Goal: Contribute content: Contribute content

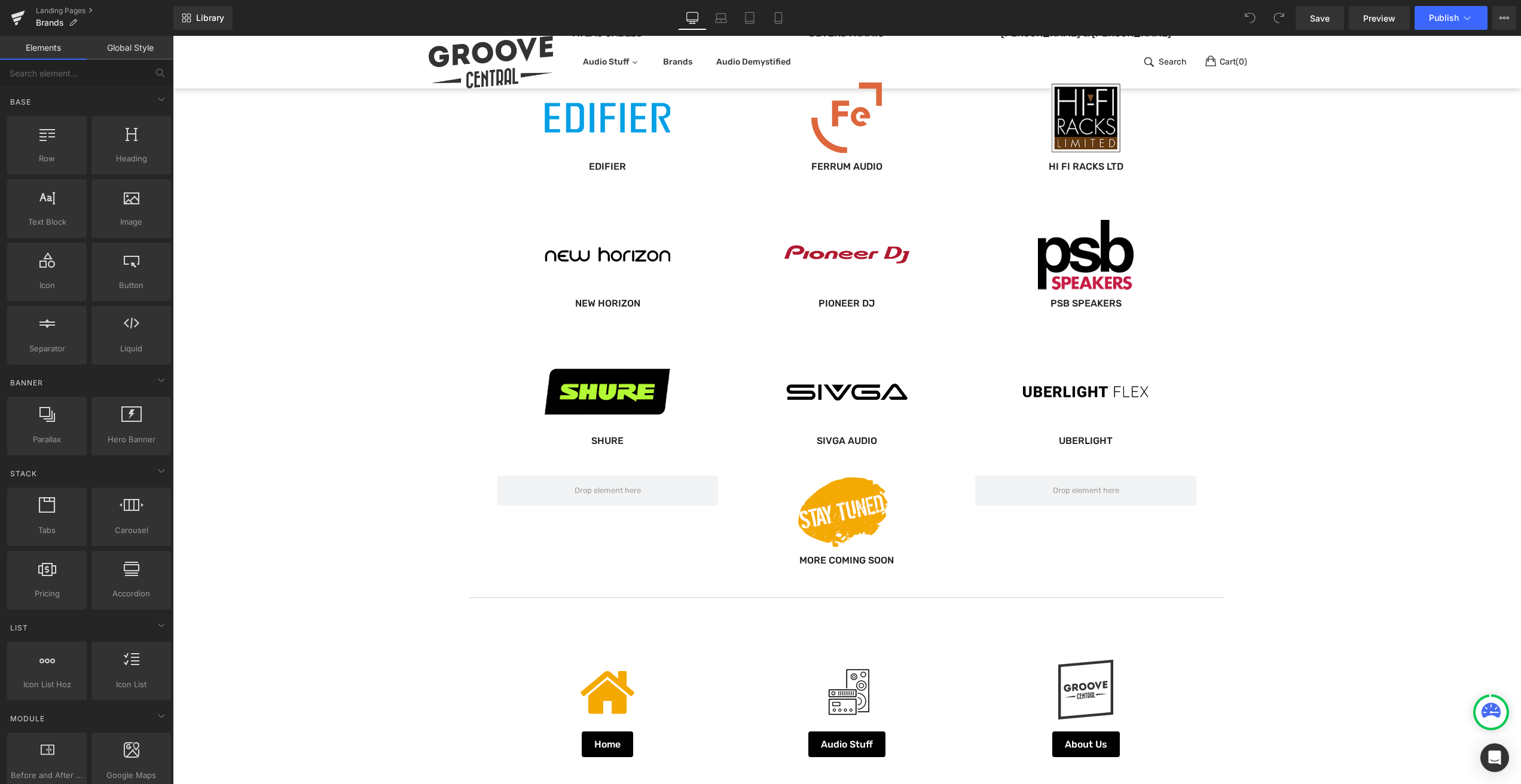
scroll to position [718, 0]
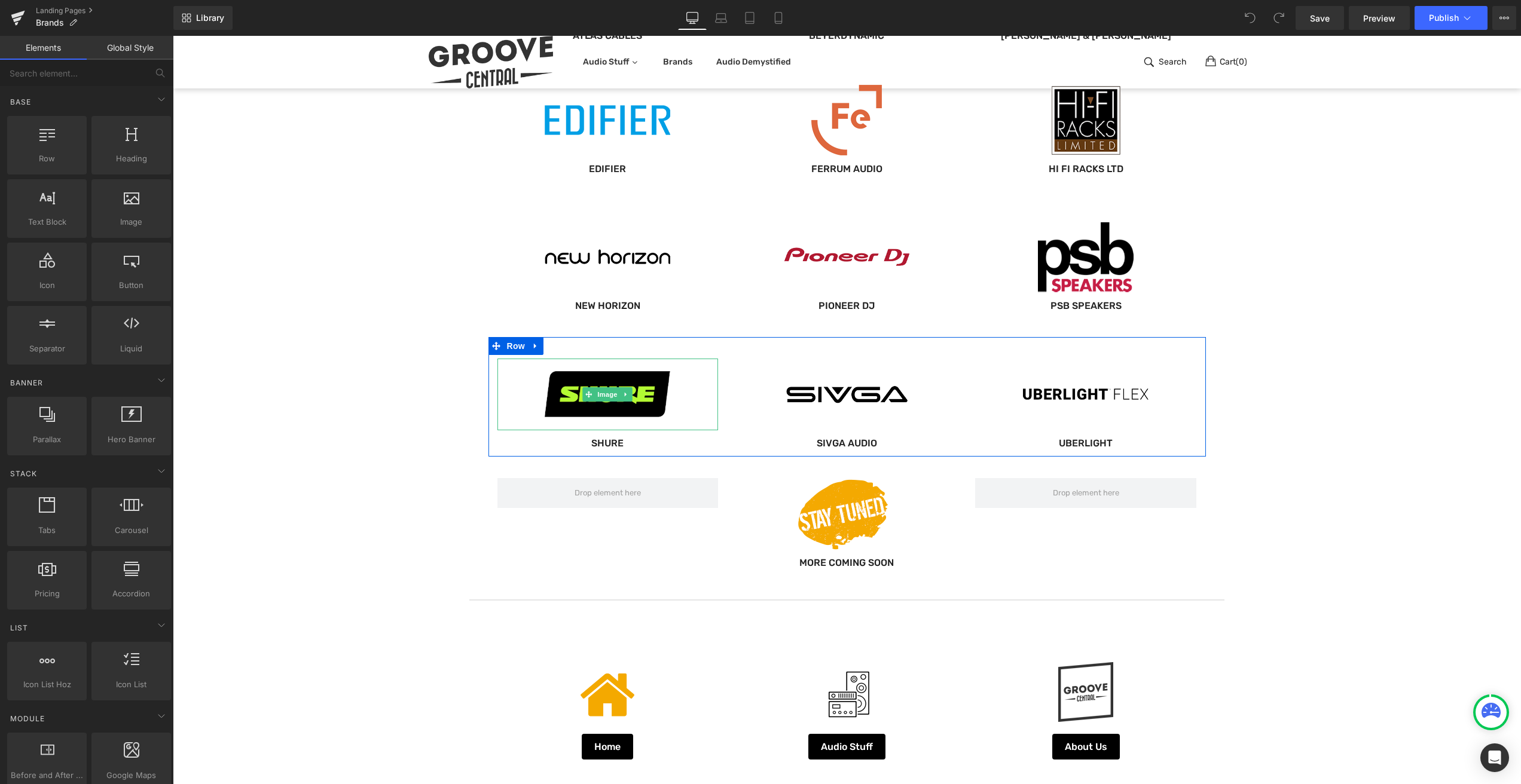
click at [690, 405] on link at bounding box center [607, 394] width 222 height 71
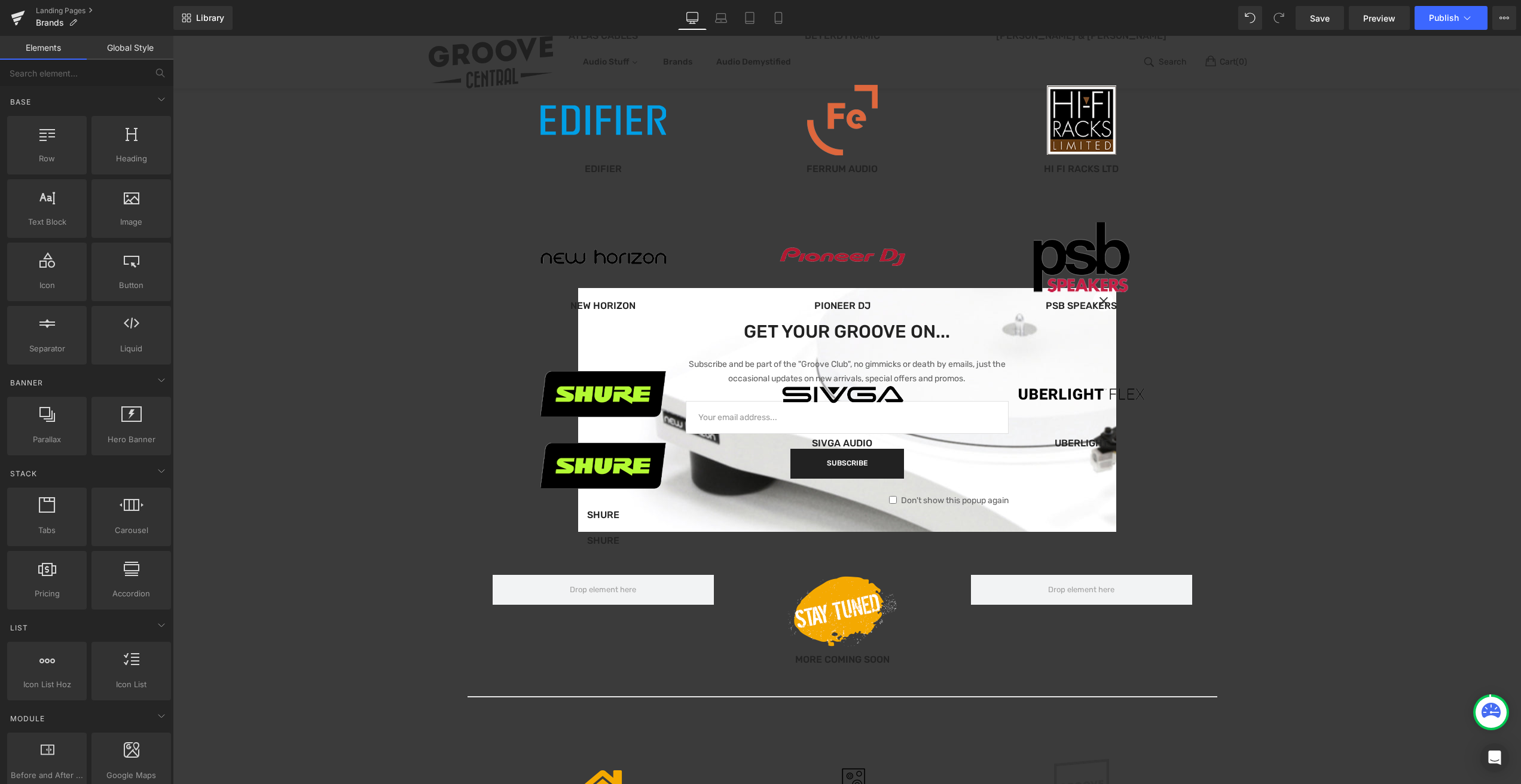
click at [1248, 434] on div "Our Brands... Heading Image Hexmat Button Image Dr. Suzuki Slipmats Button Imag…" at bounding box center [842, 217] width 1339 height 1677
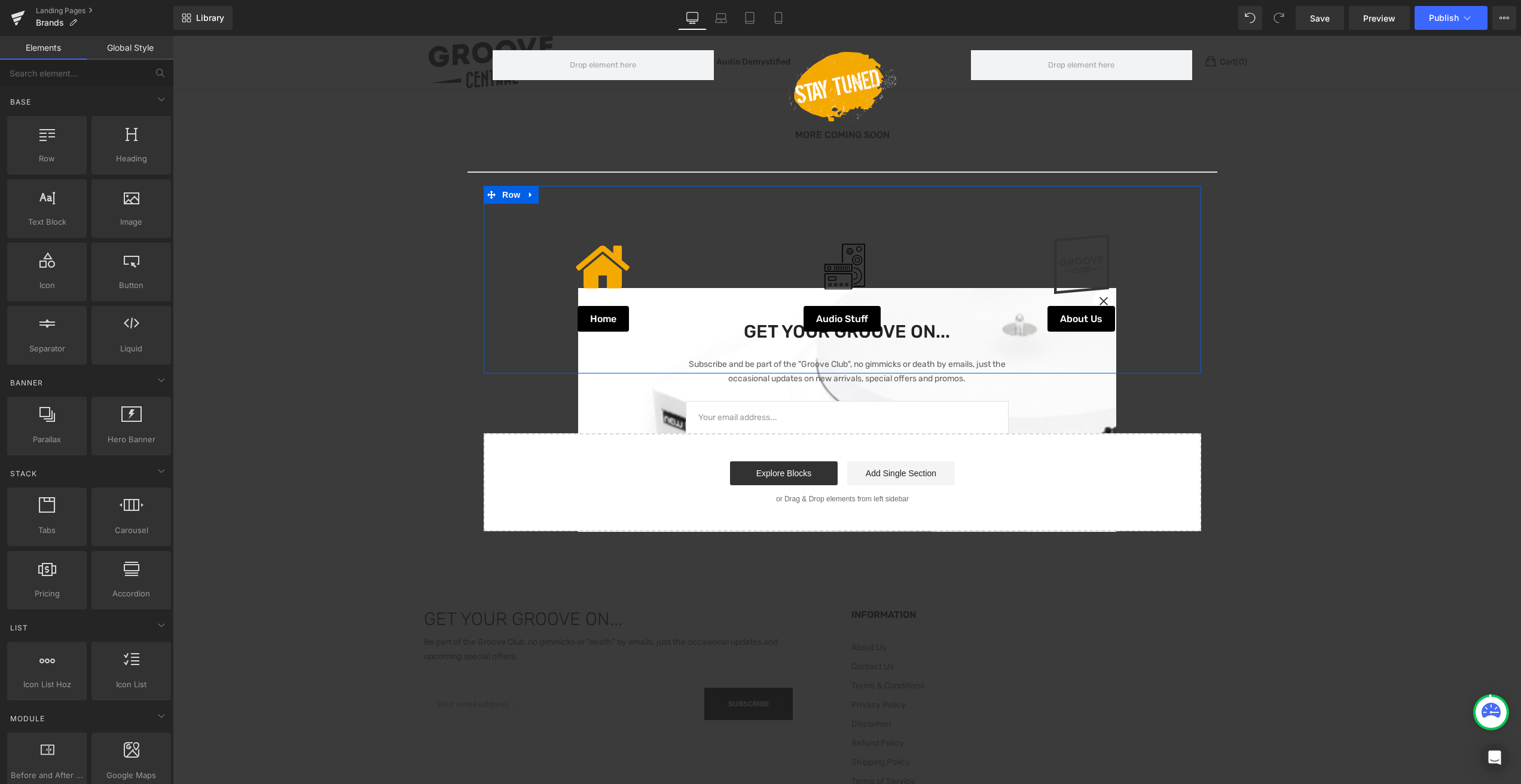
scroll to position [1361, 0]
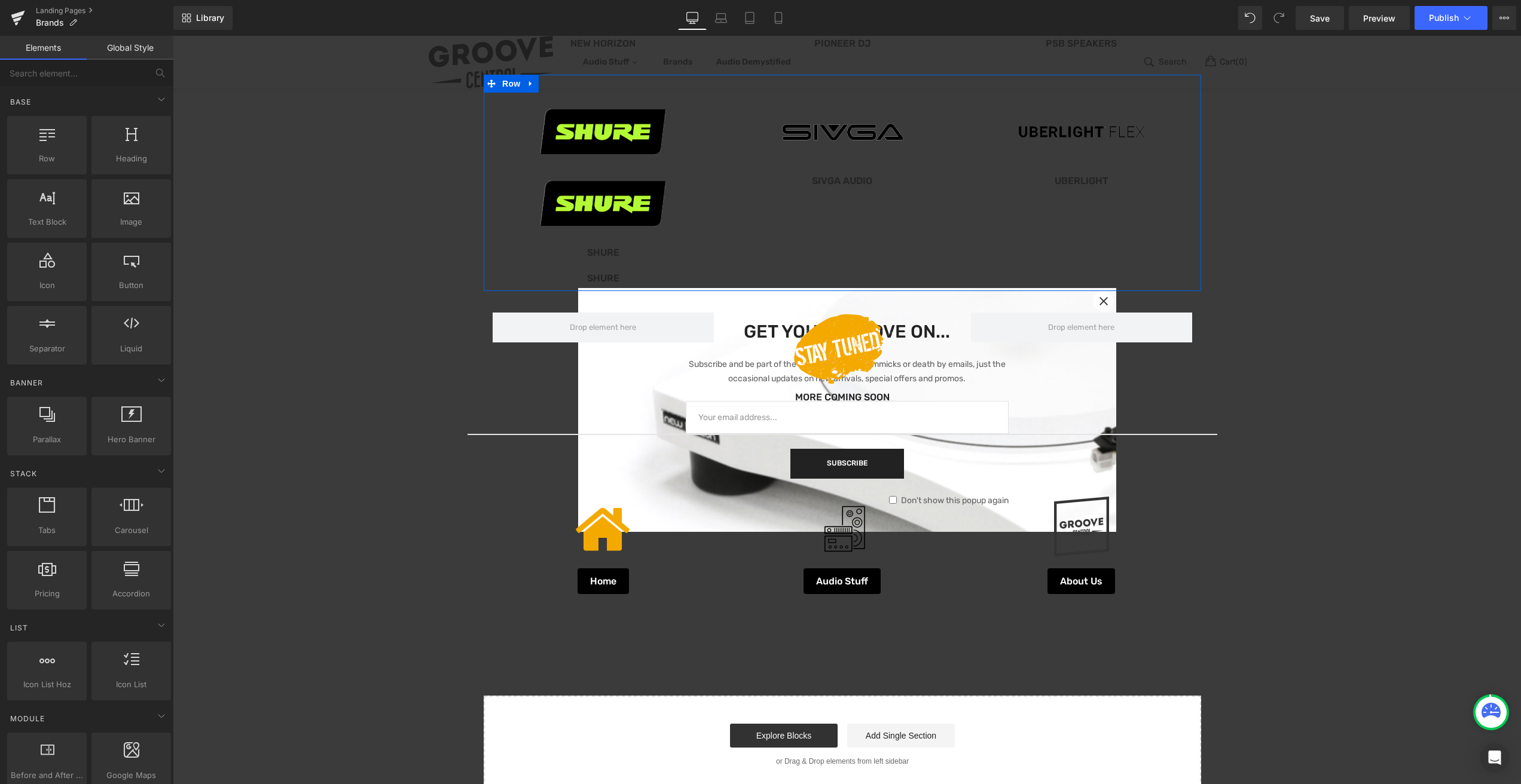
scroll to position [1006, 0]
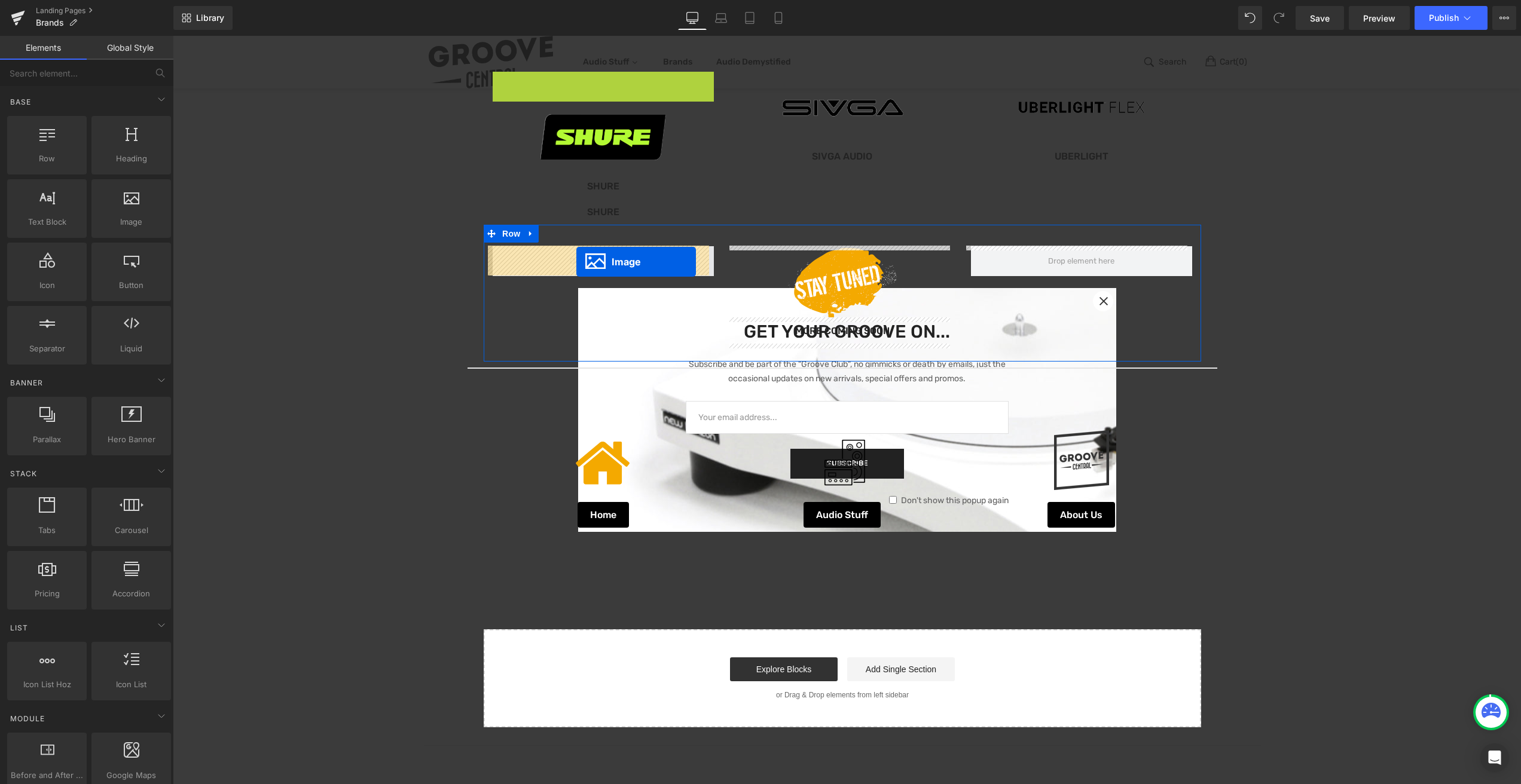
drag, startPoint x: 580, startPoint y: 107, endPoint x: 576, endPoint y: 262, distance: 155.1
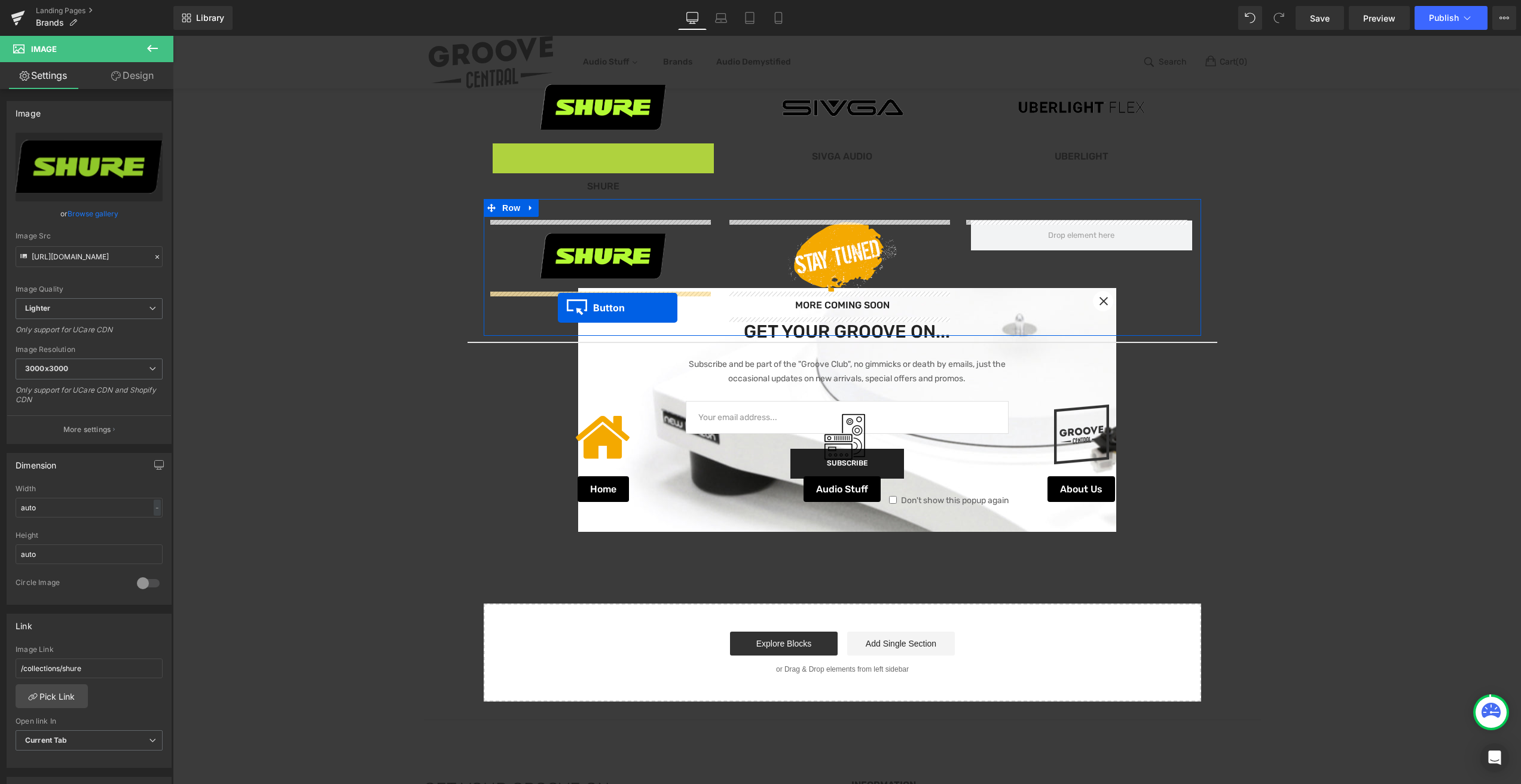
drag, startPoint x: 578, startPoint y: 155, endPoint x: 558, endPoint y: 308, distance: 154.3
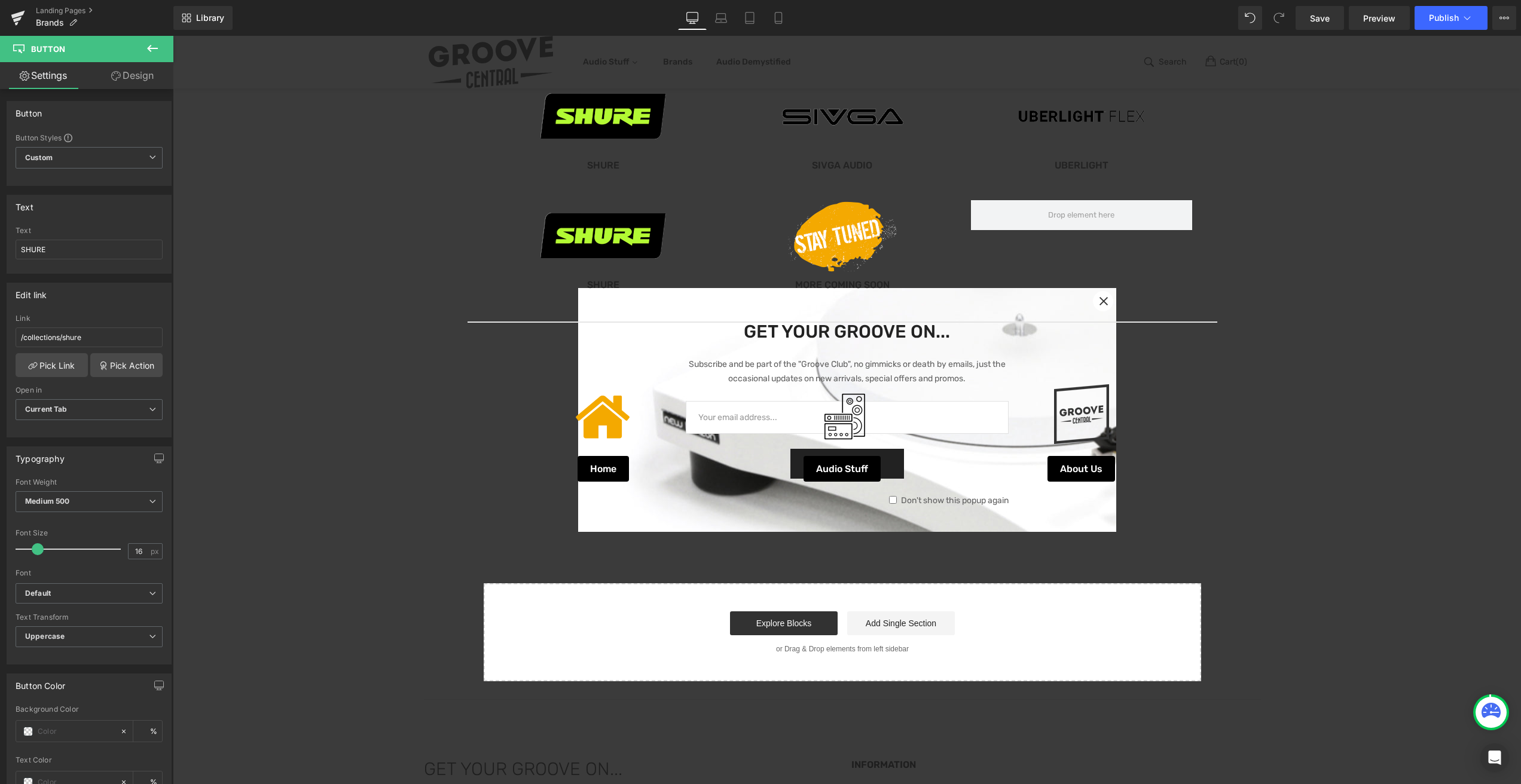
scroll to position [965, 0]
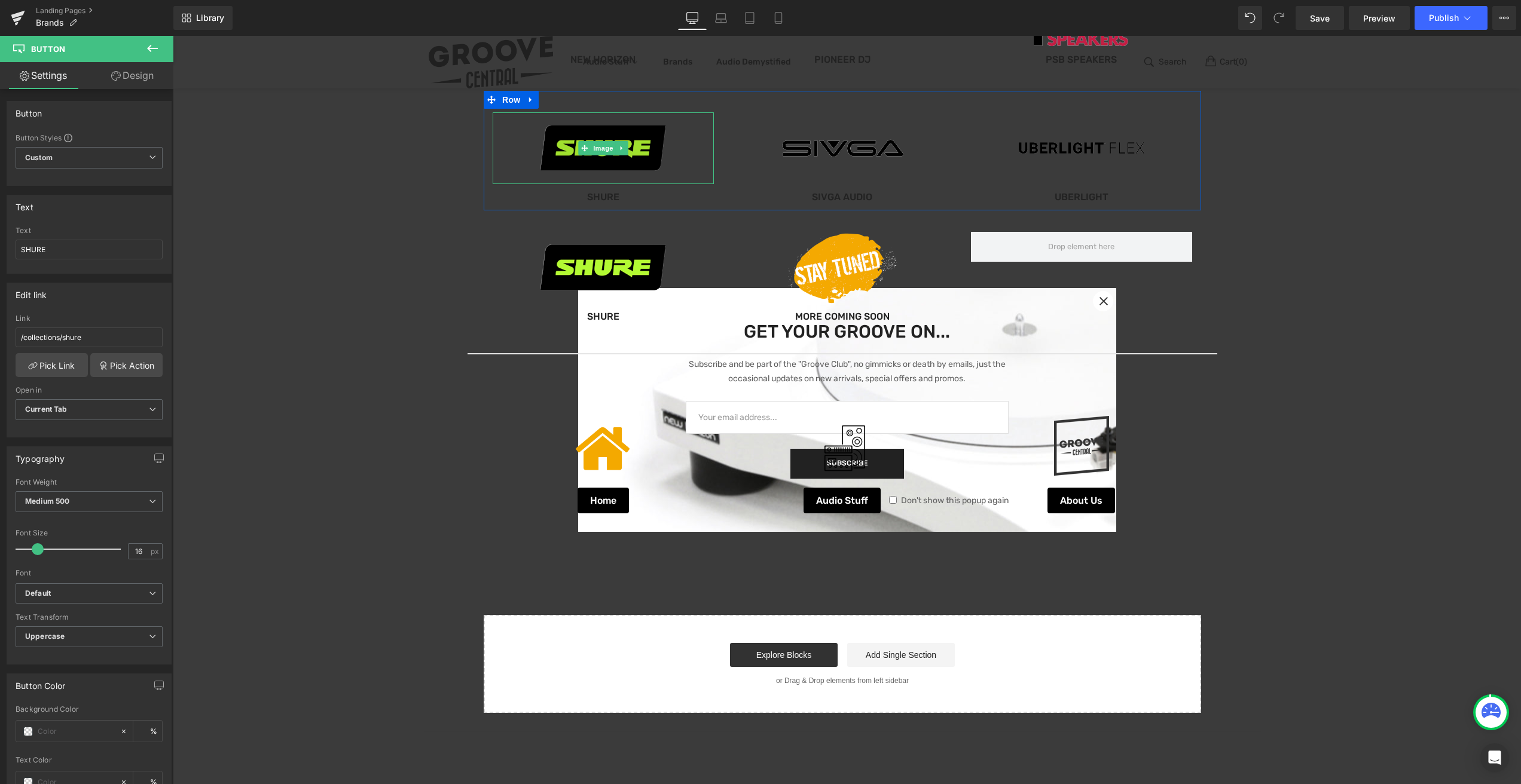
click at [599, 147] on span "Image" at bounding box center [603, 148] width 25 height 14
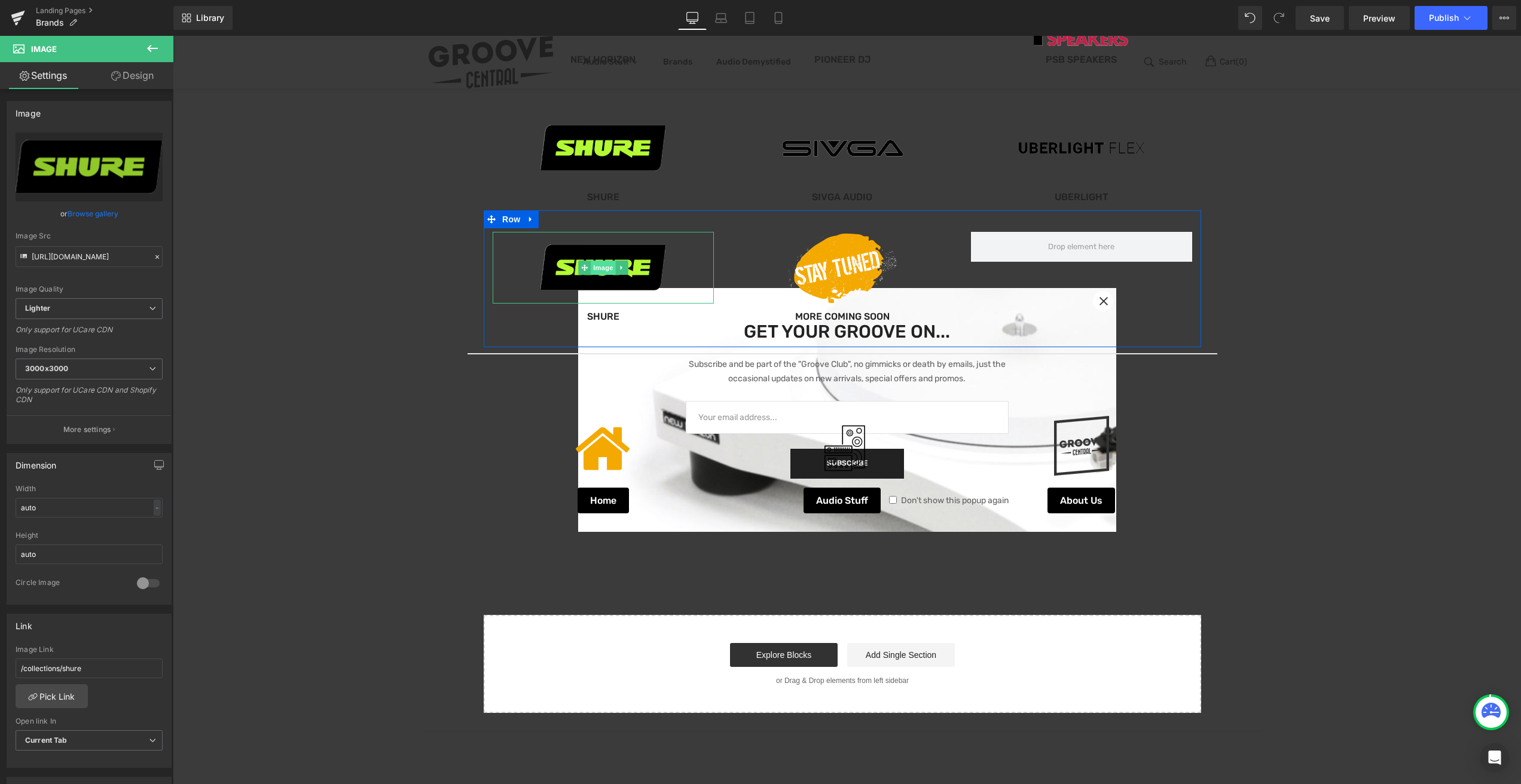
click at [598, 265] on span "Image" at bounding box center [603, 267] width 25 height 14
click at [85, 212] on link "Browse gallery" at bounding box center [92, 213] width 51 height 21
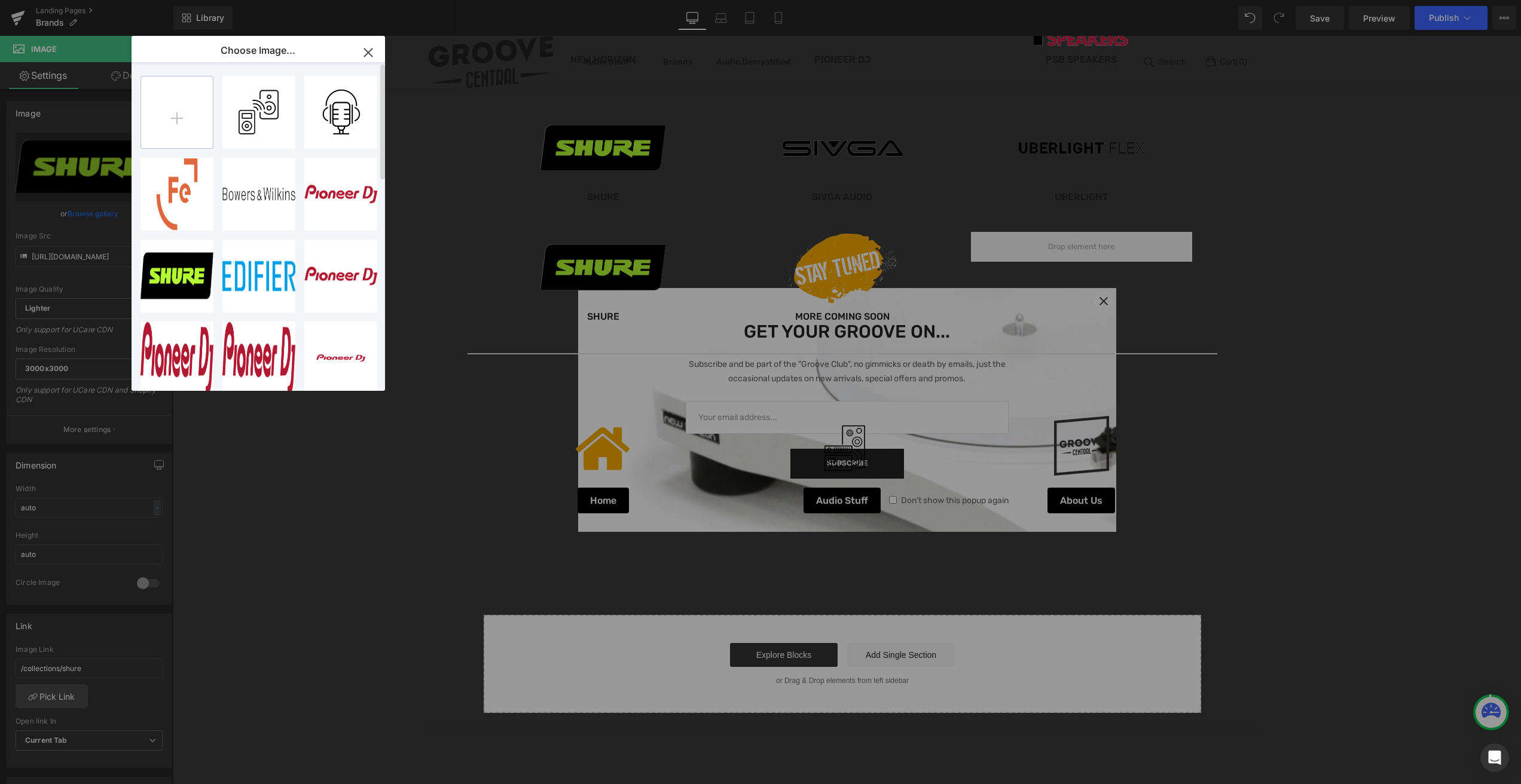
click at [171, 114] on input "file" at bounding box center [177, 112] width 71 height 71
type input "C:\fakepath\Meze-Audio-Logo.png"
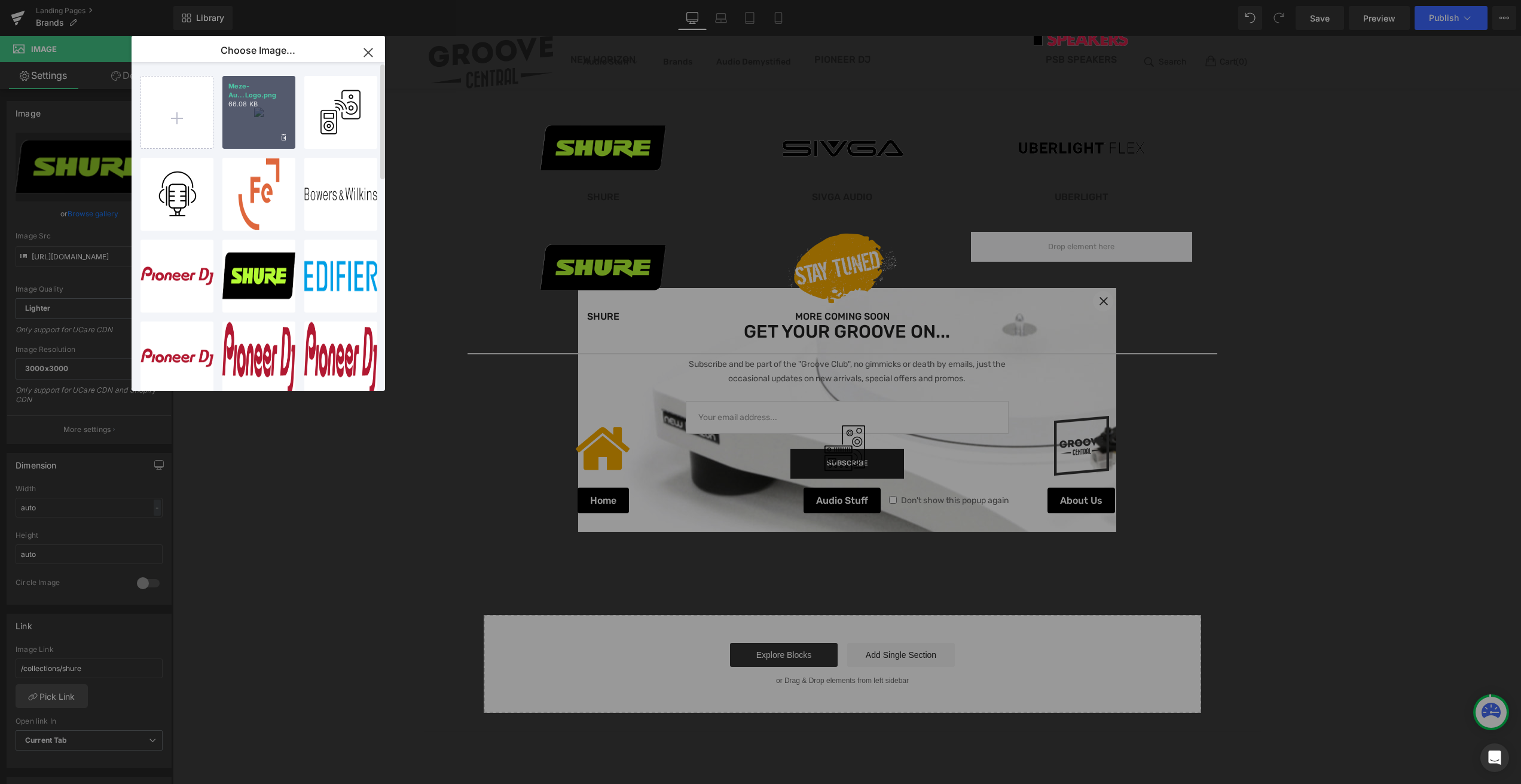
click at [242, 110] on div "Meze-Au...Logo.png 66.08 KB" at bounding box center [259, 112] width 73 height 73
type input "[URL][DOMAIN_NAME]"
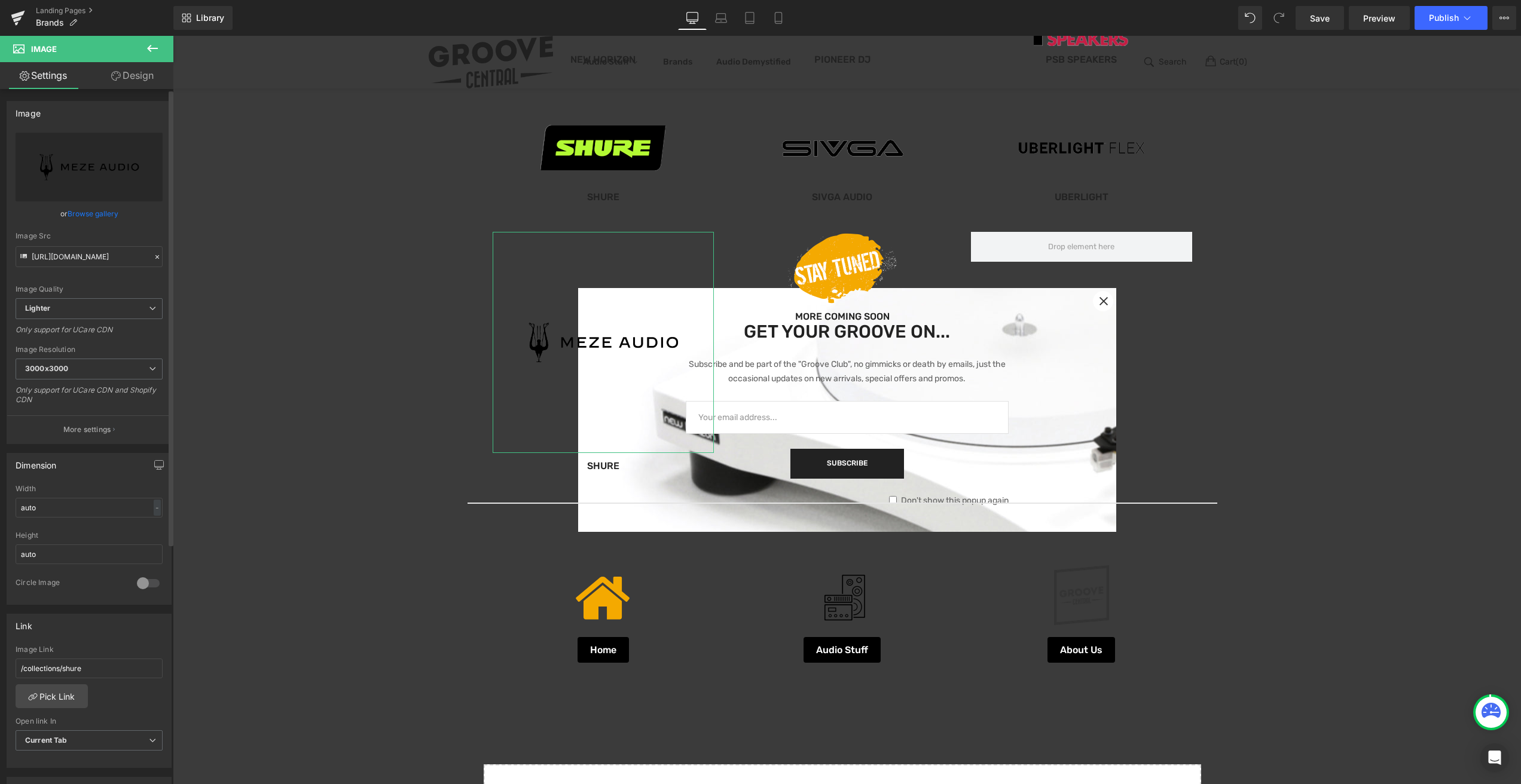
click at [90, 216] on link "Browse gallery" at bounding box center [92, 213] width 51 height 21
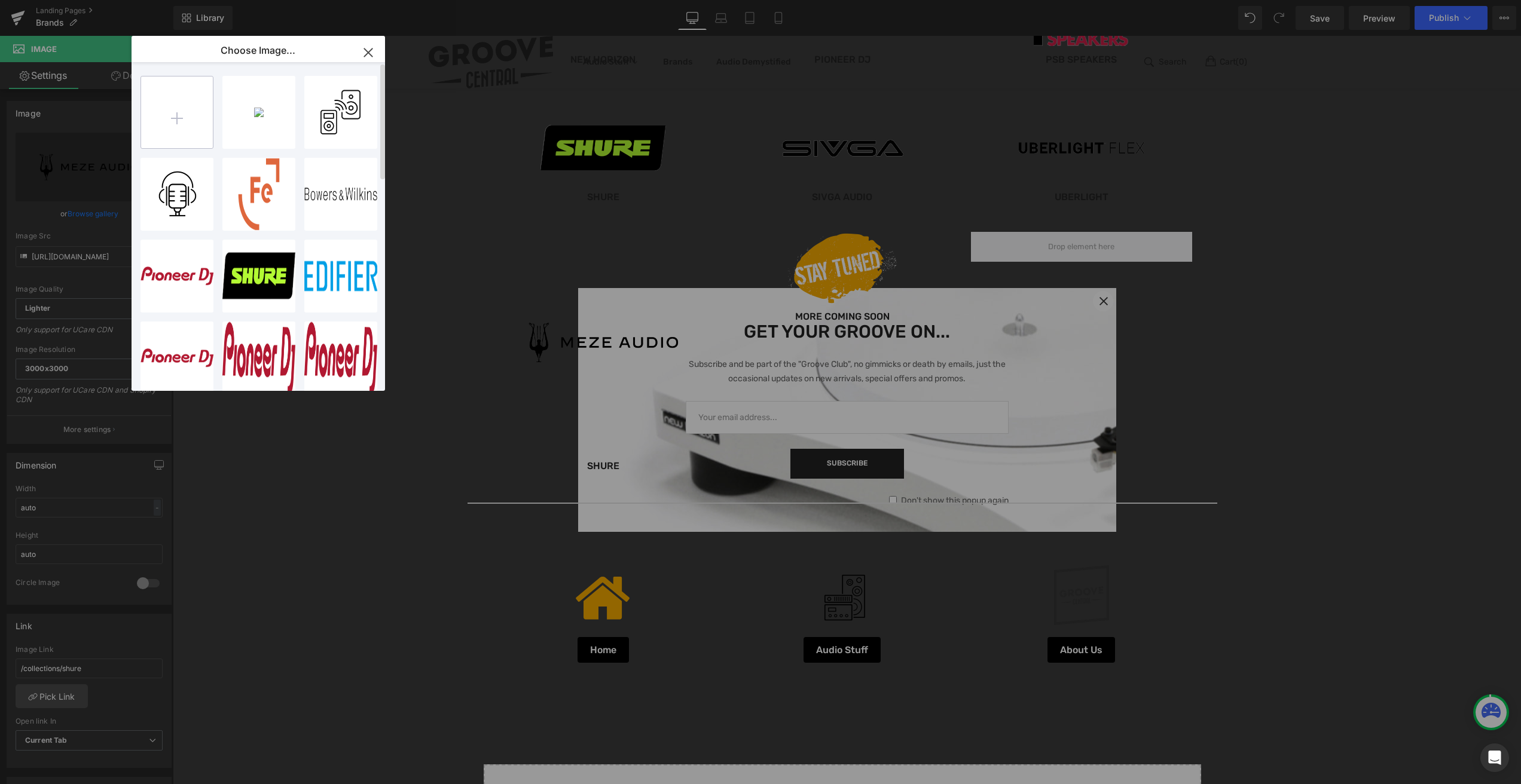
click at [173, 119] on input "file" at bounding box center [177, 112] width 71 height 71
type input "C:\fakepath\Meze-Audio-Logo.png"
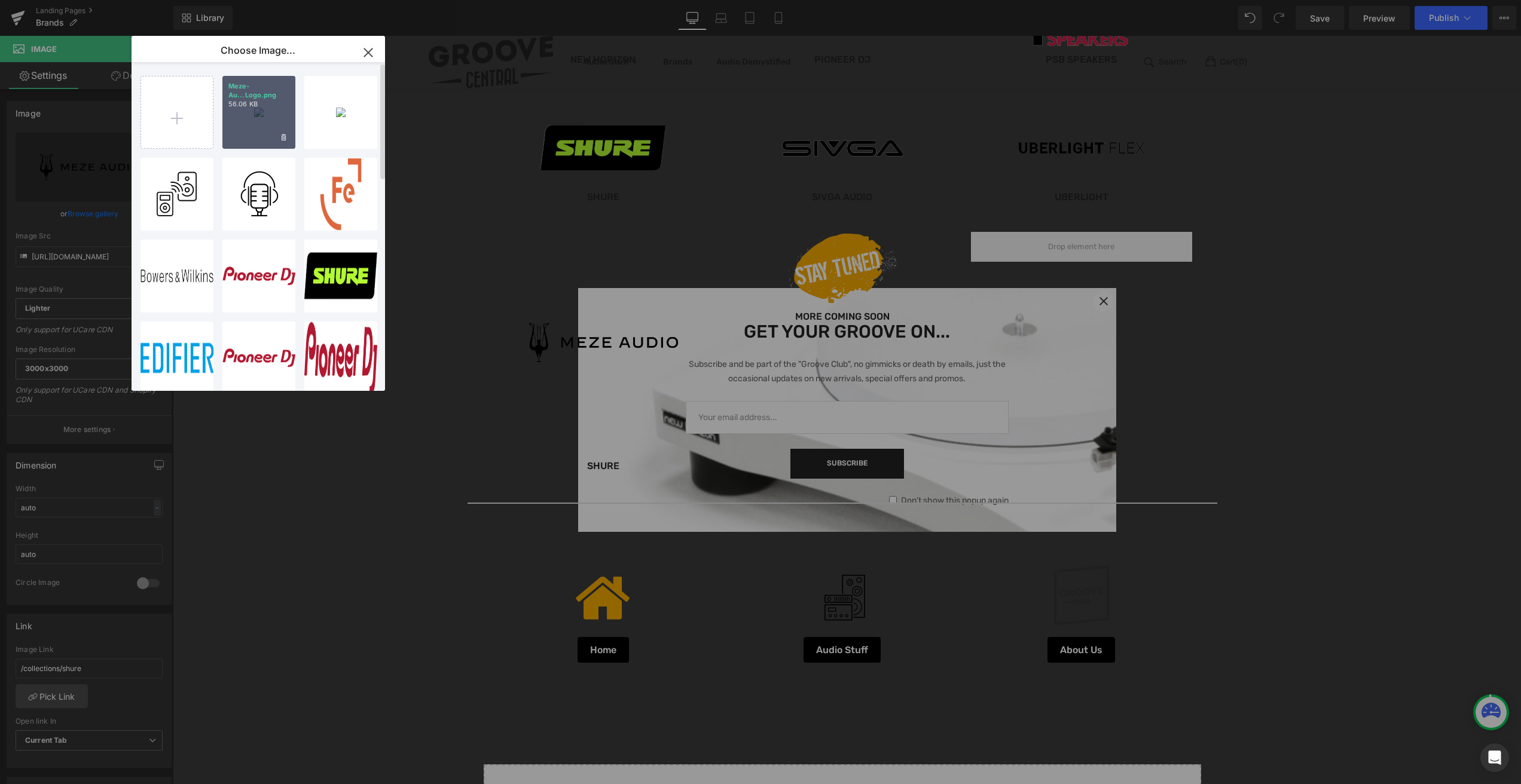
click at [277, 116] on div "Meze-Au...Logo.png 56.06 KB" at bounding box center [259, 112] width 73 height 73
type input "[URL][DOMAIN_NAME]"
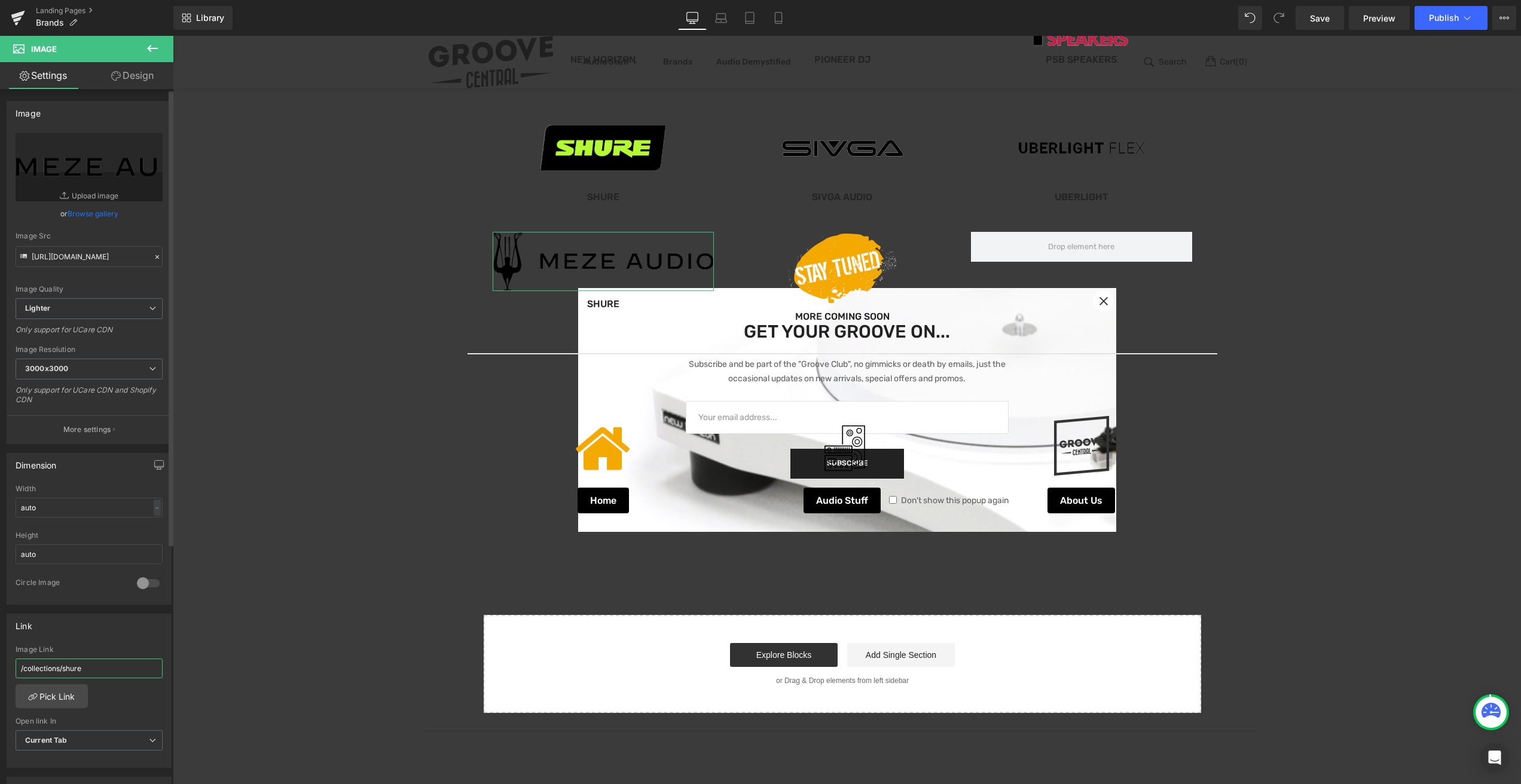
click at [90, 670] on input "/collections/shure" at bounding box center [89, 669] width 147 height 20
click at [51, 699] on link "Pick Link" at bounding box center [51, 696] width 72 height 24
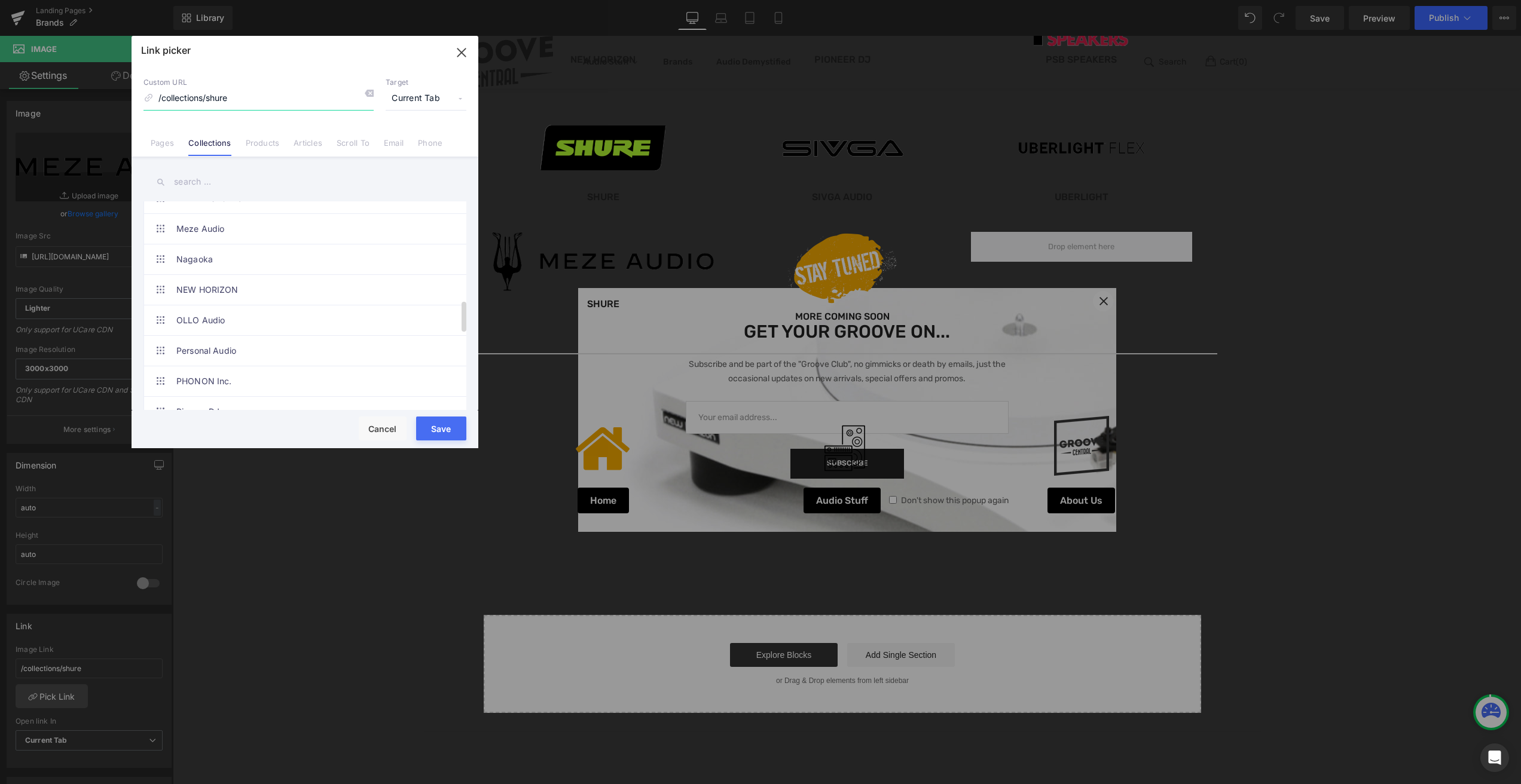
scroll to position [674, 0]
click at [188, 275] on link "Meze Audio" at bounding box center [307, 275] width 263 height 30
type input "/collections/meze-audio"
click at [439, 428] on button "Save" at bounding box center [441, 428] width 51 height 24
type input "/collections/meze-audio"
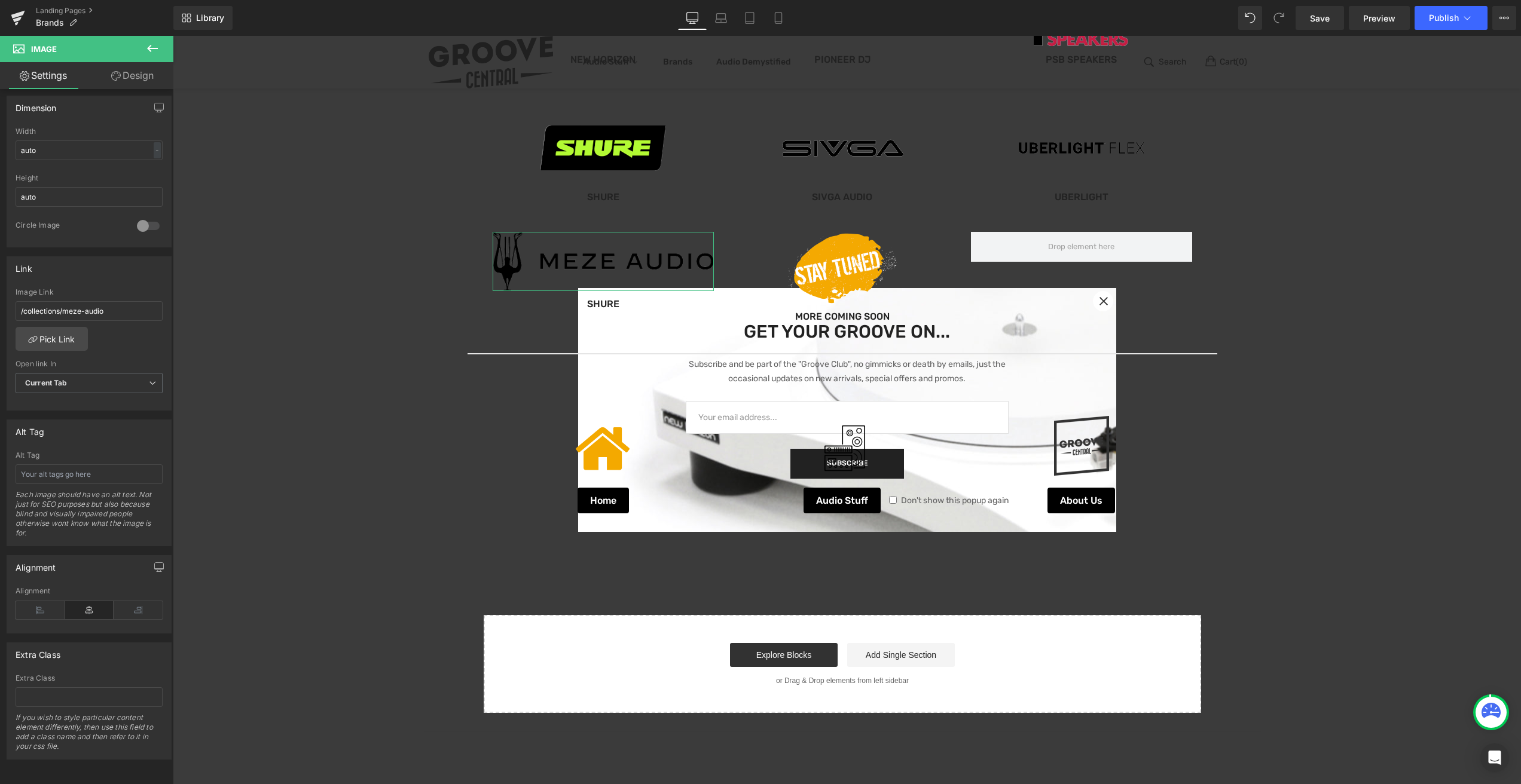
scroll to position [367, 0]
click at [165, 769] on div "Image [URL][DOMAIN_NAME] Replace Image Upload image or Browse gallery Image Src…" at bounding box center [86, 439] width 173 height 700
click at [594, 304] on span "Button" at bounding box center [602, 303] width 27 height 14
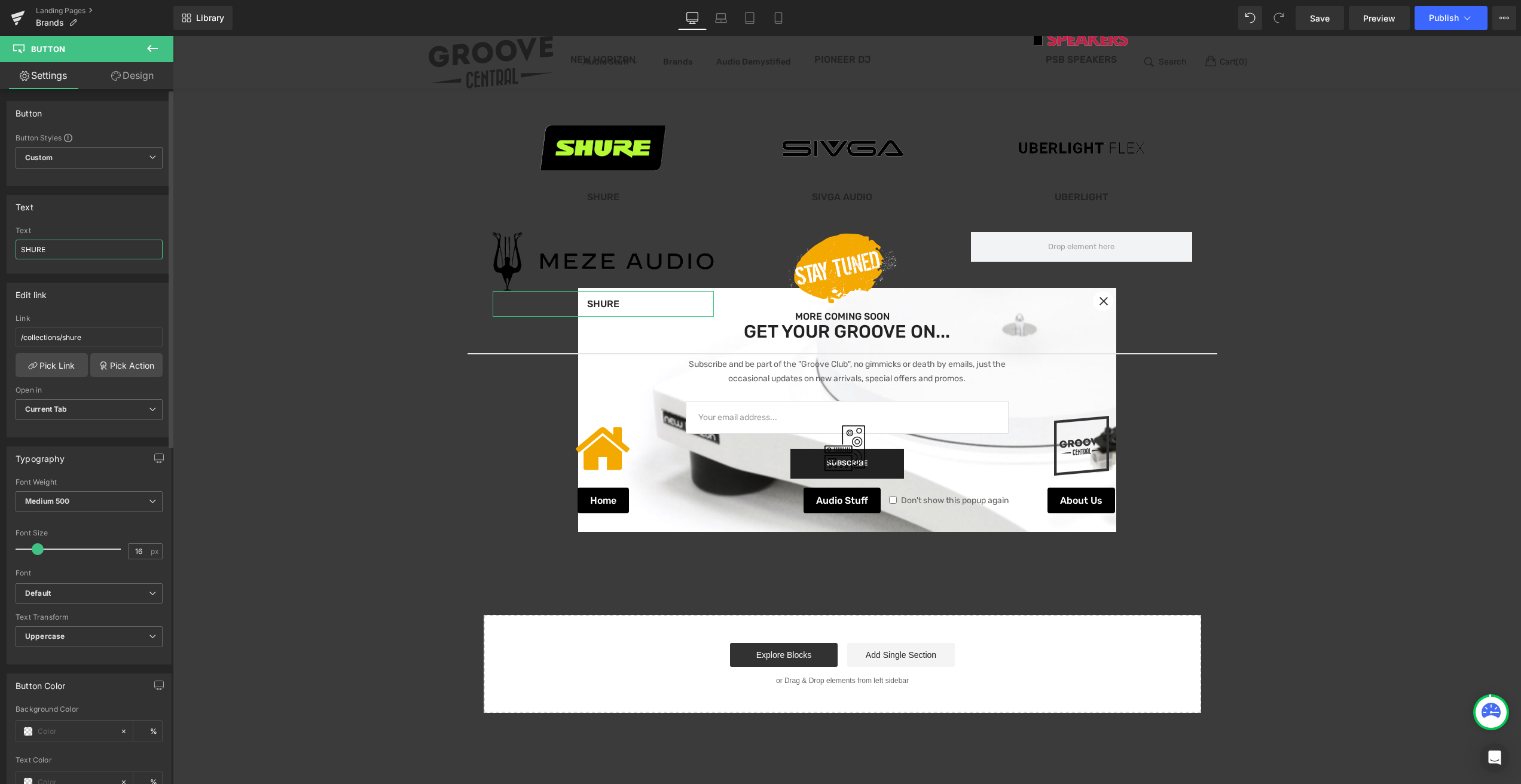
drag, startPoint x: 80, startPoint y: 253, endPoint x: -1, endPoint y: 242, distance: 81.7
click at [0, 242] on div "Text SHURE Text SHURE" at bounding box center [89, 230] width 178 height 88
type input "MEZE AUDIO"
click at [59, 368] on link "Pick Link" at bounding box center [51, 365] width 72 height 24
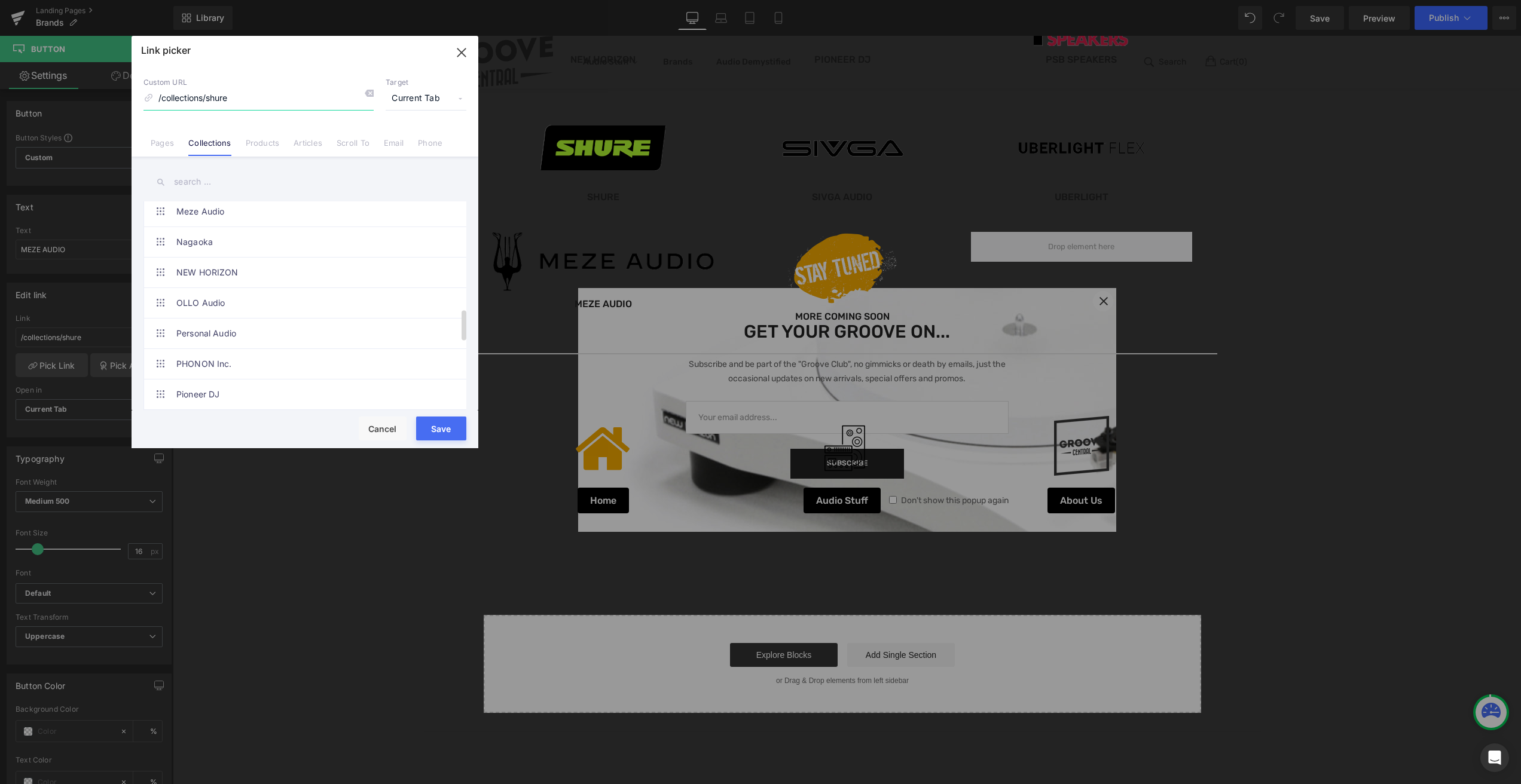
scroll to position [718, 0]
click at [220, 227] on link "Meze Audio" at bounding box center [307, 231] width 263 height 30
type input "/collections/meze-audio"
click at [424, 423] on button "Save" at bounding box center [441, 428] width 51 height 24
type input "/collections/meze-audio"
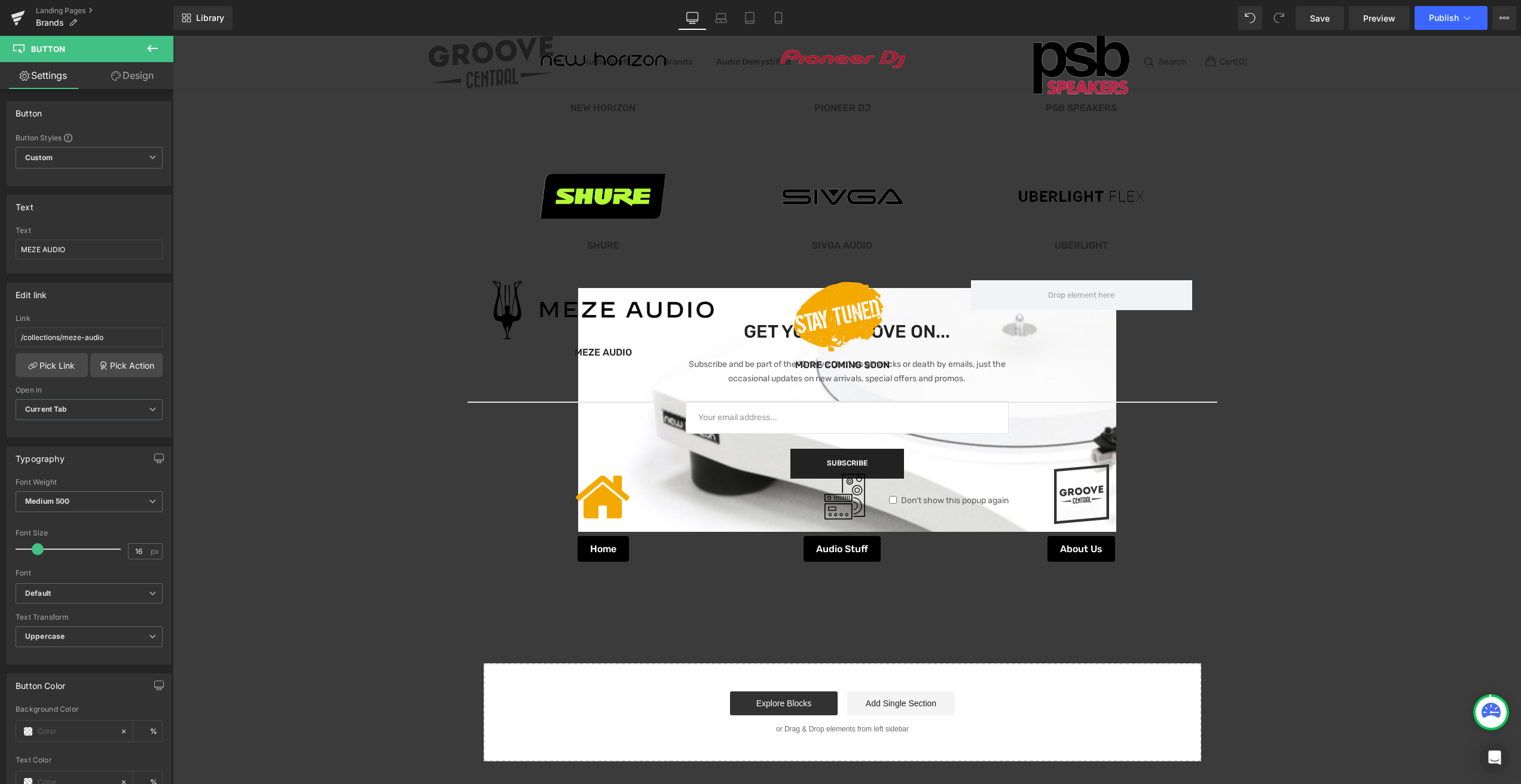
scroll to position [738, 0]
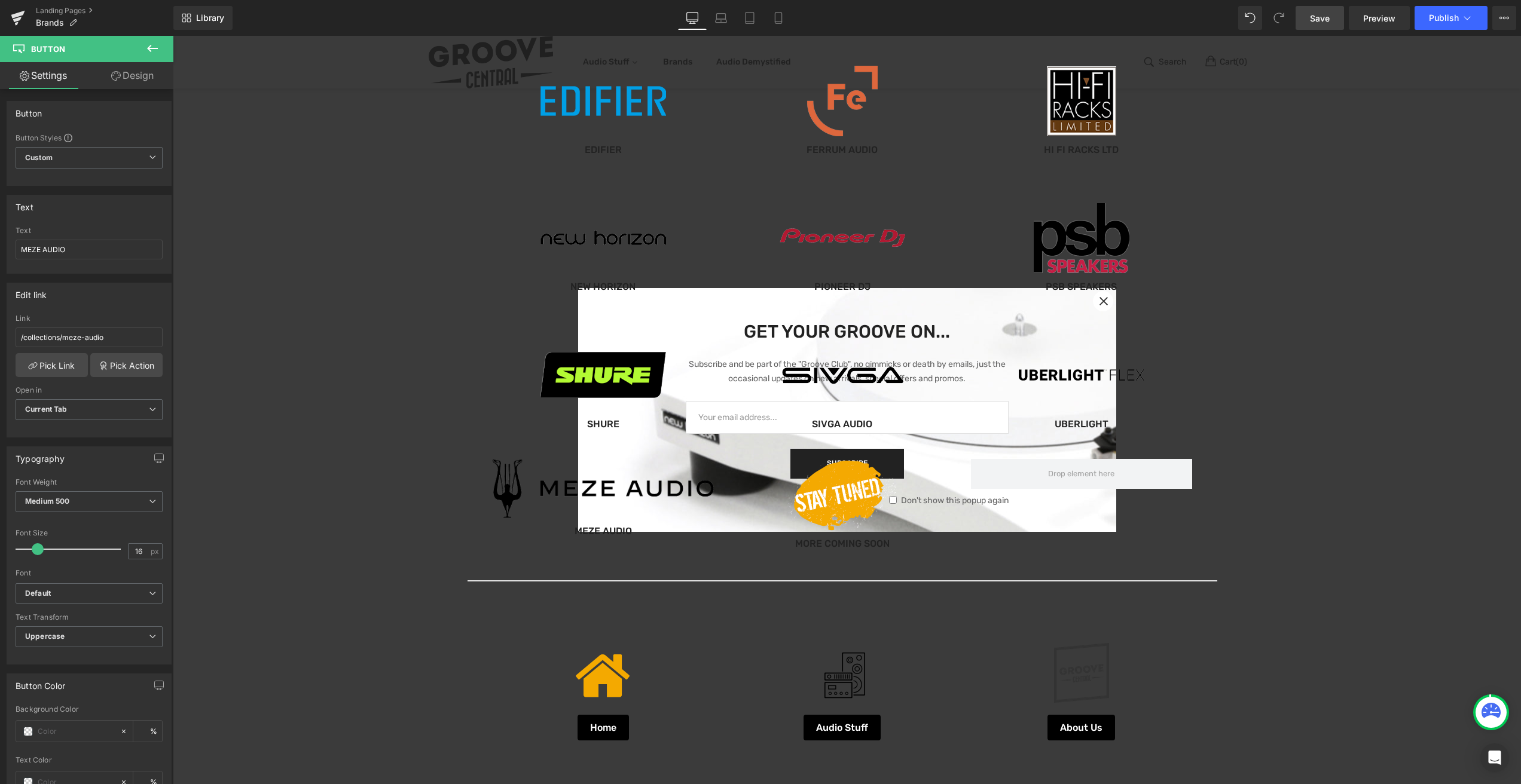
click at [1329, 22] on span "Save" at bounding box center [1319, 17] width 20 height 12
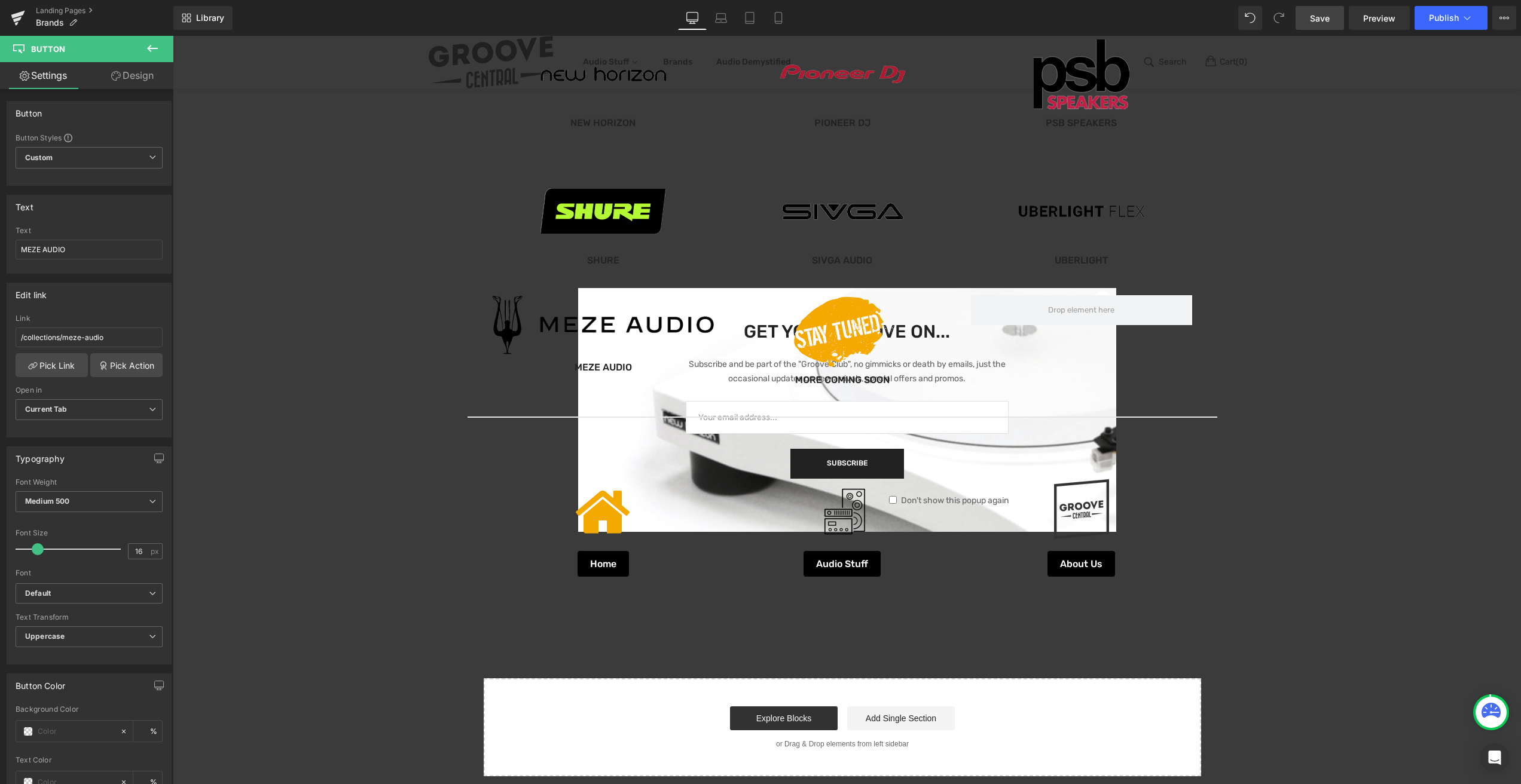
scroll to position [948, 0]
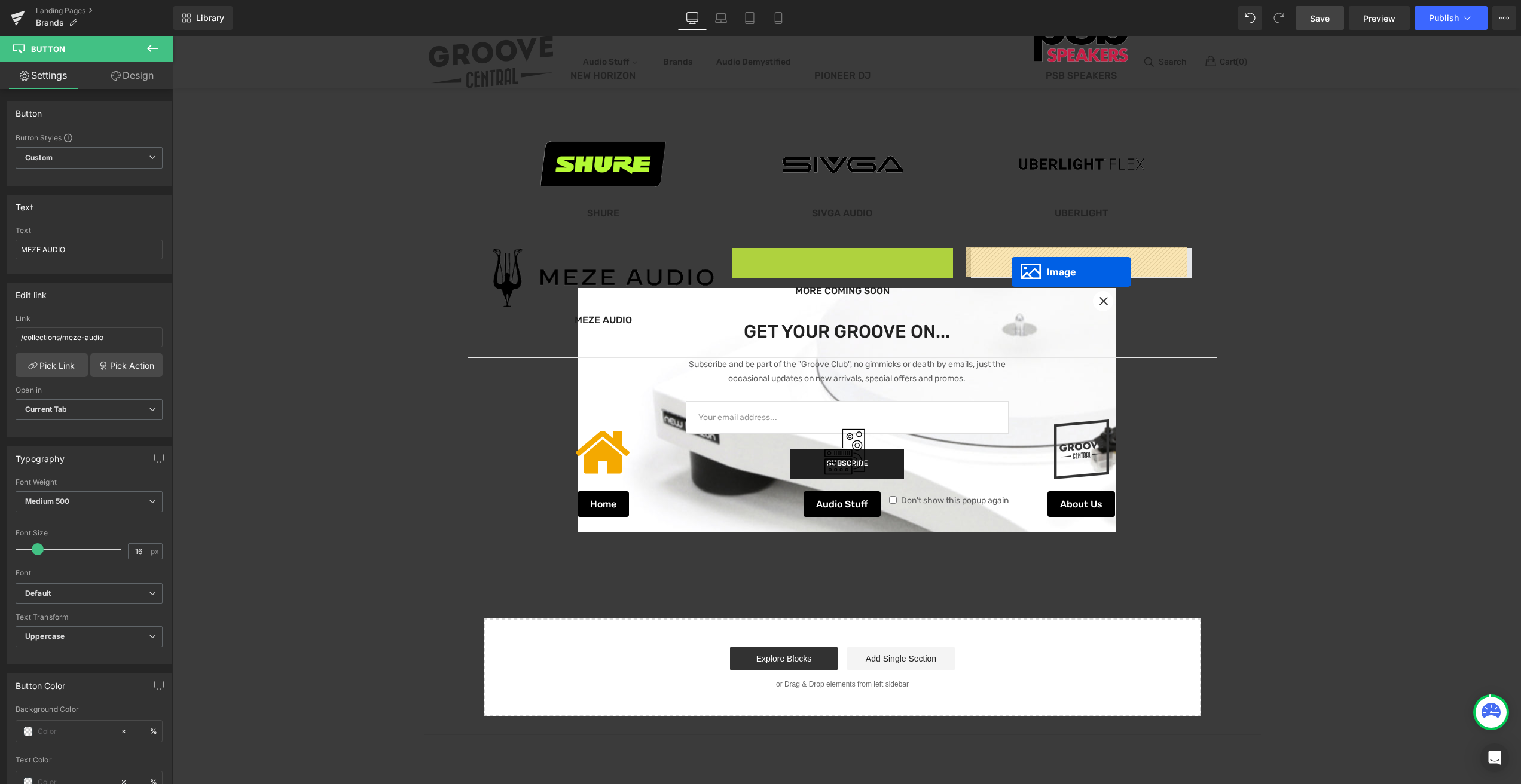
drag, startPoint x: 819, startPoint y: 284, endPoint x: 1012, endPoint y: 272, distance: 193.4
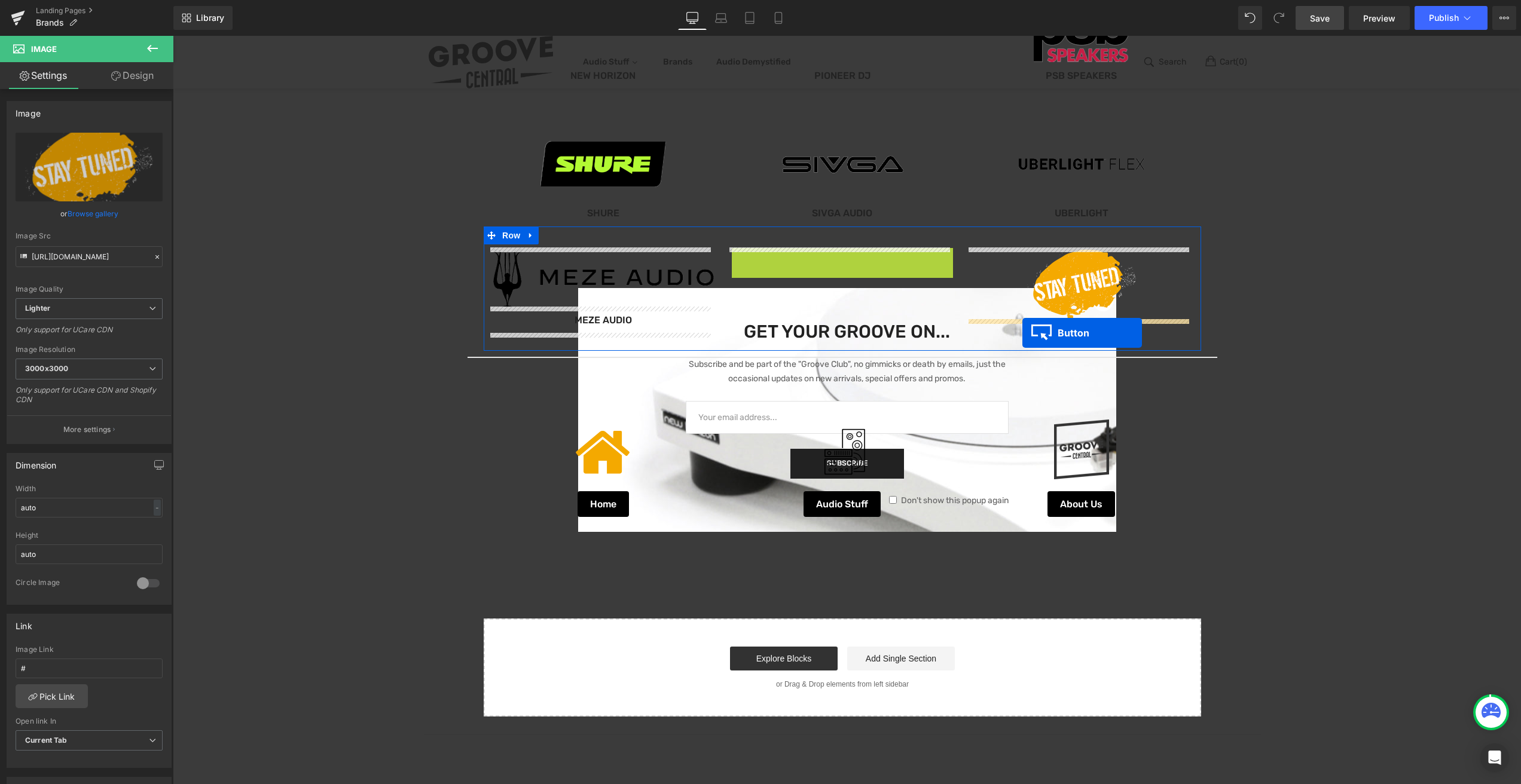
drag, startPoint x: 817, startPoint y: 258, endPoint x: 1022, endPoint y: 333, distance: 218.3
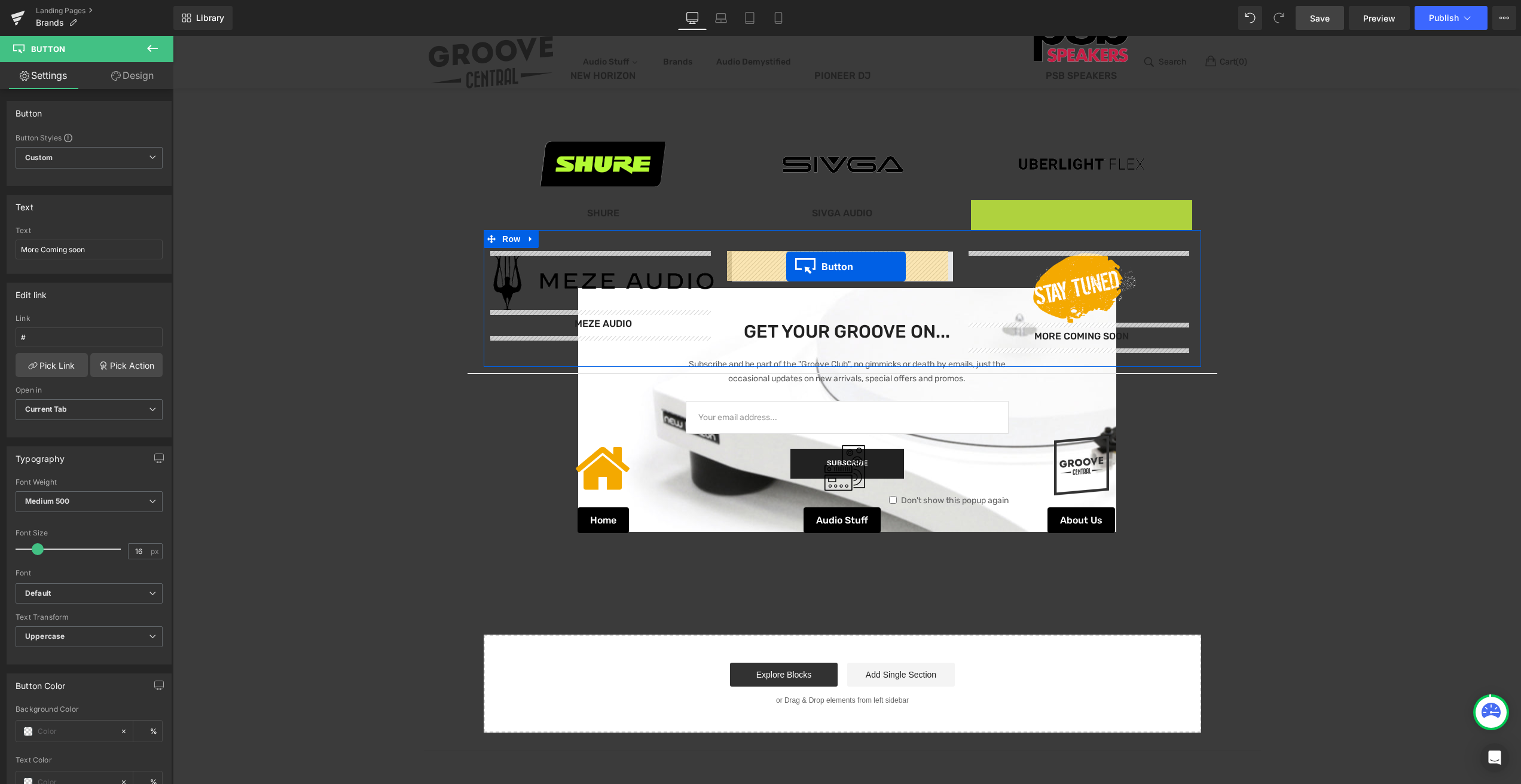
drag, startPoint x: 1055, startPoint y: 212, endPoint x: 786, endPoint y: 266, distance: 274.4
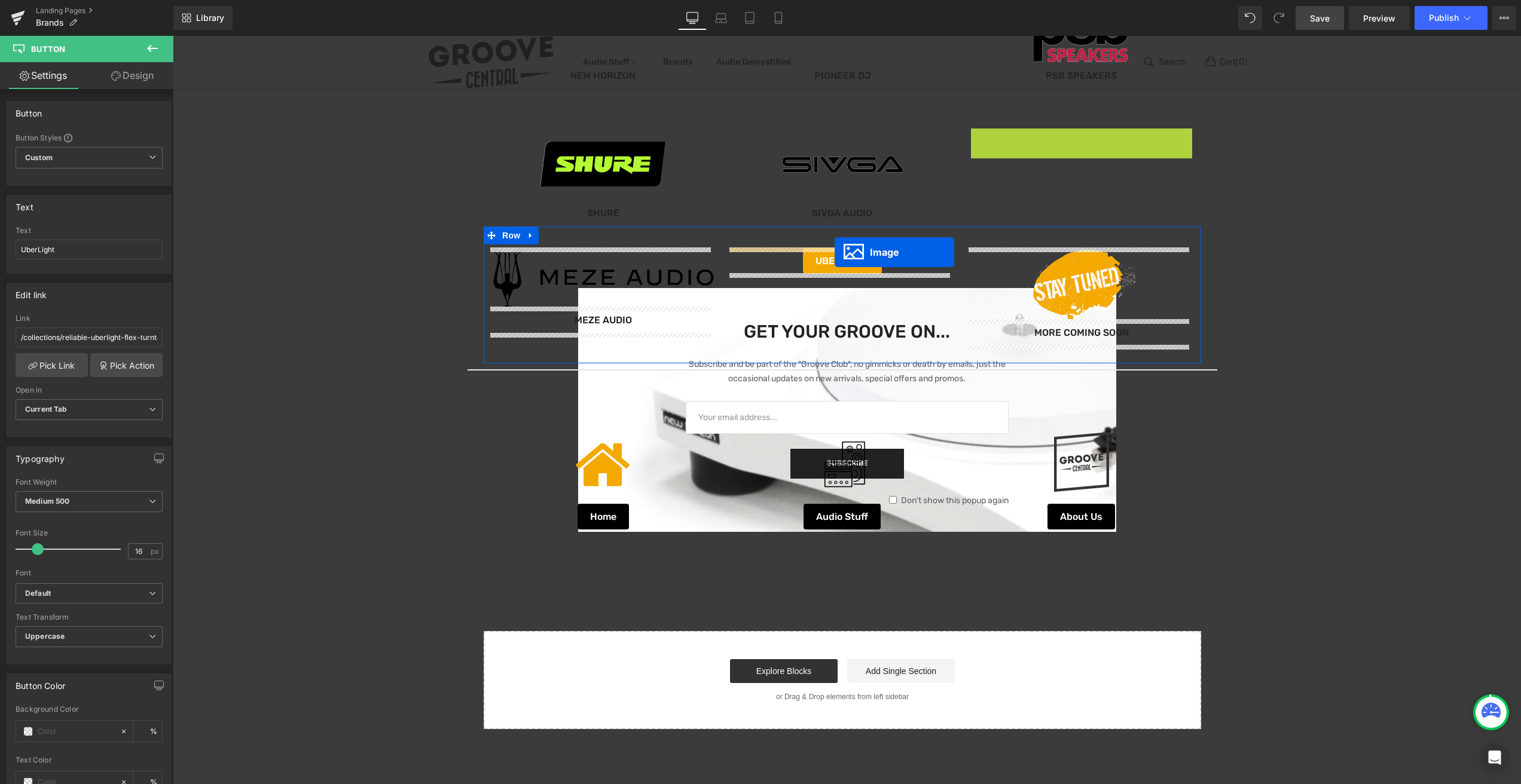
drag, startPoint x: 1056, startPoint y: 163, endPoint x: 835, endPoint y: 252, distance: 238.2
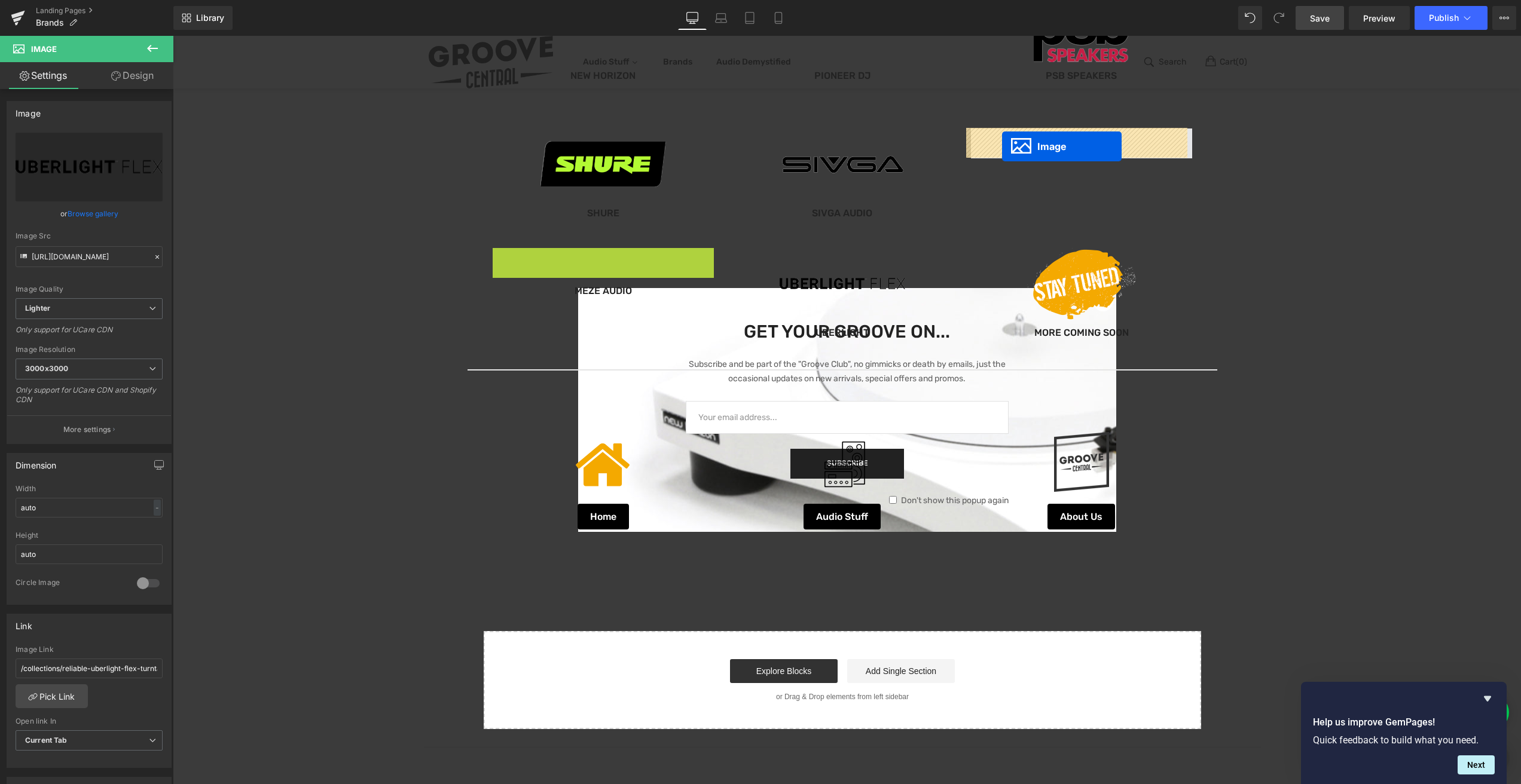
drag, startPoint x: 577, startPoint y: 277, endPoint x: 1002, endPoint y: 146, distance: 444.7
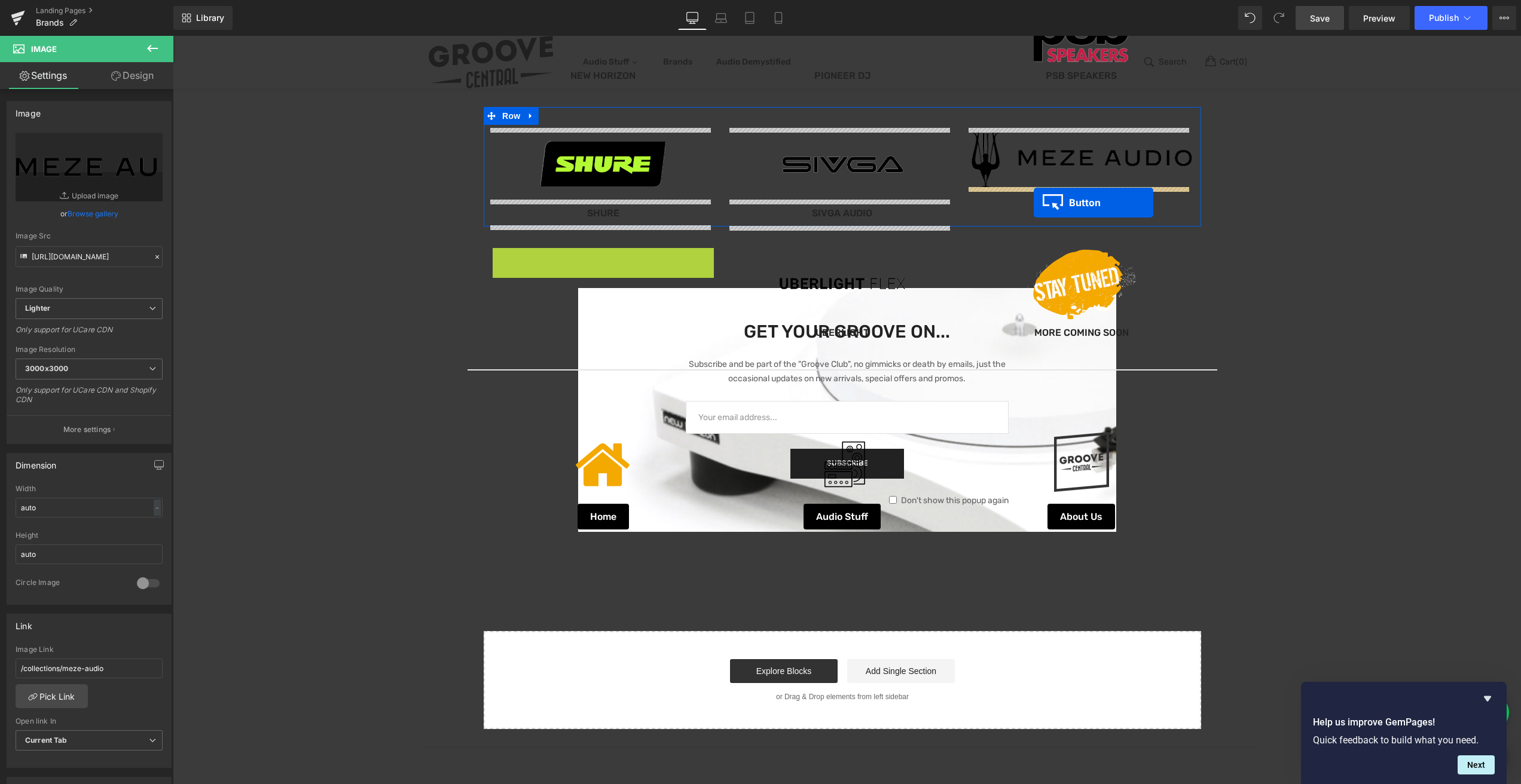
drag, startPoint x: 578, startPoint y: 261, endPoint x: 1033, endPoint y: 202, distance: 458.8
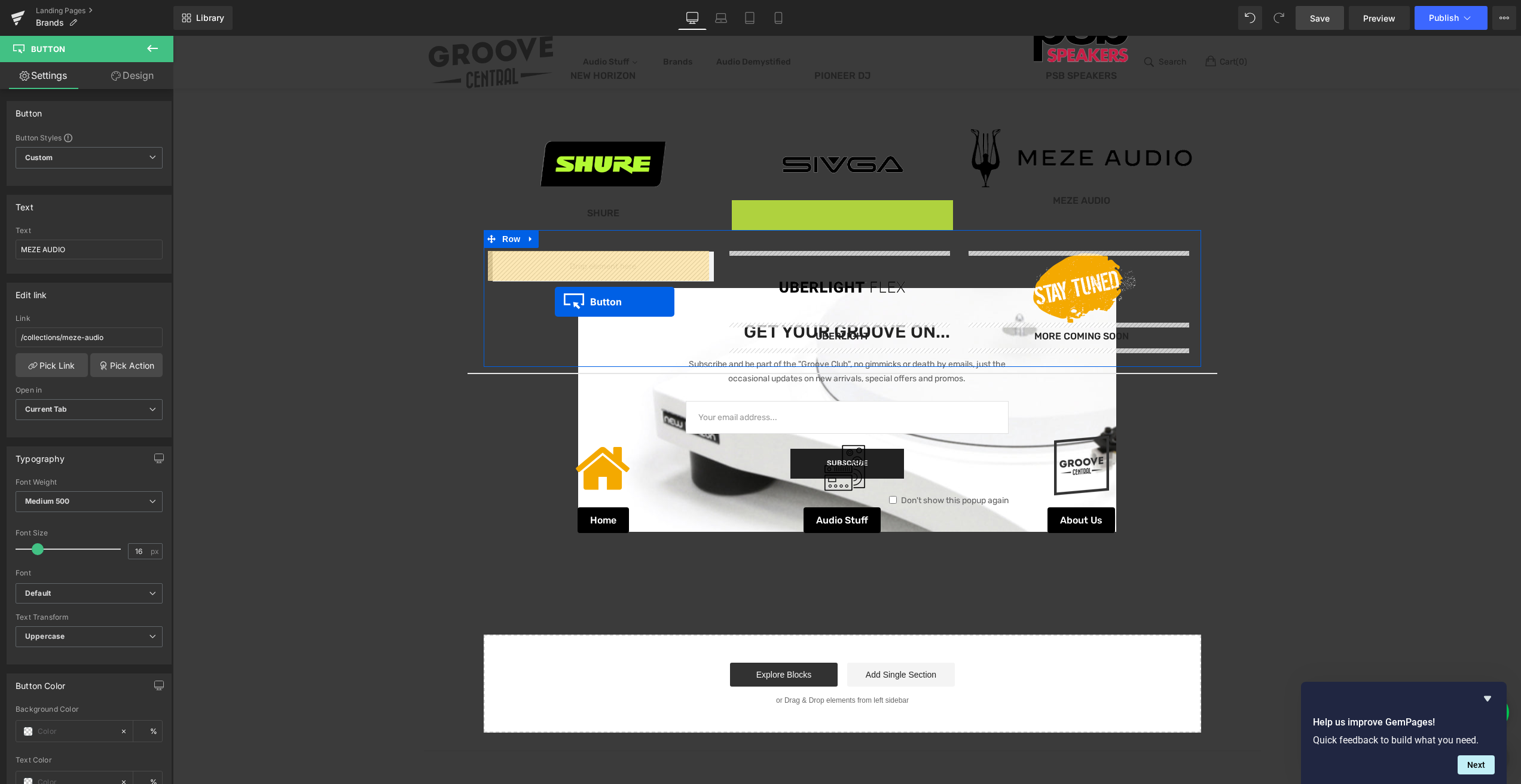
drag, startPoint x: 820, startPoint y: 212, endPoint x: 554, endPoint y: 302, distance: 280.8
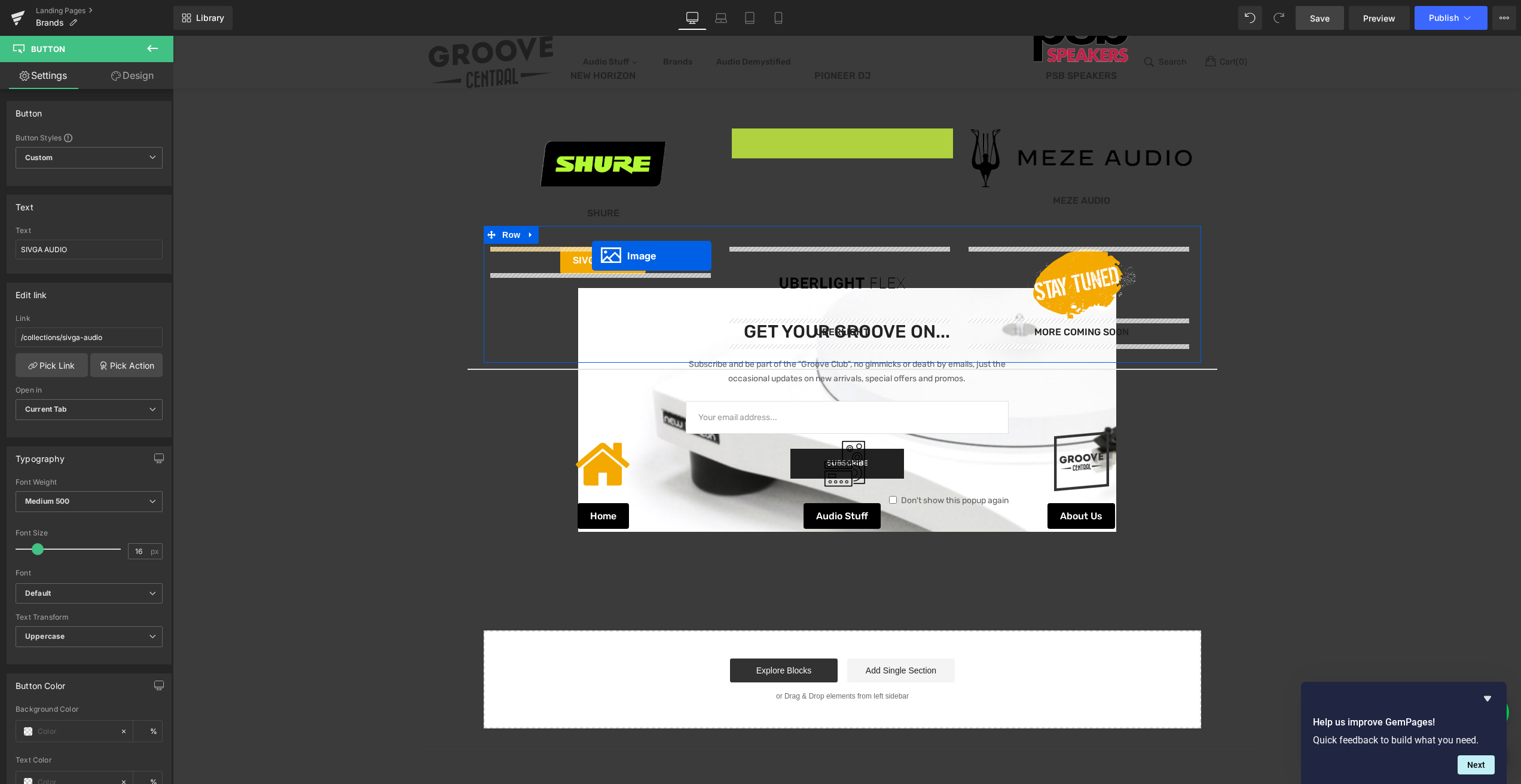
drag, startPoint x: 819, startPoint y: 166, endPoint x: 592, endPoint y: 256, distance: 244.2
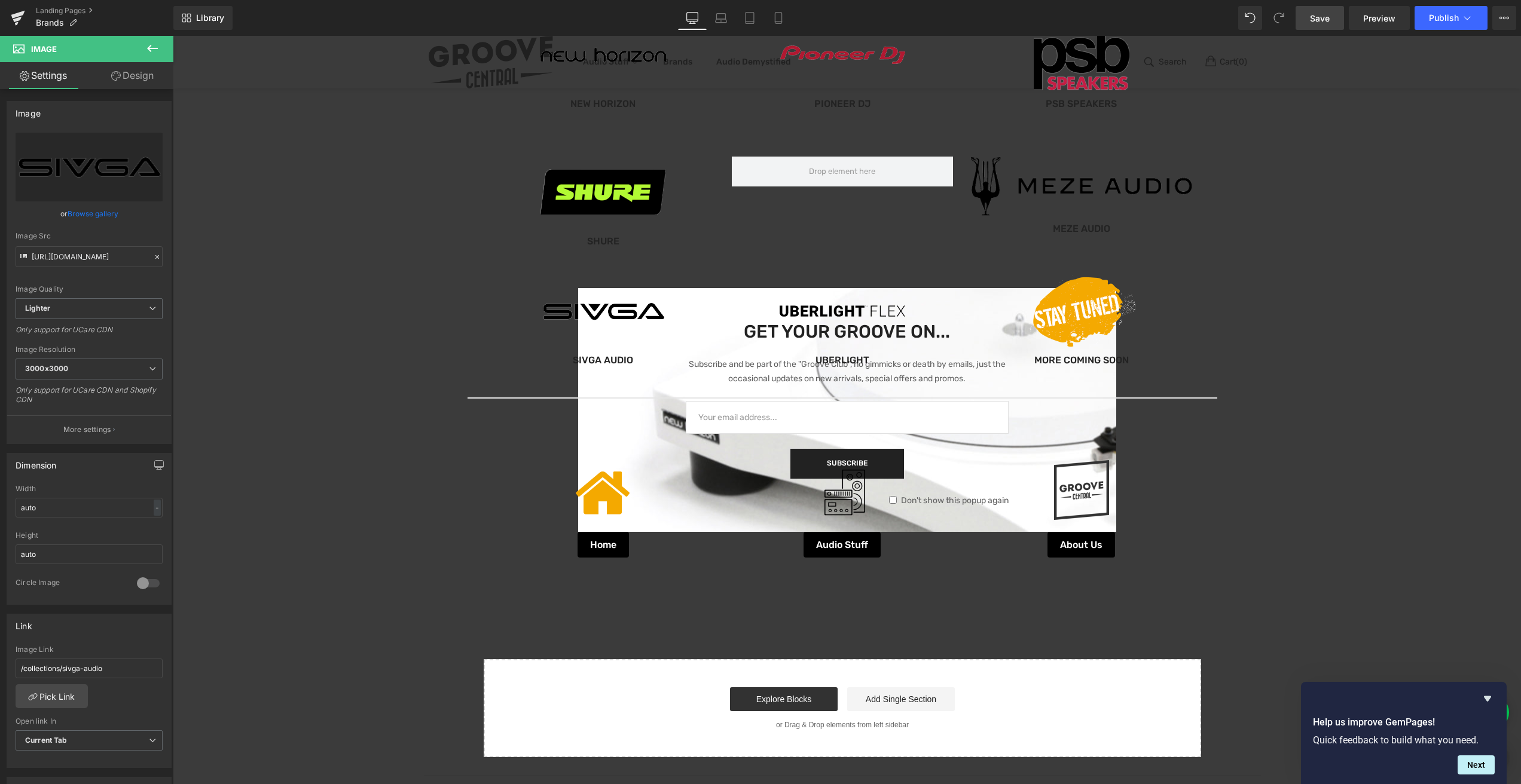
scroll to position [918, 0]
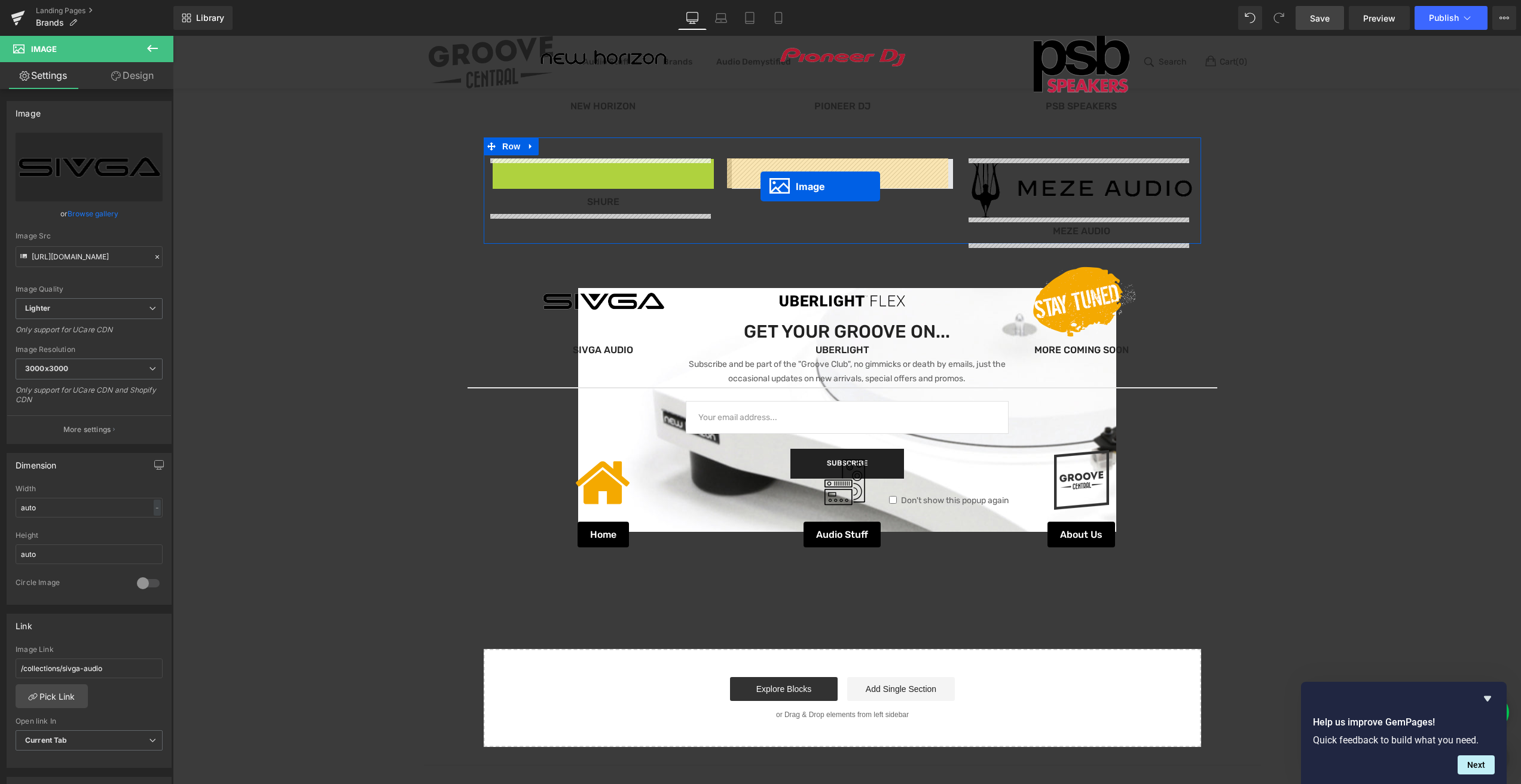
drag, startPoint x: 577, startPoint y: 193, endPoint x: 760, endPoint y: 187, distance: 183.1
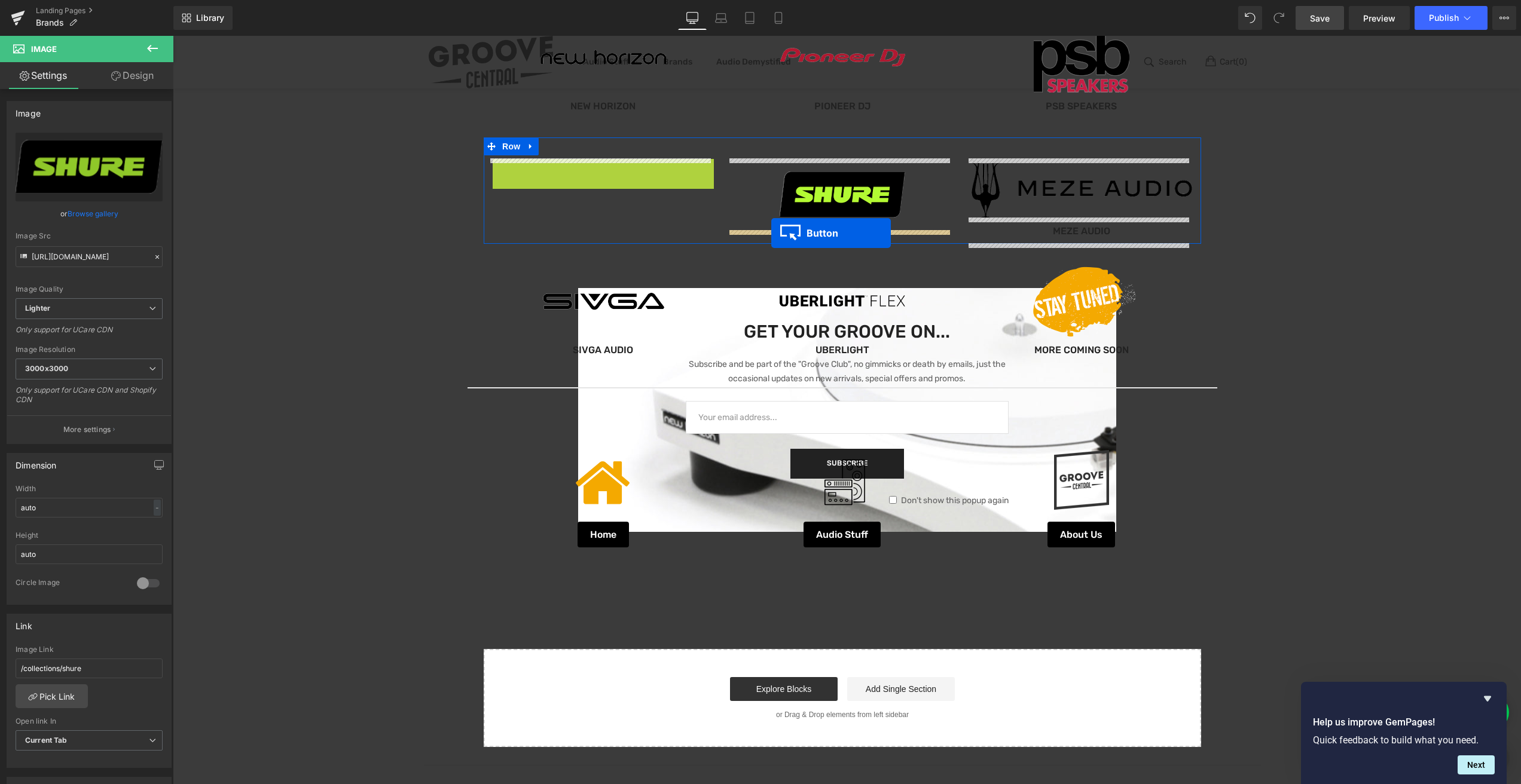
drag, startPoint x: 578, startPoint y: 169, endPoint x: 771, endPoint y: 233, distance: 203.3
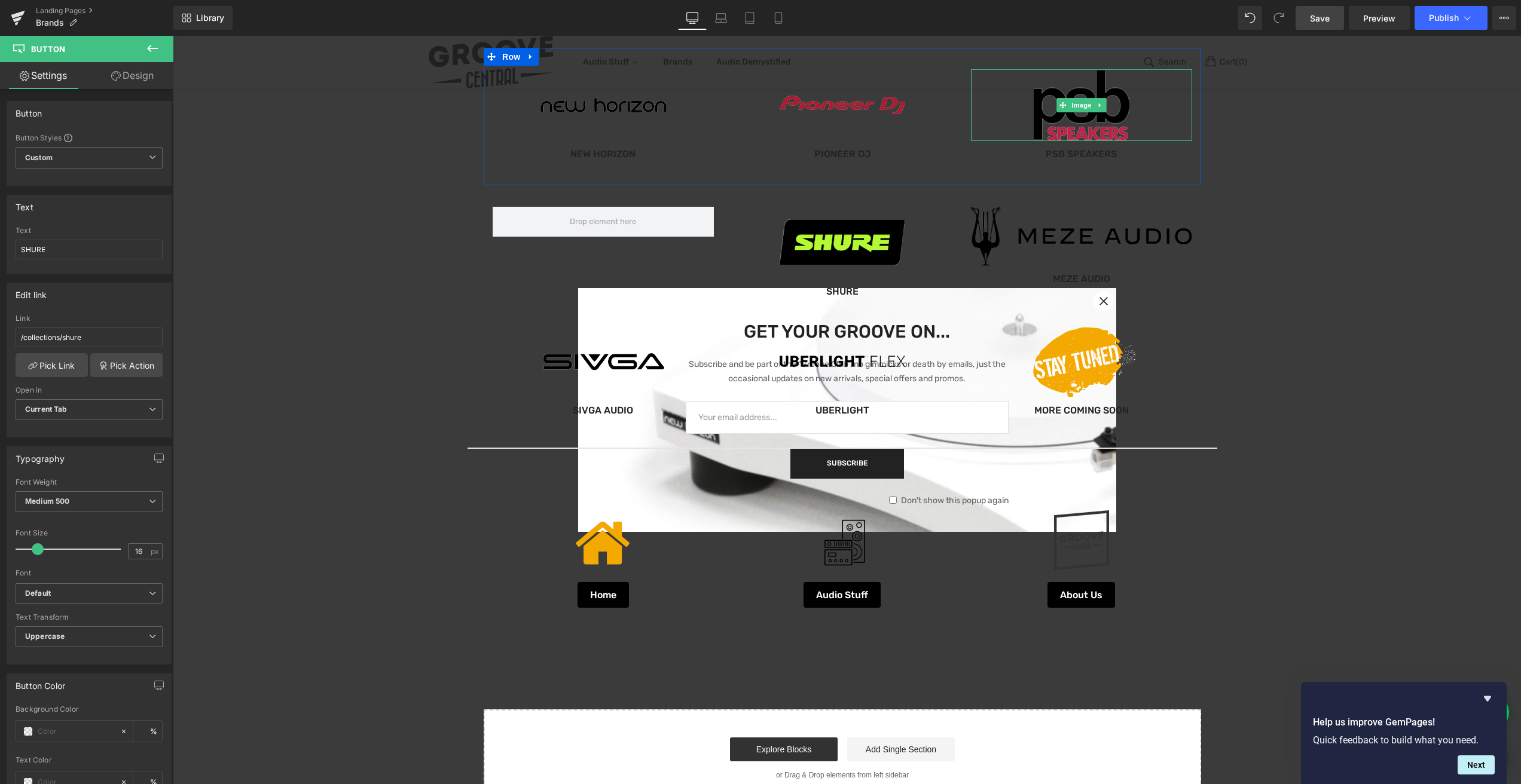
scroll to position [798, 0]
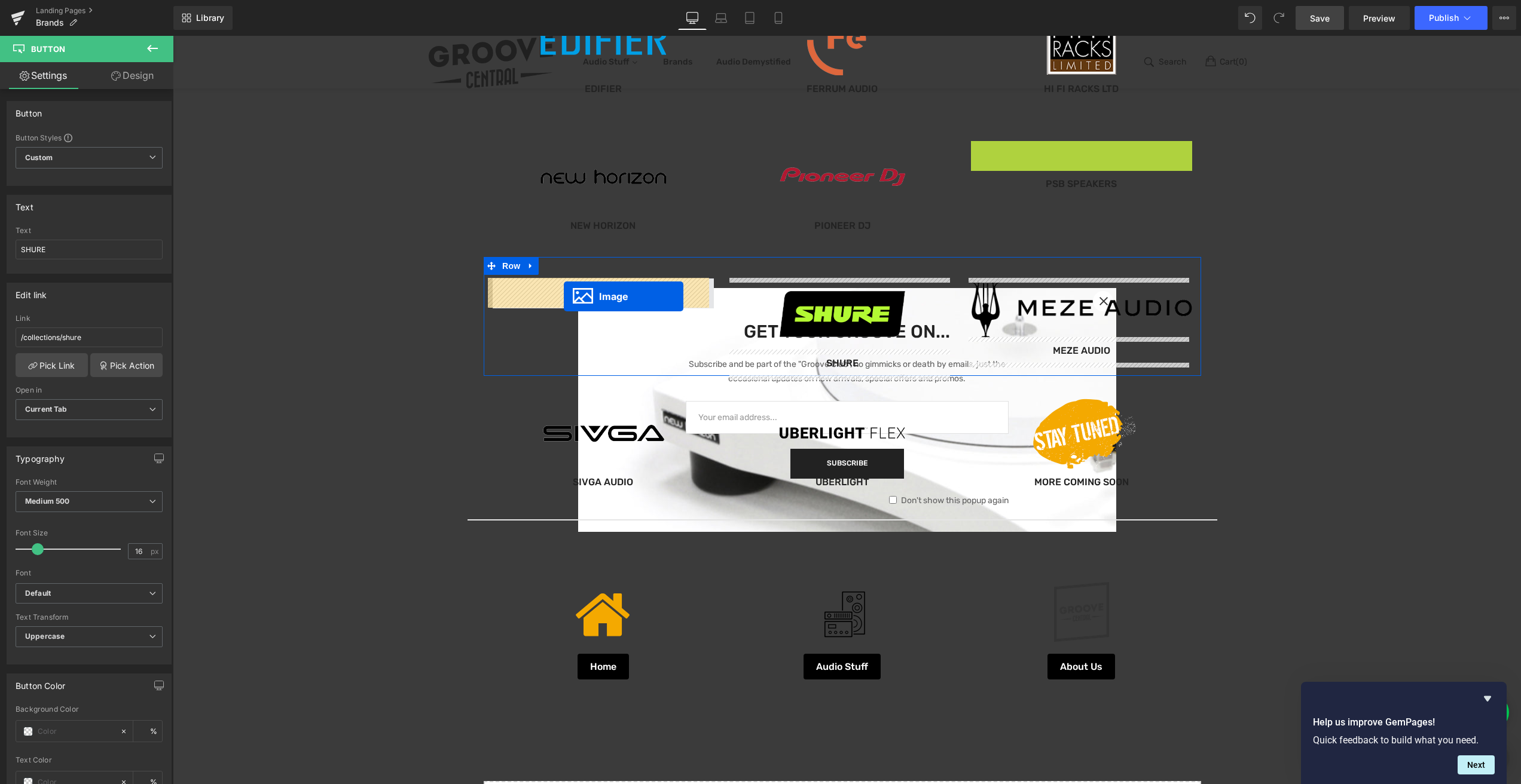
drag, startPoint x: 1057, startPoint y: 56, endPoint x: 563, endPoint y: 296, distance: 549.2
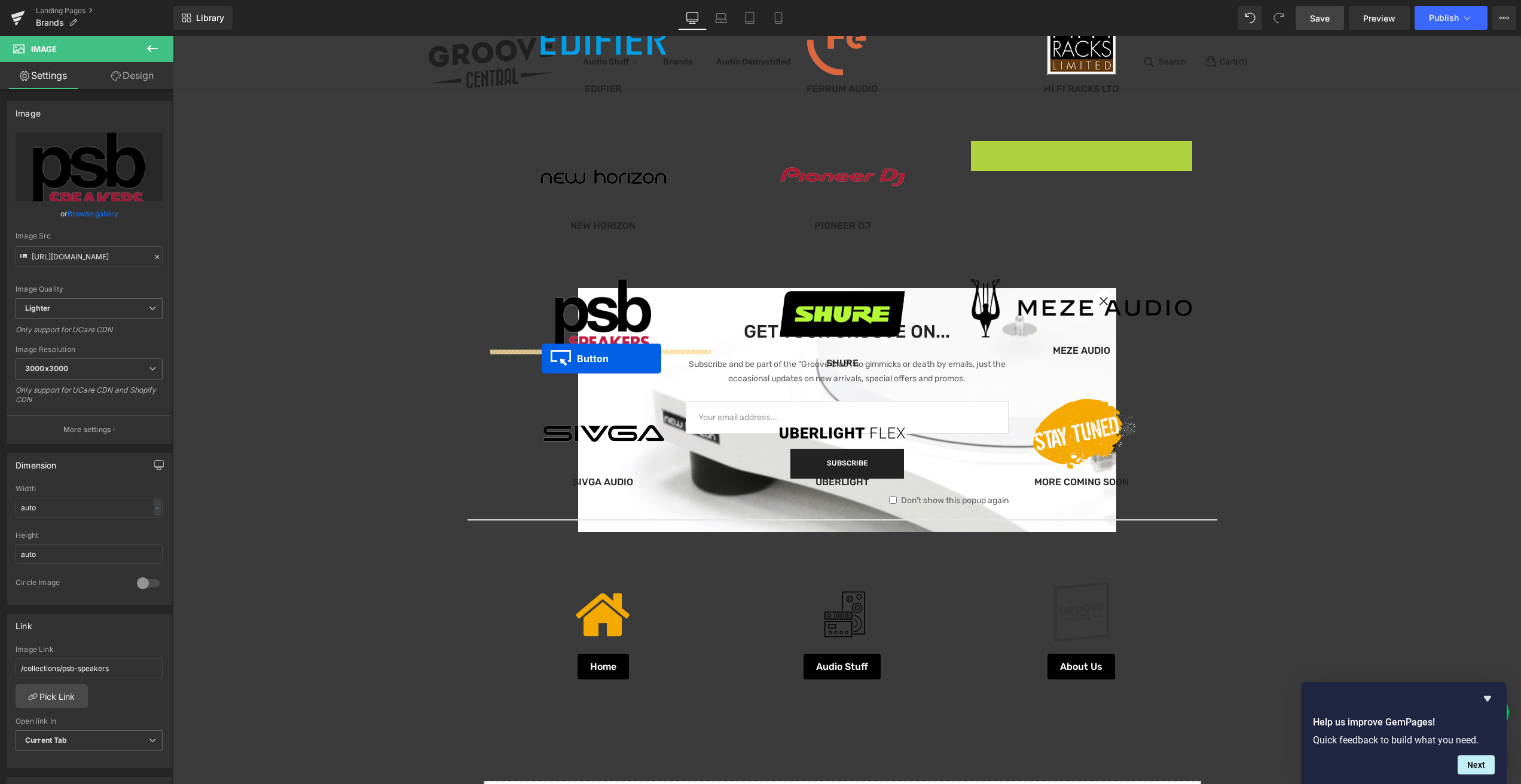
drag, startPoint x: 1055, startPoint y: 153, endPoint x: 542, endPoint y: 358, distance: 552.4
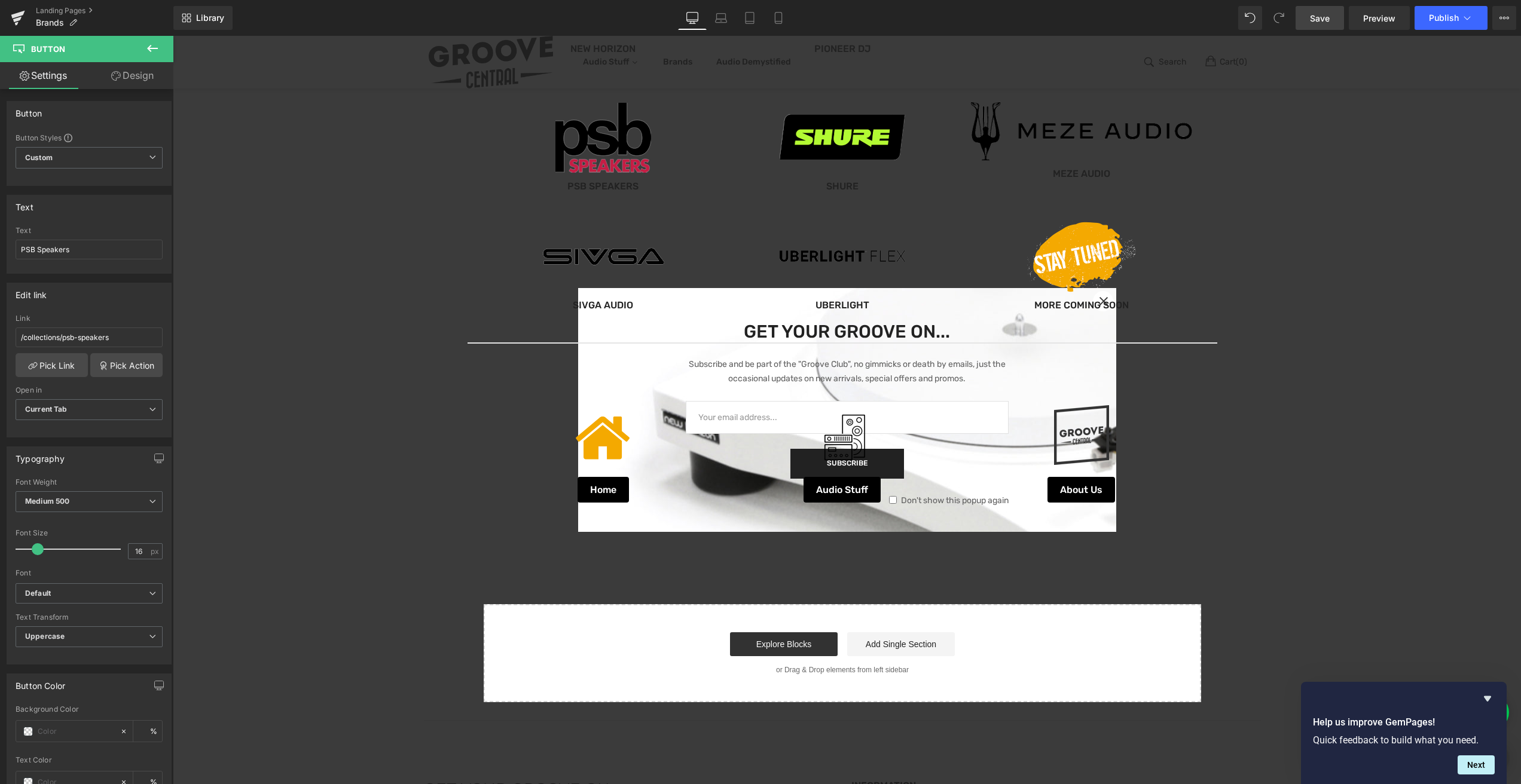
scroll to position [971, 0]
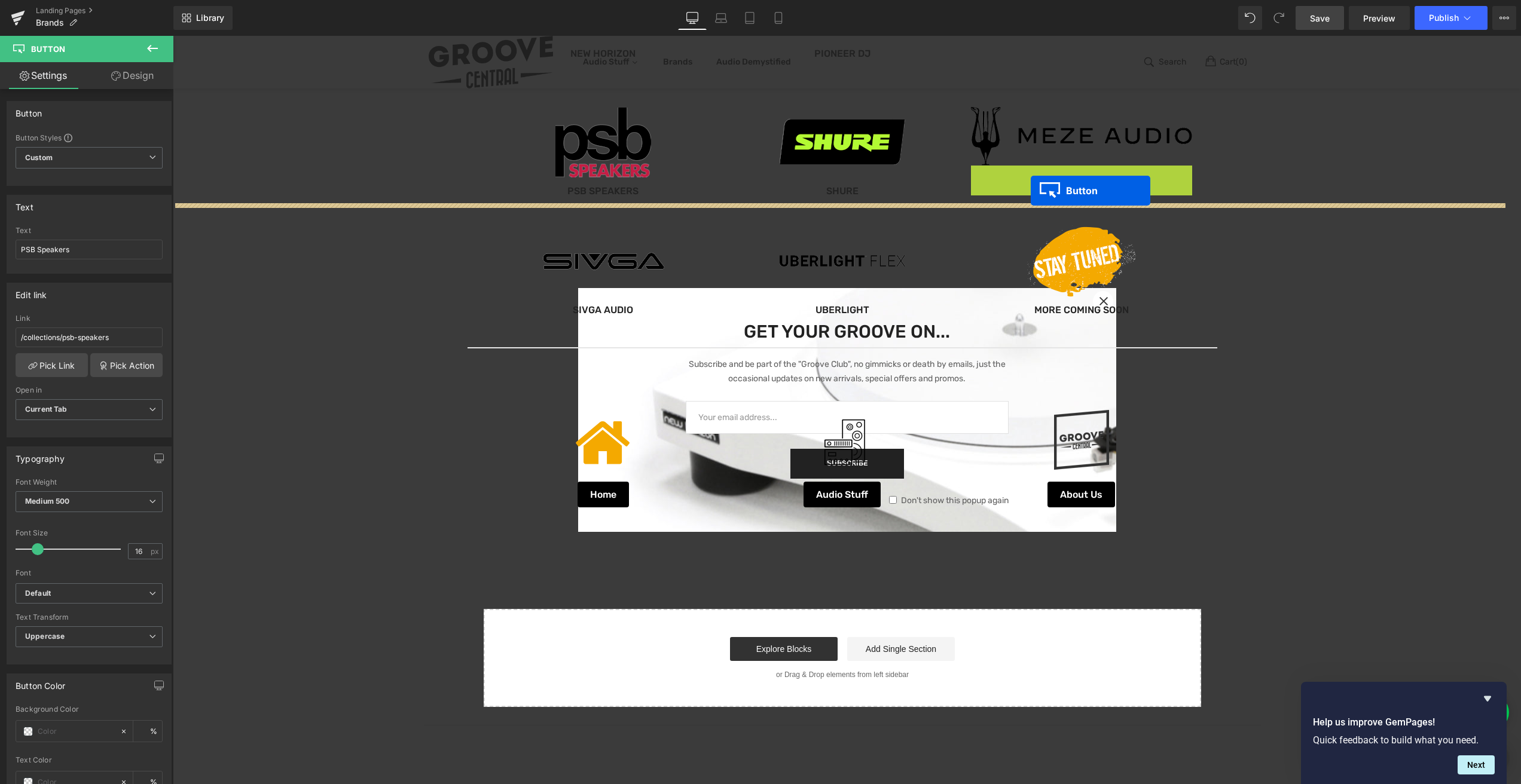
drag, startPoint x: 1055, startPoint y: 177, endPoint x: 1031, endPoint y: 191, distance: 27.8
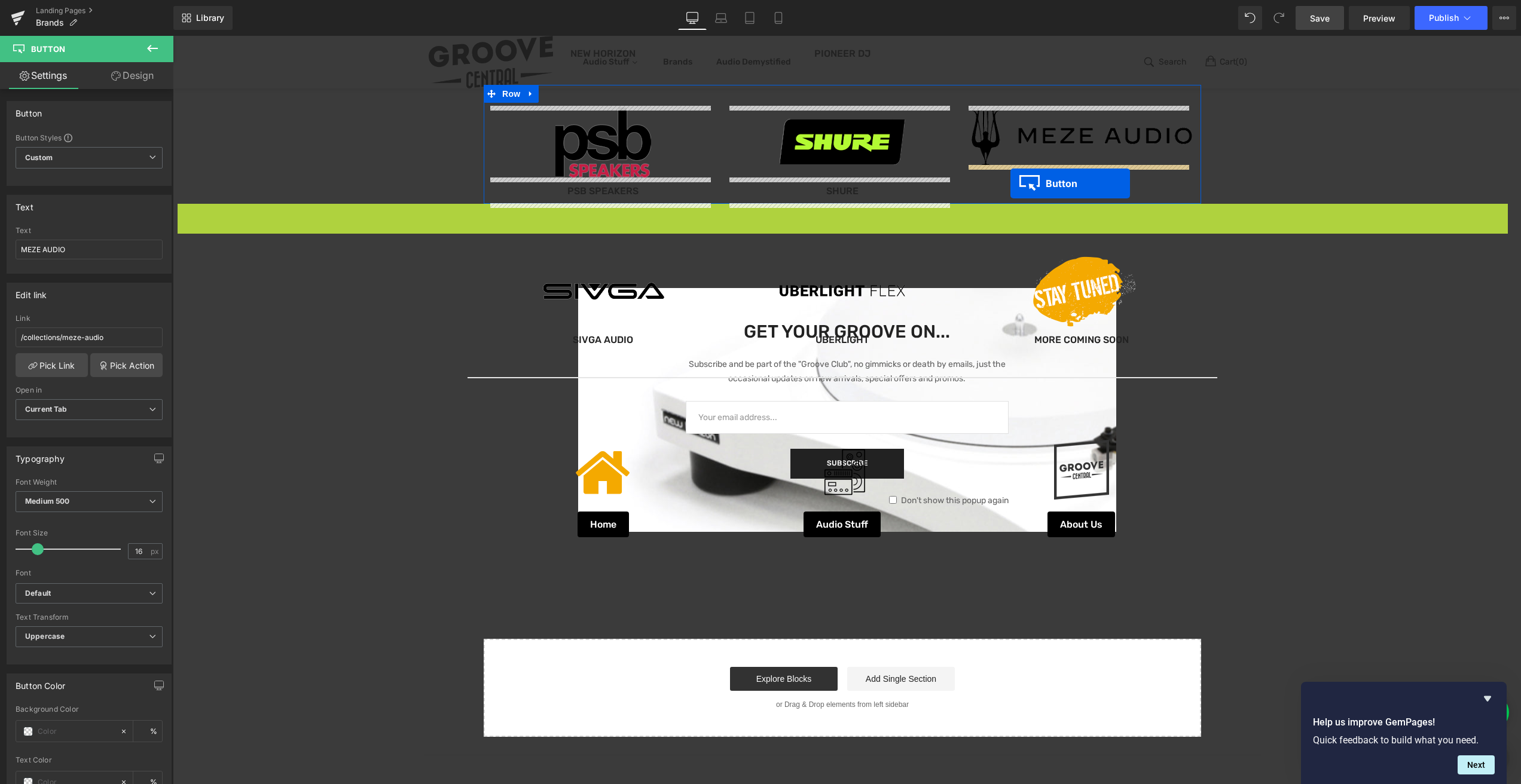
drag, startPoint x: 816, startPoint y: 215, endPoint x: 1010, endPoint y: 183, distance: 196.6
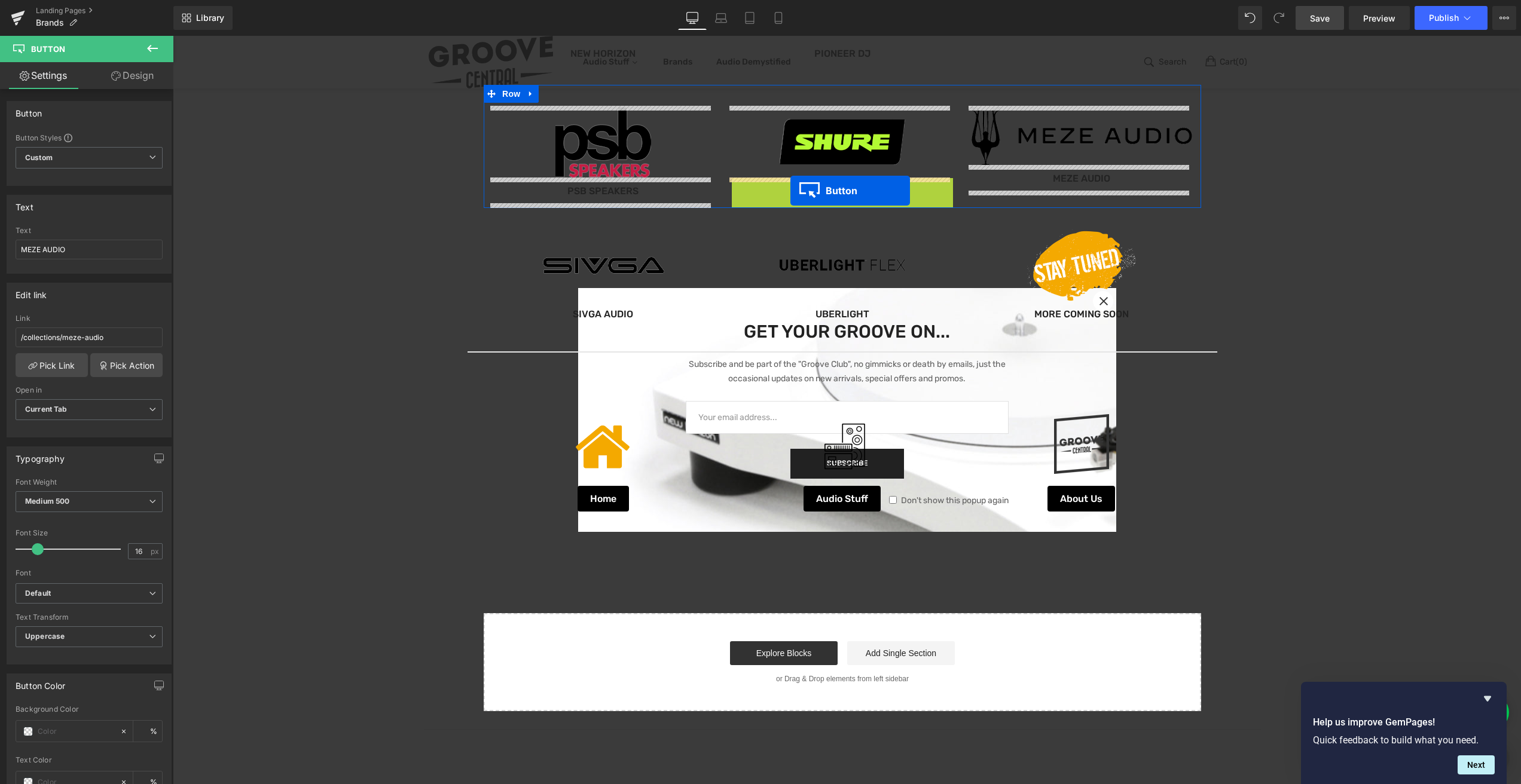
drag, startPoint x: 816, startPoint y: 189, endPoint x: 790, endPoint y: 191, distance: 26.1
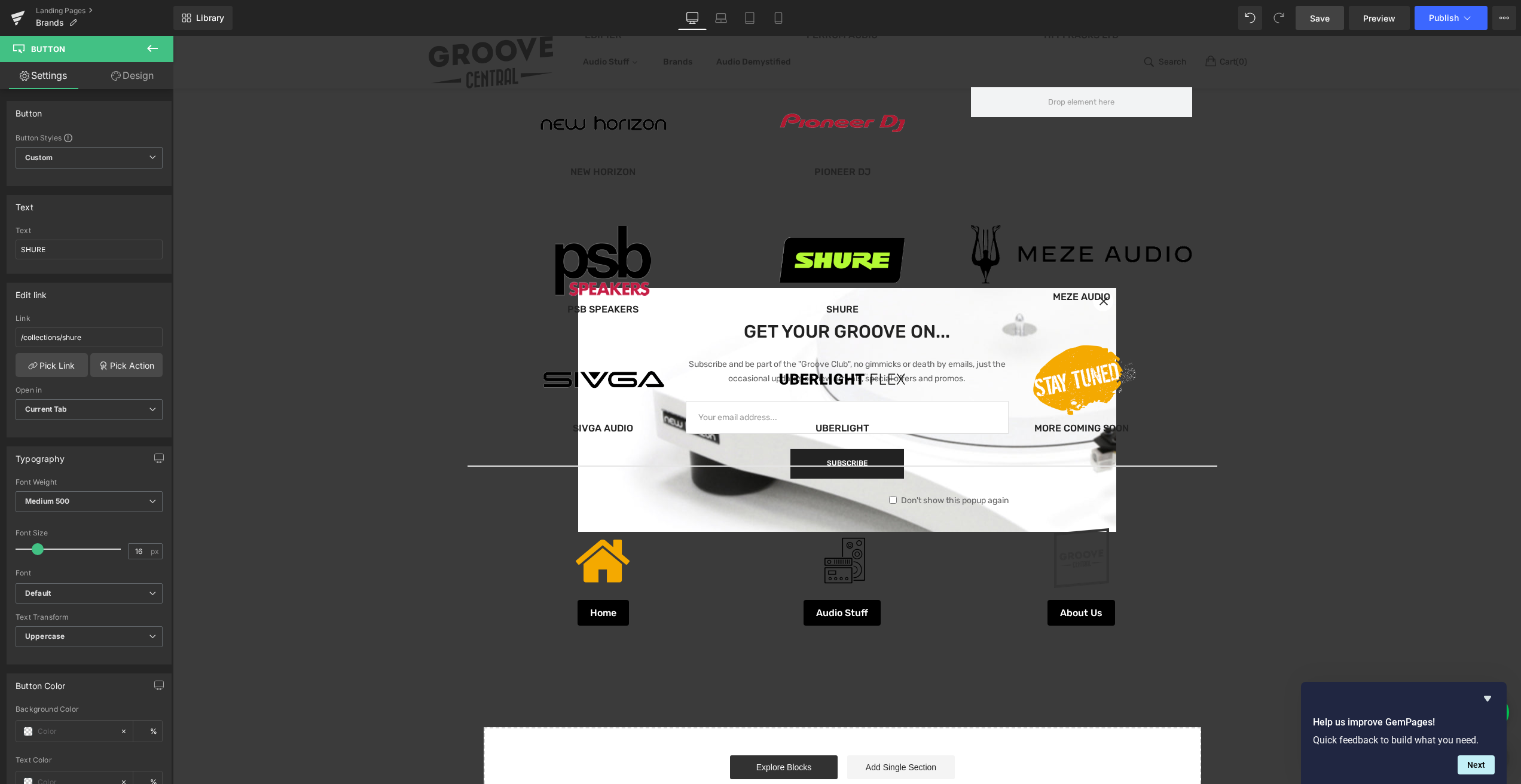
scroll to position [841, 0]
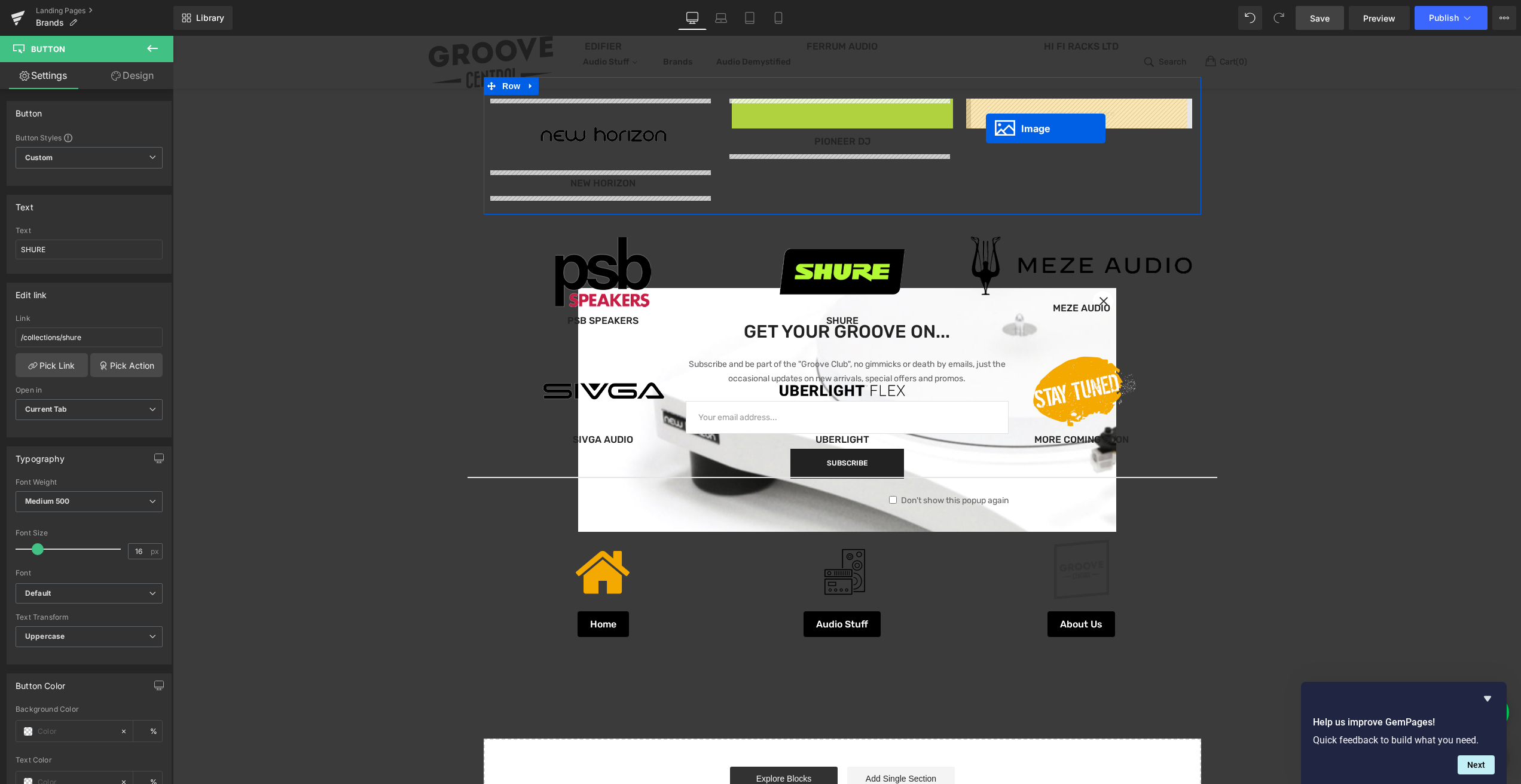
drag, startPoint x: 817, startPoint y: 134, endPoint x: 987, endPoint y: 129, distance: 170.1
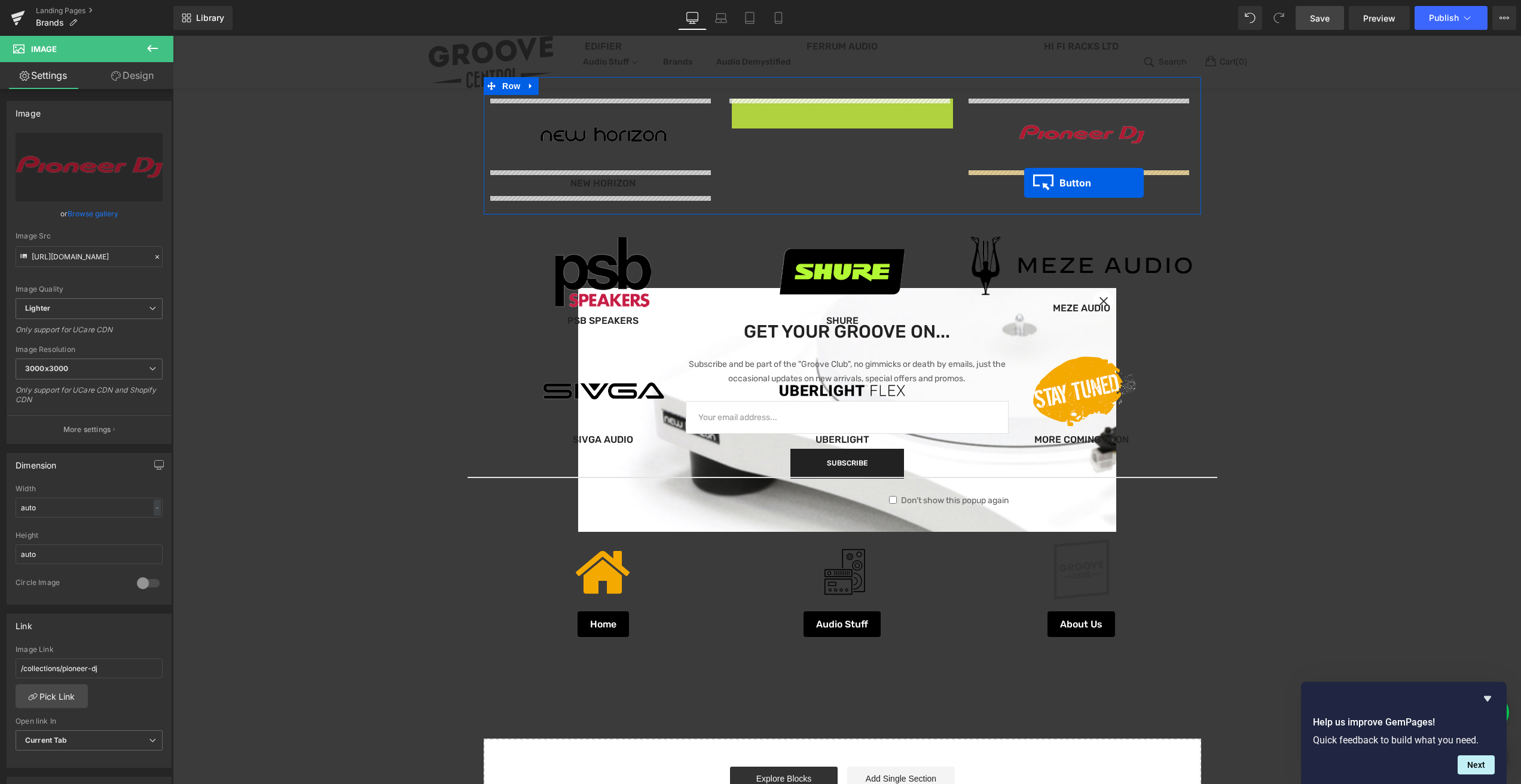
drag, startPoint x: 817, startPoint y: 110, endPoint x: 1024, endPoint y: 183, distance: 219.5
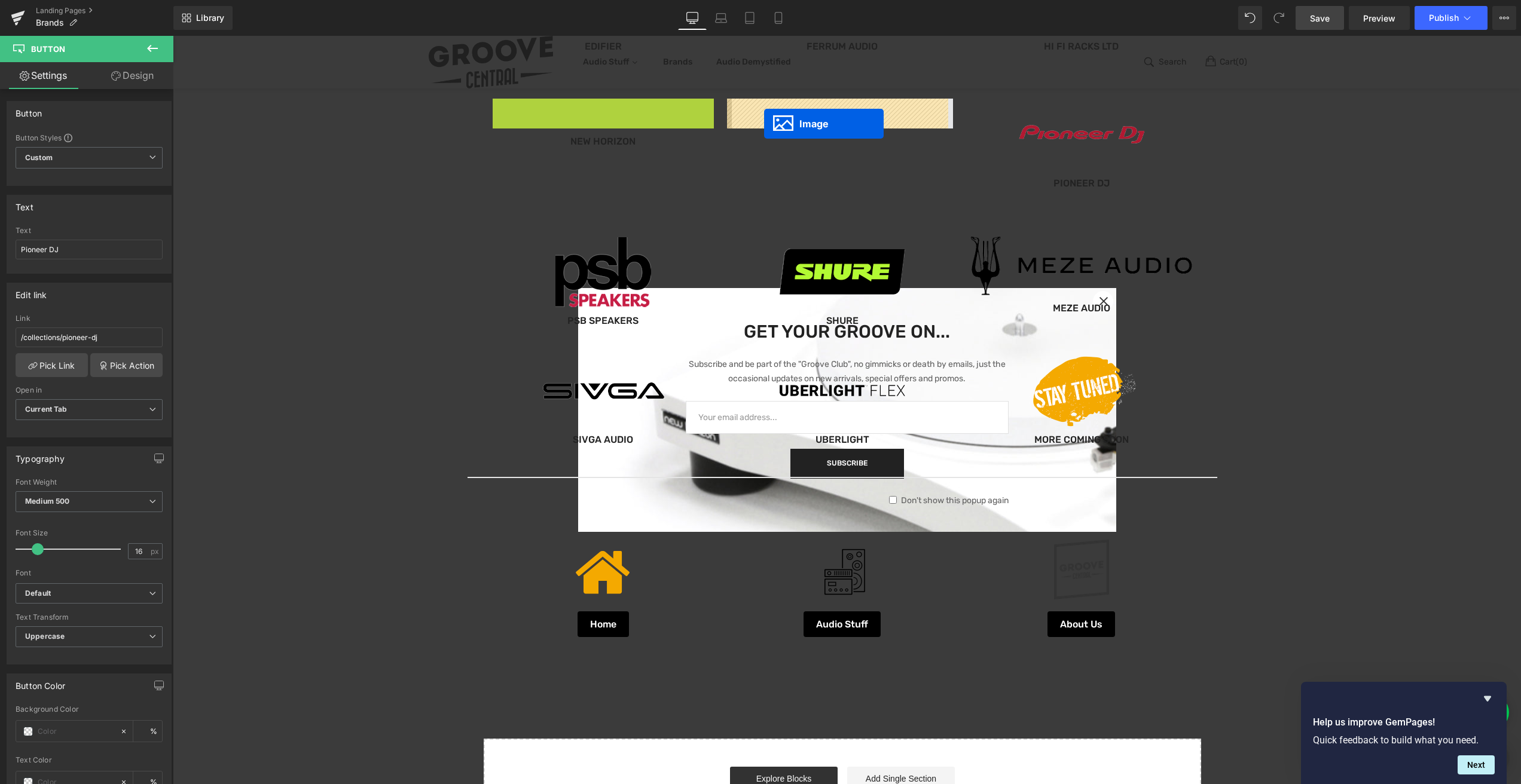
drag, startPoint x: 579, startPoint y: 132, endPoint x: 764, endPoint y: 124, distance: 185.2
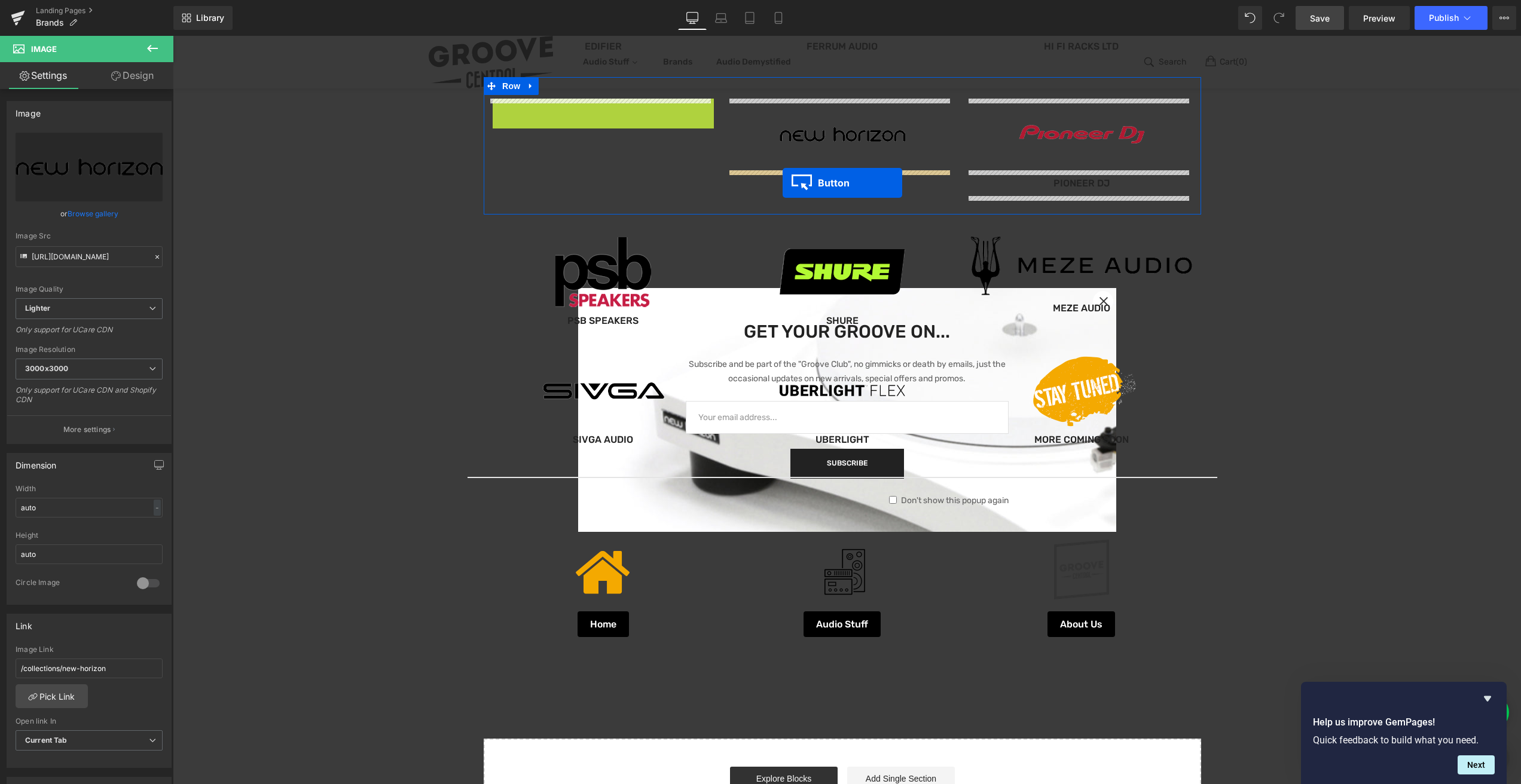
drag, startPoint x: 576, startPoint y: 110, endPoint x: 782, endPoint y: 183, distance: 218.6
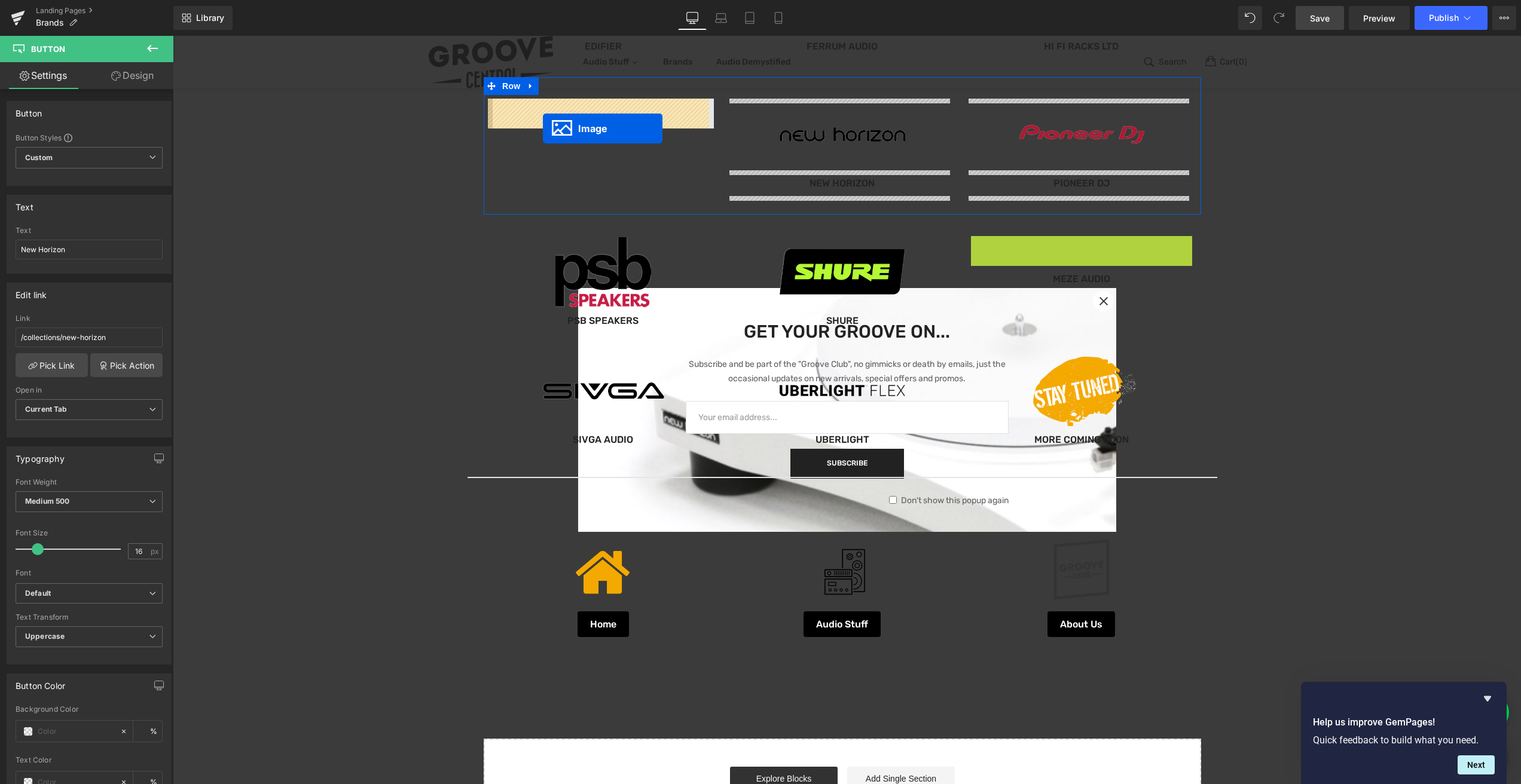
drag, startPoint x: 1056, startPoint y: 265, endPoint x: 543, endPoint y: 129, distance: 530.7
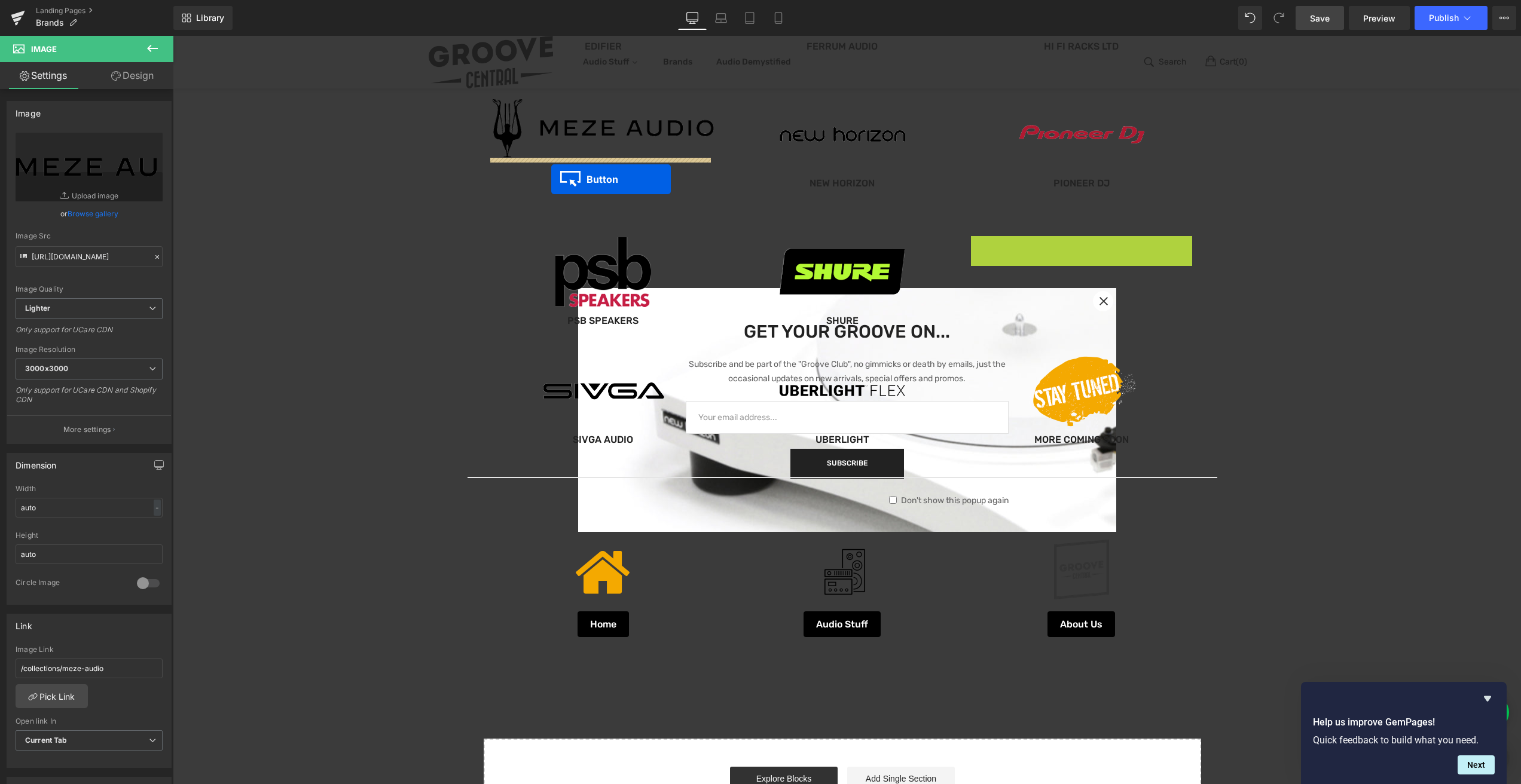
drag, startPoint x: 1059, startPoint y: 248, endPoint x: 551, endPoint y: 179, distance: 512.7
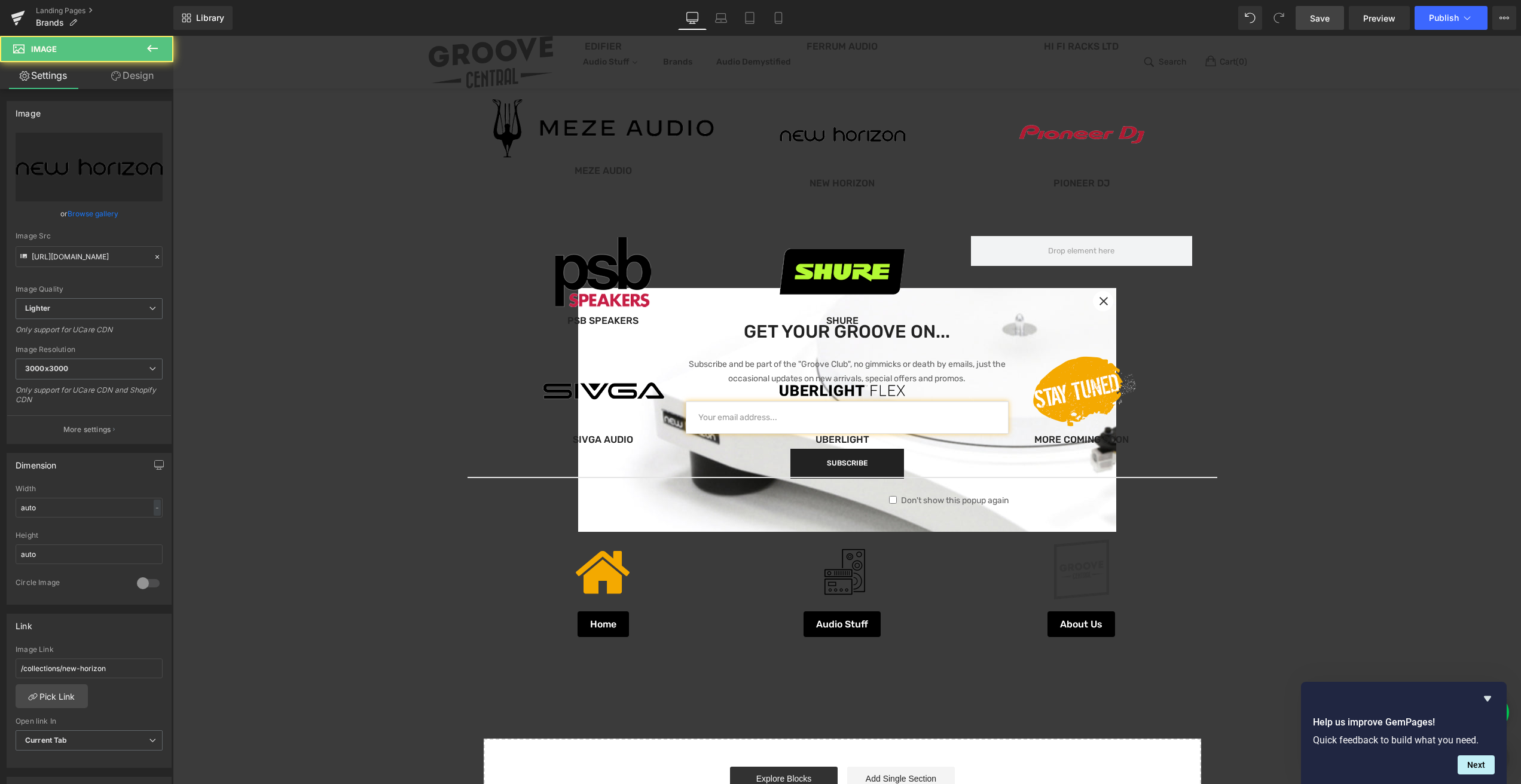
scroll to position [718, 0]
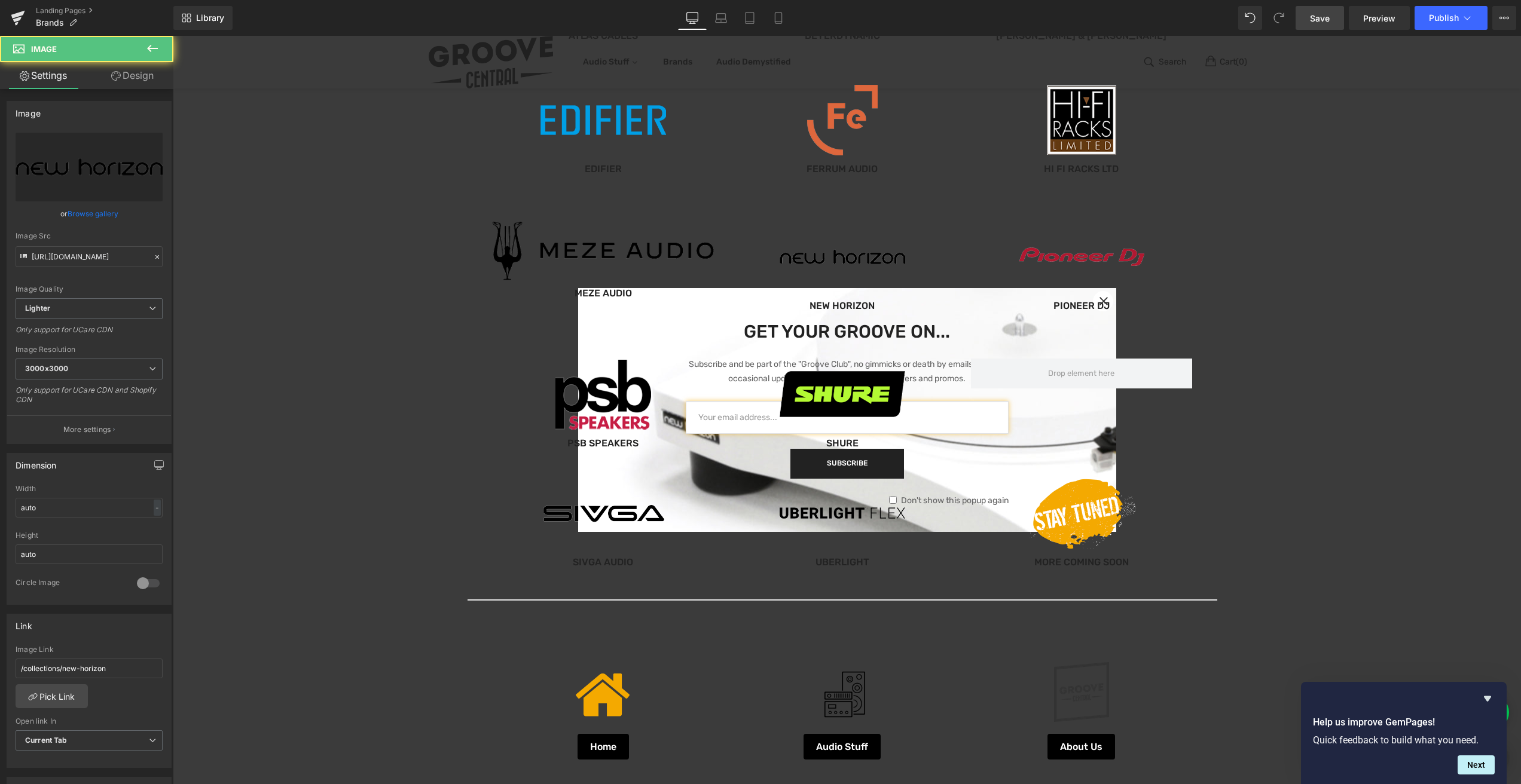
click at [798, 129] on div "Our Brands... Heading Image Hexmat Button Image Dr. Suzuki Slipmats Button Imag…" at bounding box center [842, 169] width 1339 height 1580
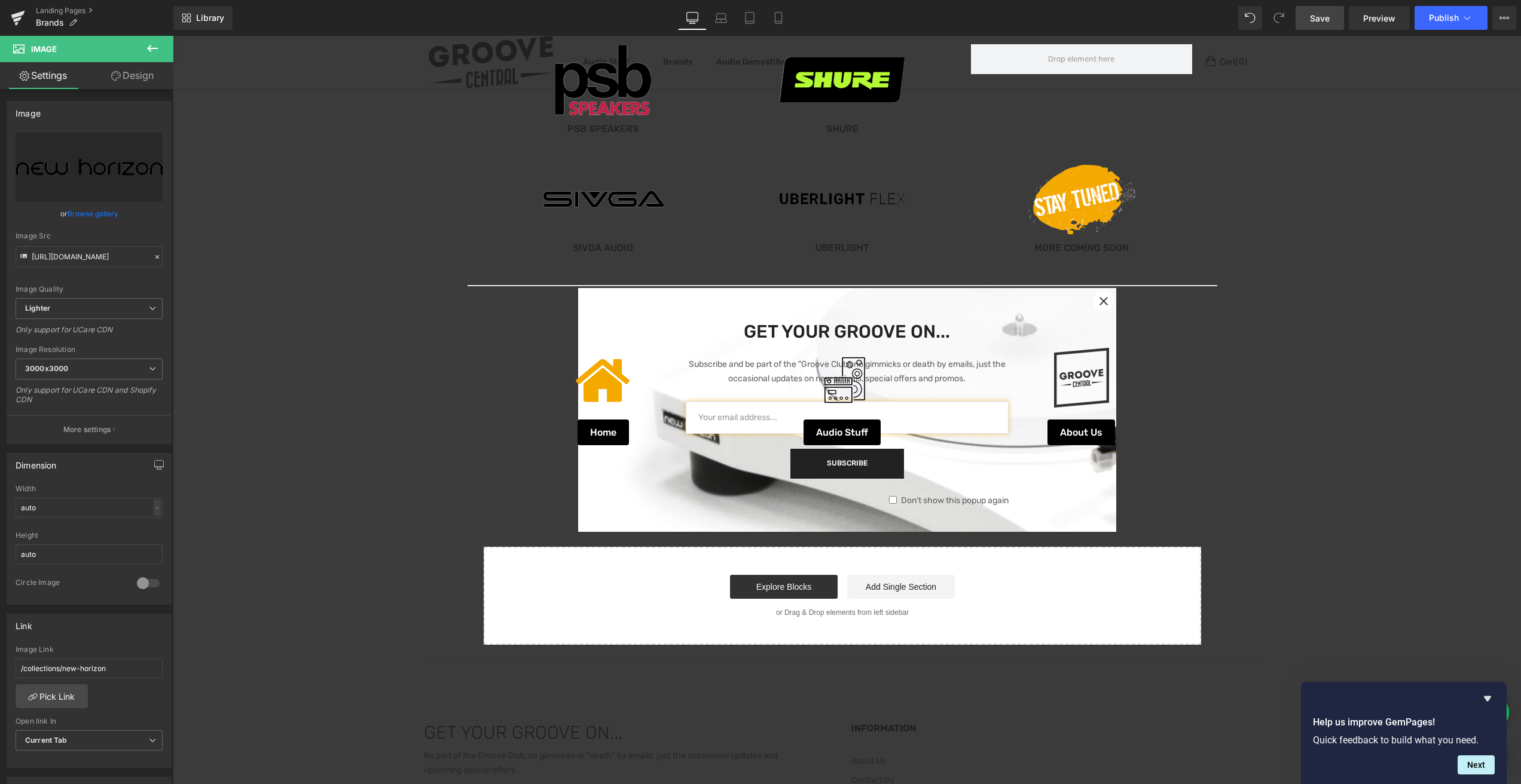
scroll to position [1010, 0]
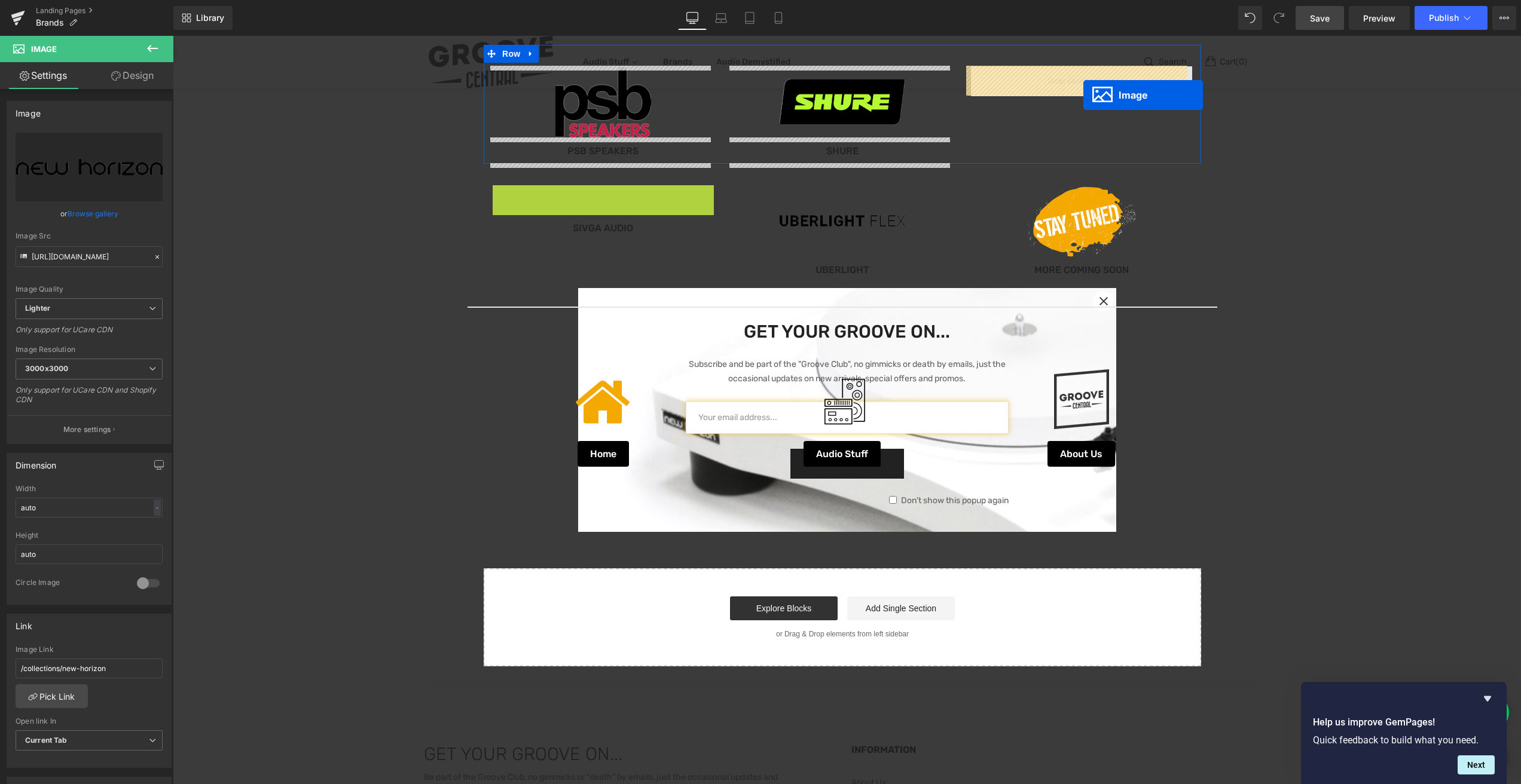
drag, startPoint x: 576, startPoint y: 218, endPoint x: 1083, endPoint y: 95, distance: 521.7
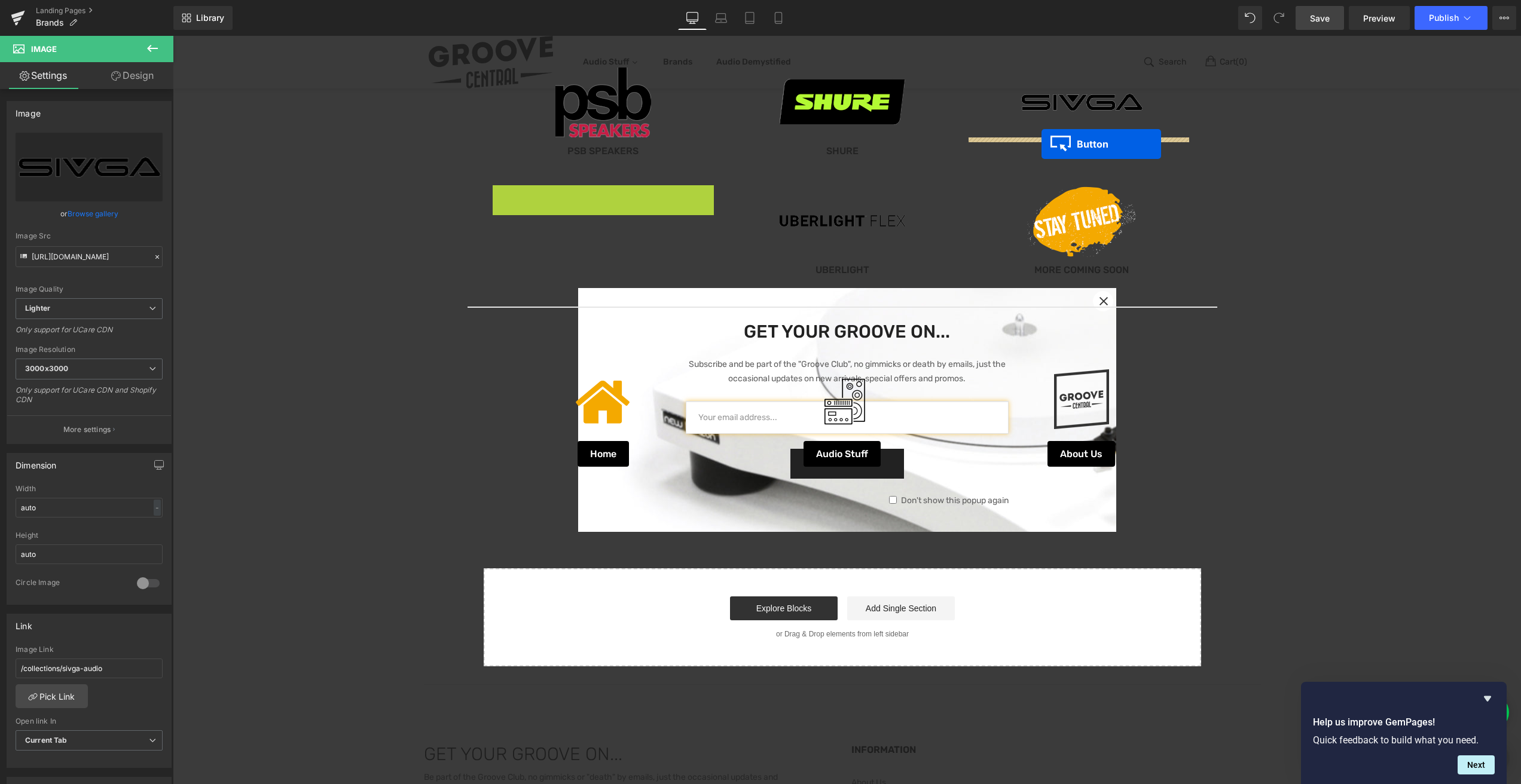
drag, startPoint x: 576, startPoint y: 197, endPoint x: 1041, endPoint y: 144, distance: 468.0
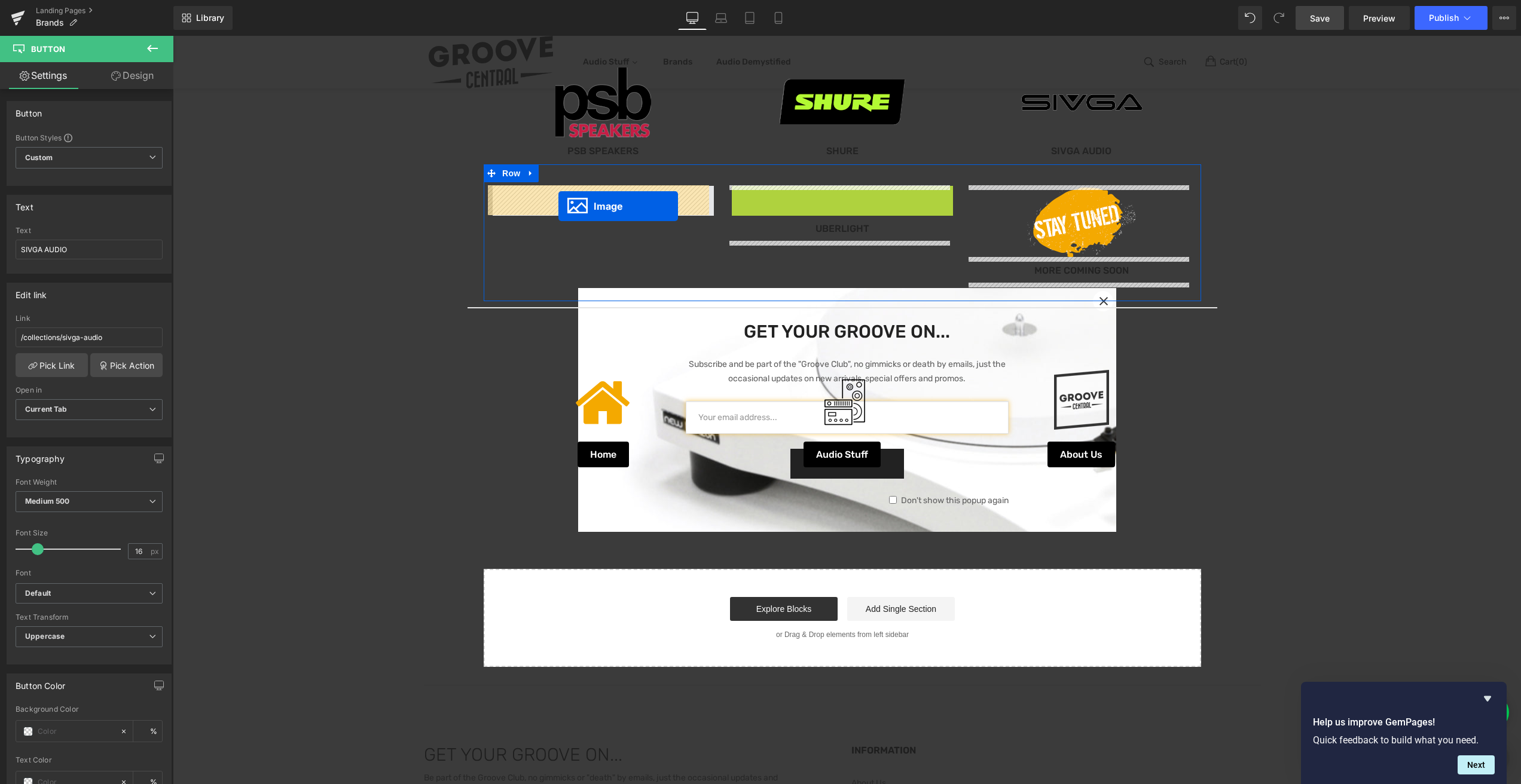
drag, startPoint x: 816, startPoint y: 222, endPoint x: 558, endPoint y: 207, distance: 258.4
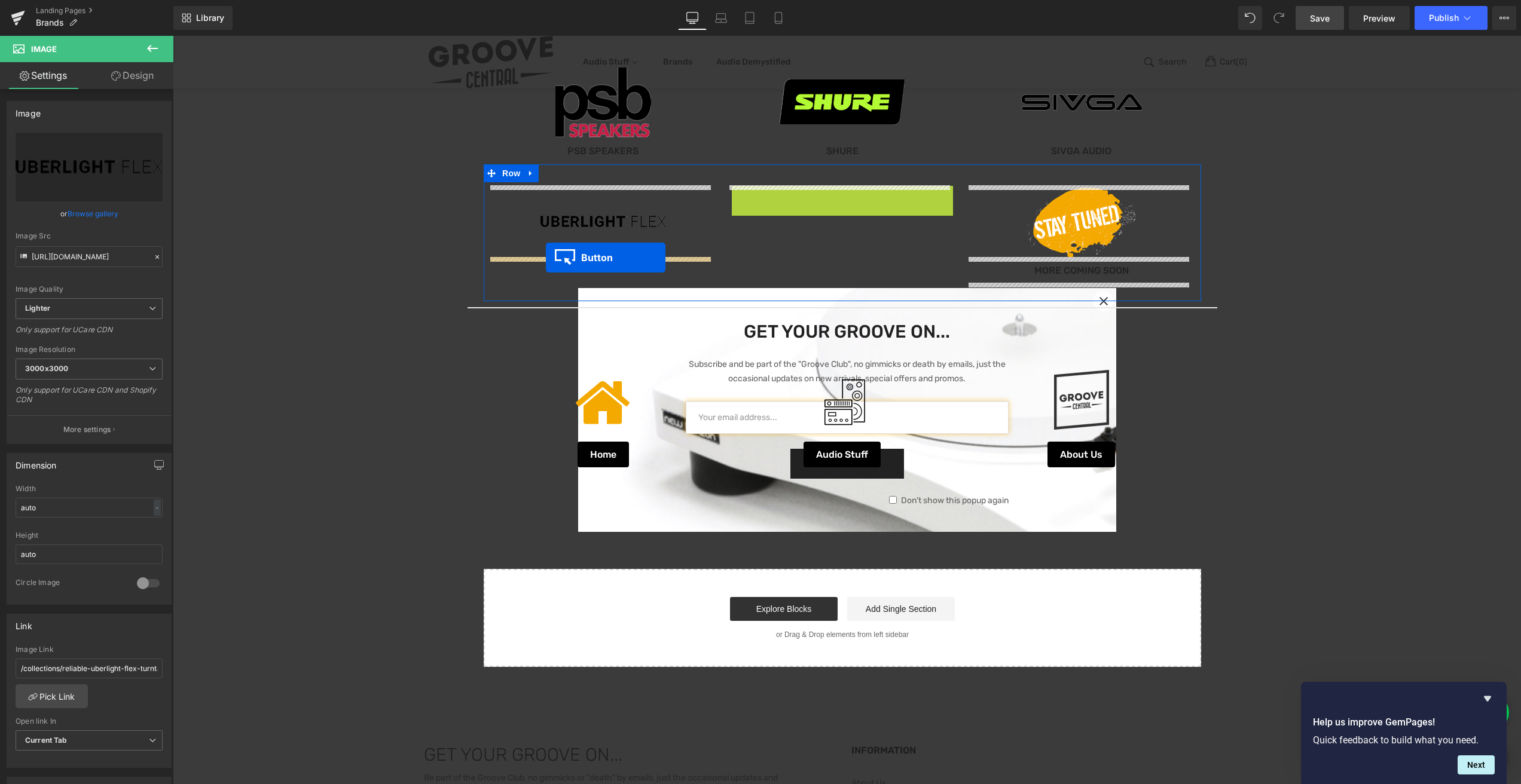
drag, startPoint x: 817, startPoint y: 197, endPoint x: 546, endPoint y: 257, distance: 277.6
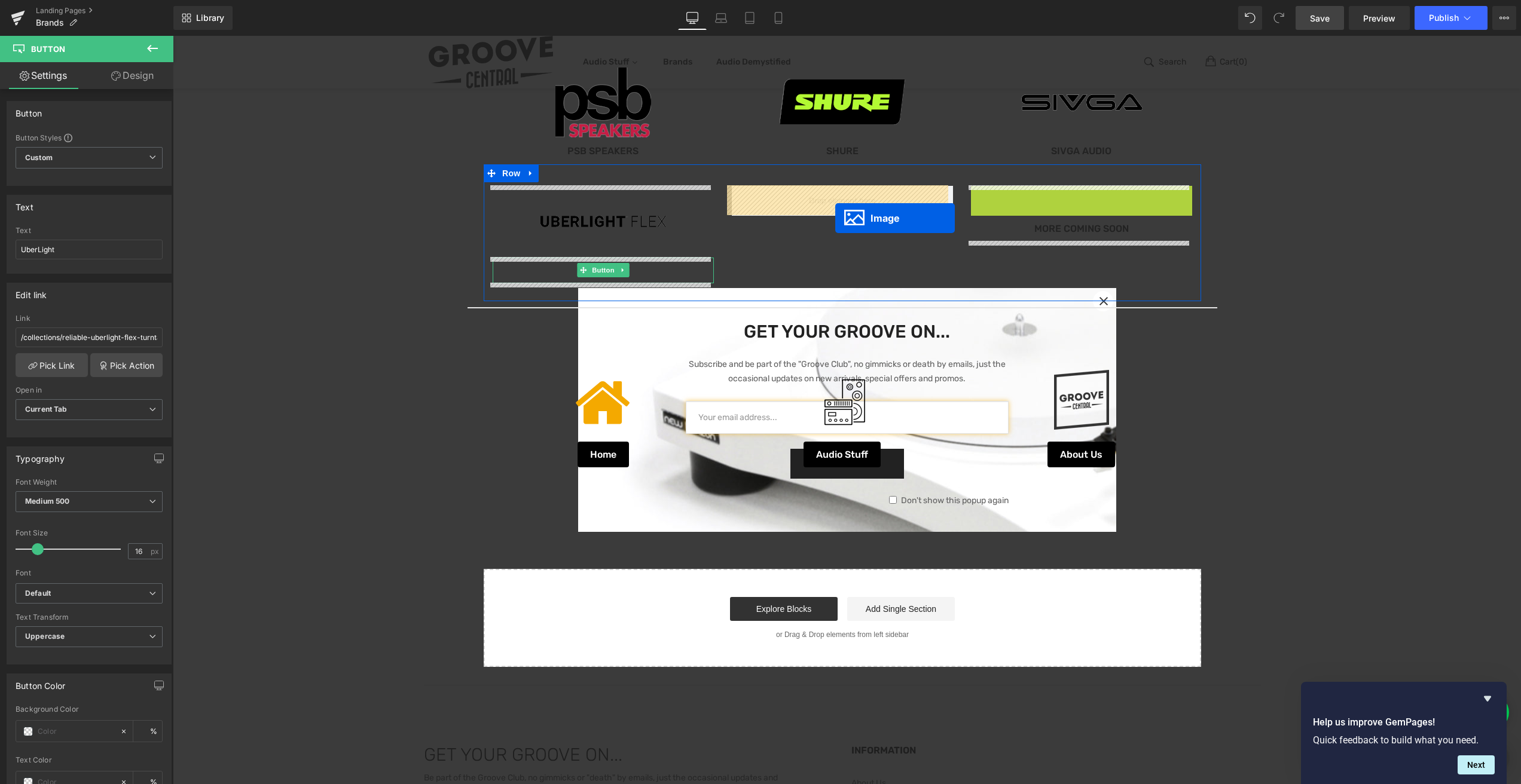
drag, startPoint x: 1057, startPoint y: 220, endPoint x: 835, endPoint y: 218, distance: 222.0
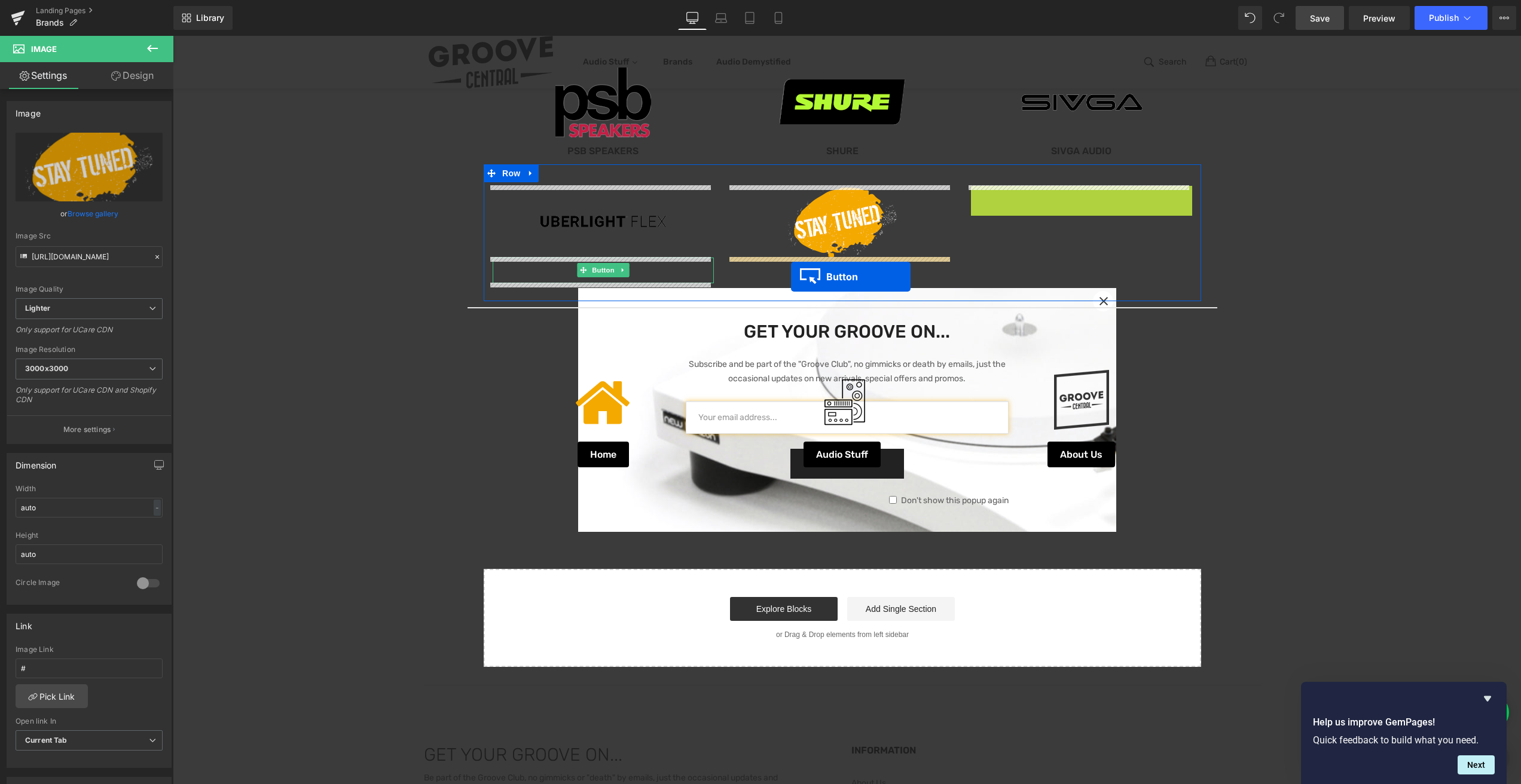
drag, startPoint x: 1054, startPoint y: 197, endPoint x: 791, endPoint y: 277, distance: 274.9
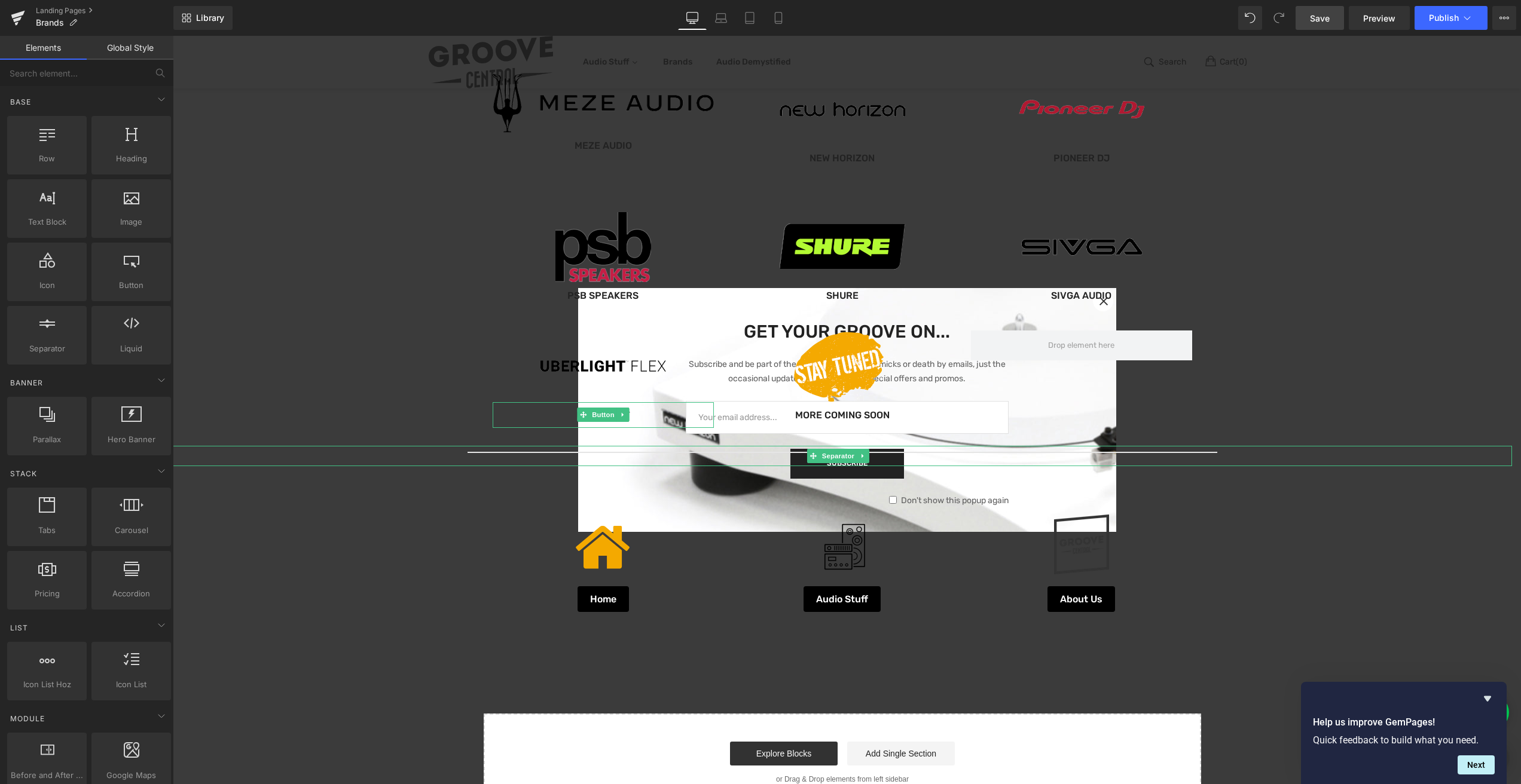
scroll to position [855, 0]
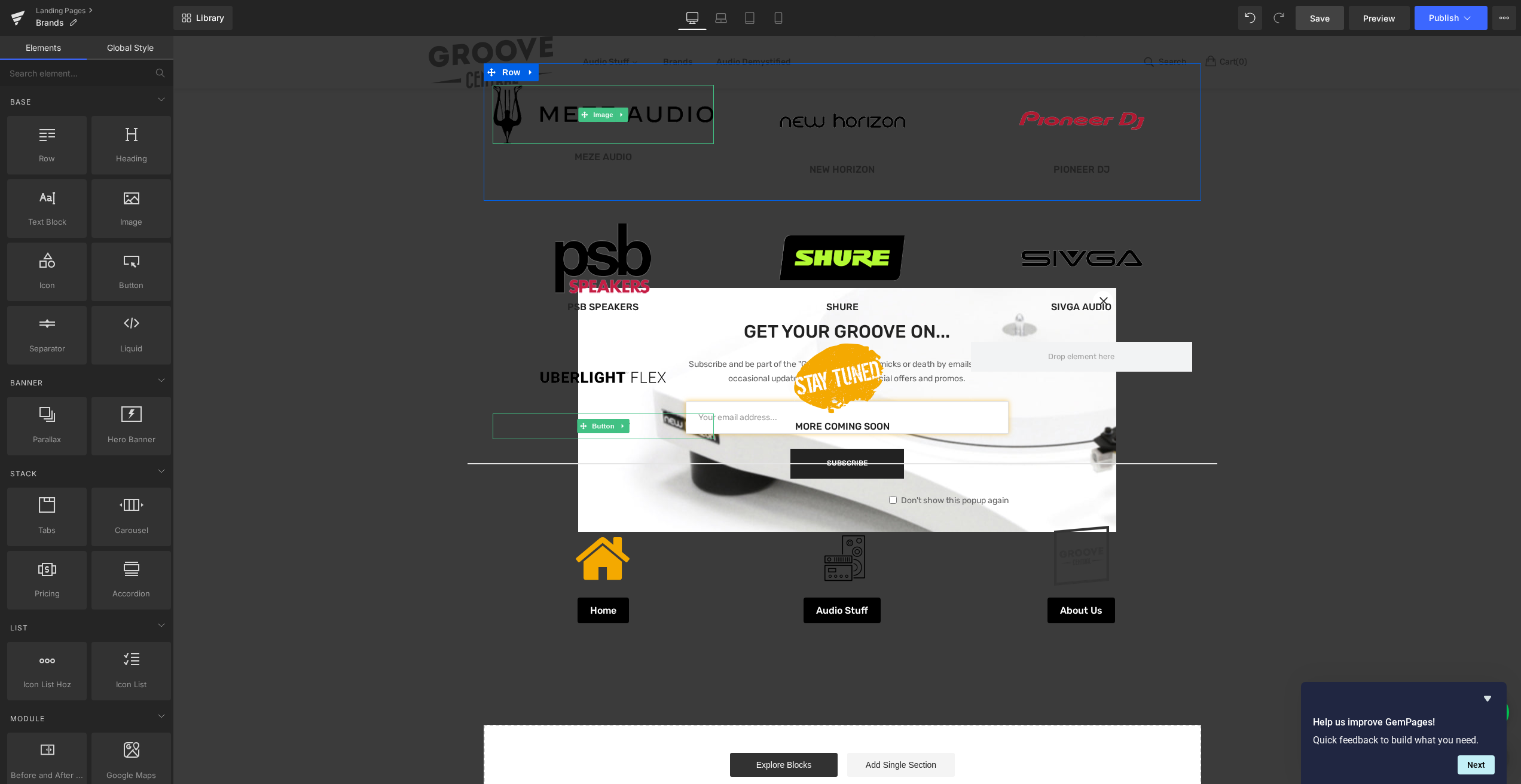
click at [639, 106] on div "Our Brands... Heading Image Hexmat Button Image Dr. Suzuki Slipmats Button Imag…" at bounding box center [842, 33] width 1339 height 1580
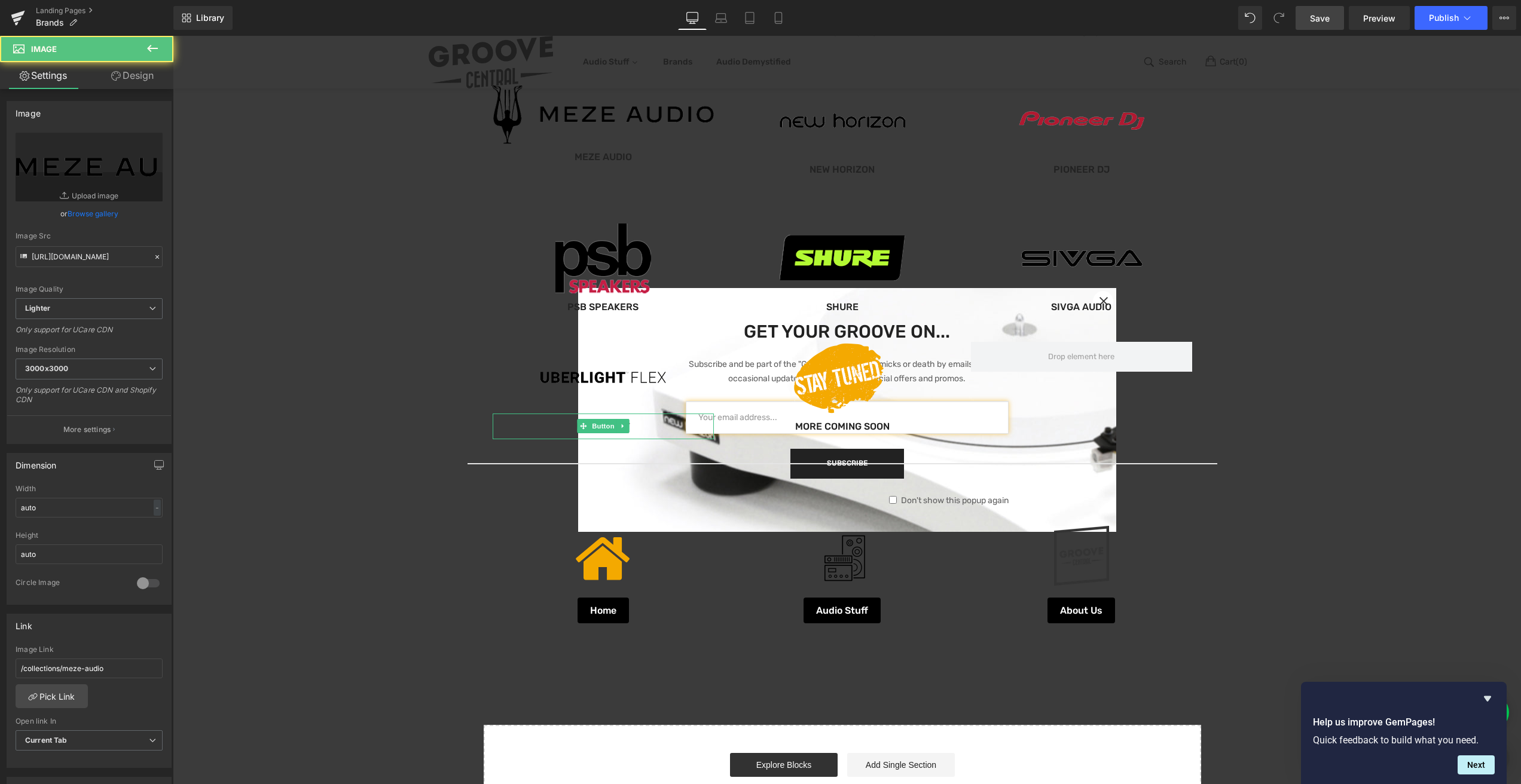
scroll to position [718, 0]
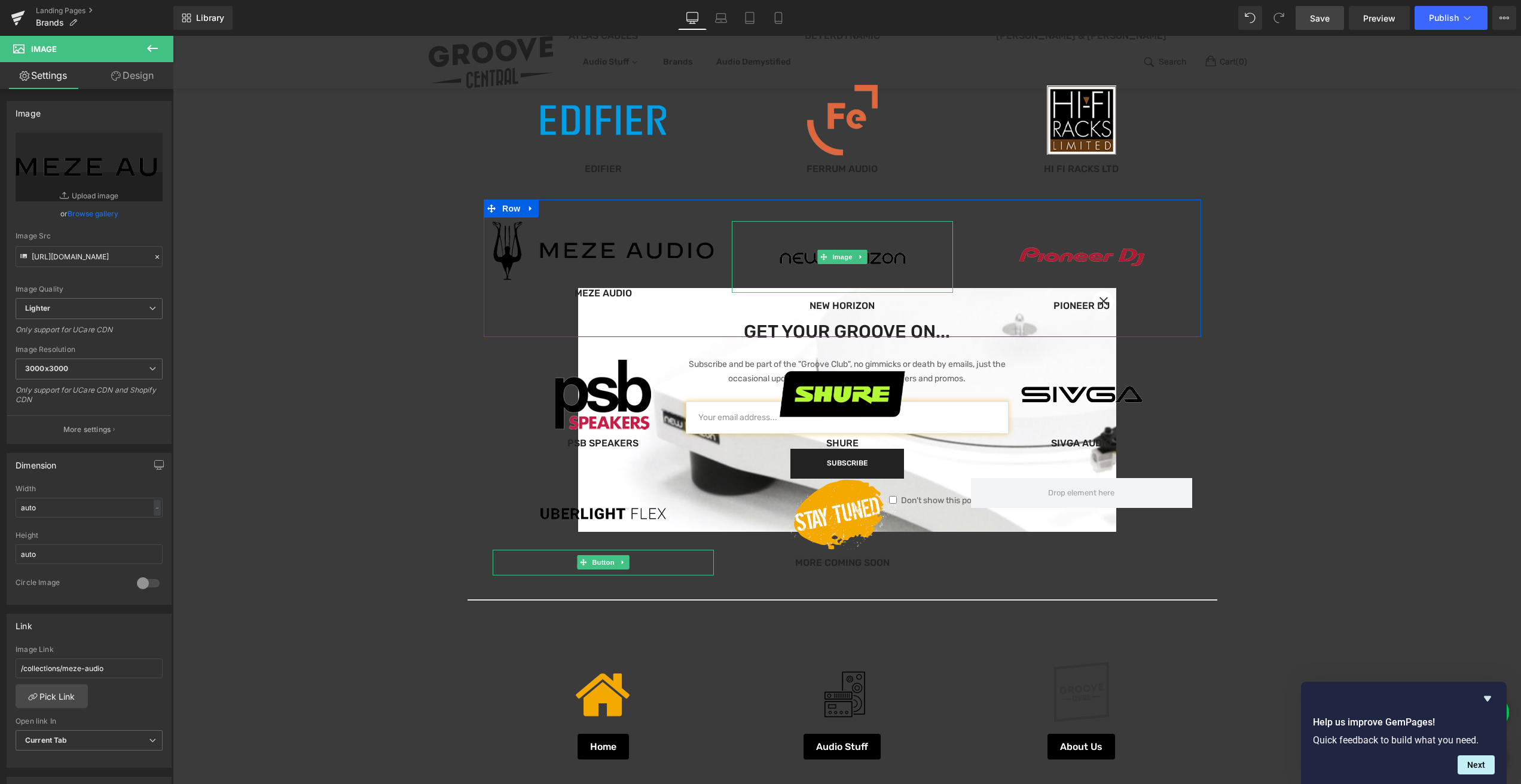
click at [771, 260] on link at bounding box center [842, 257] width 222 height 71
click at [835, 257] on span "Image" at bounding box center [842, 256] width 25 height 14
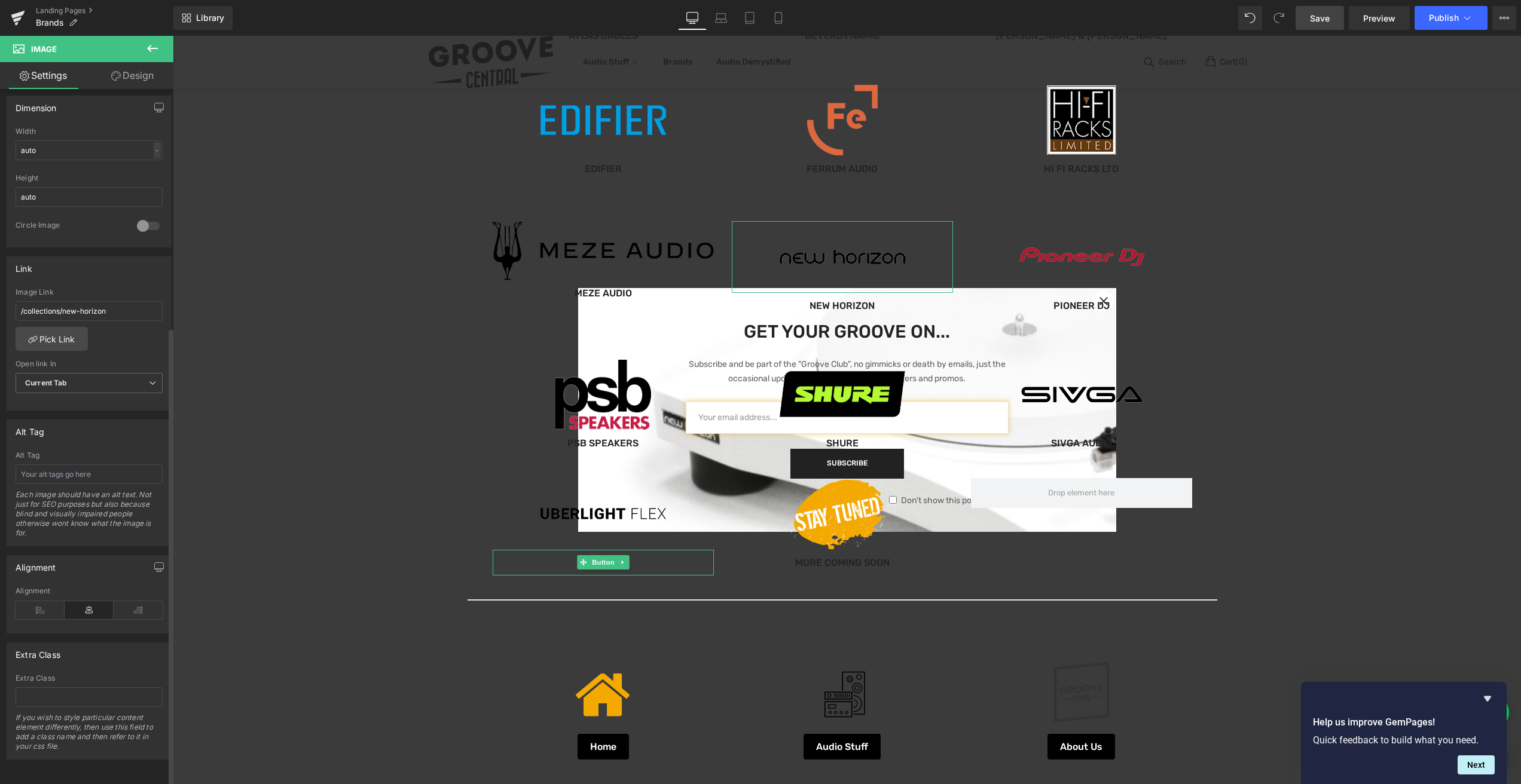
scroll to position [367, 0]
click at [830, 256] on span "Image" at bounding box center [842, 256] width 25 height 14
click at [630, 248] on img at bounding box center [603, 251] width 222 height 59
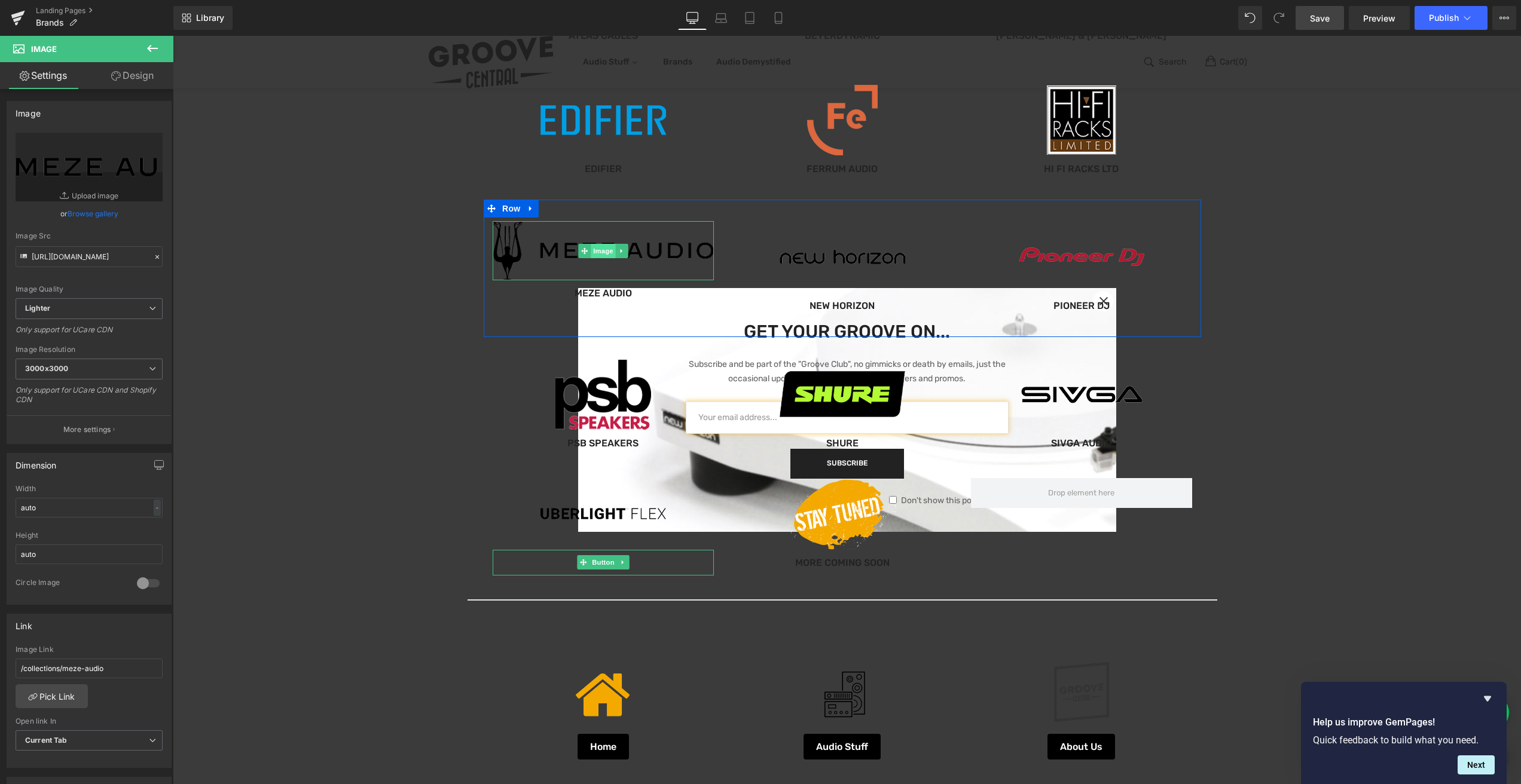
click at [597, 251] on span "Image" at bounding box center [603, 251] width 25 height 14
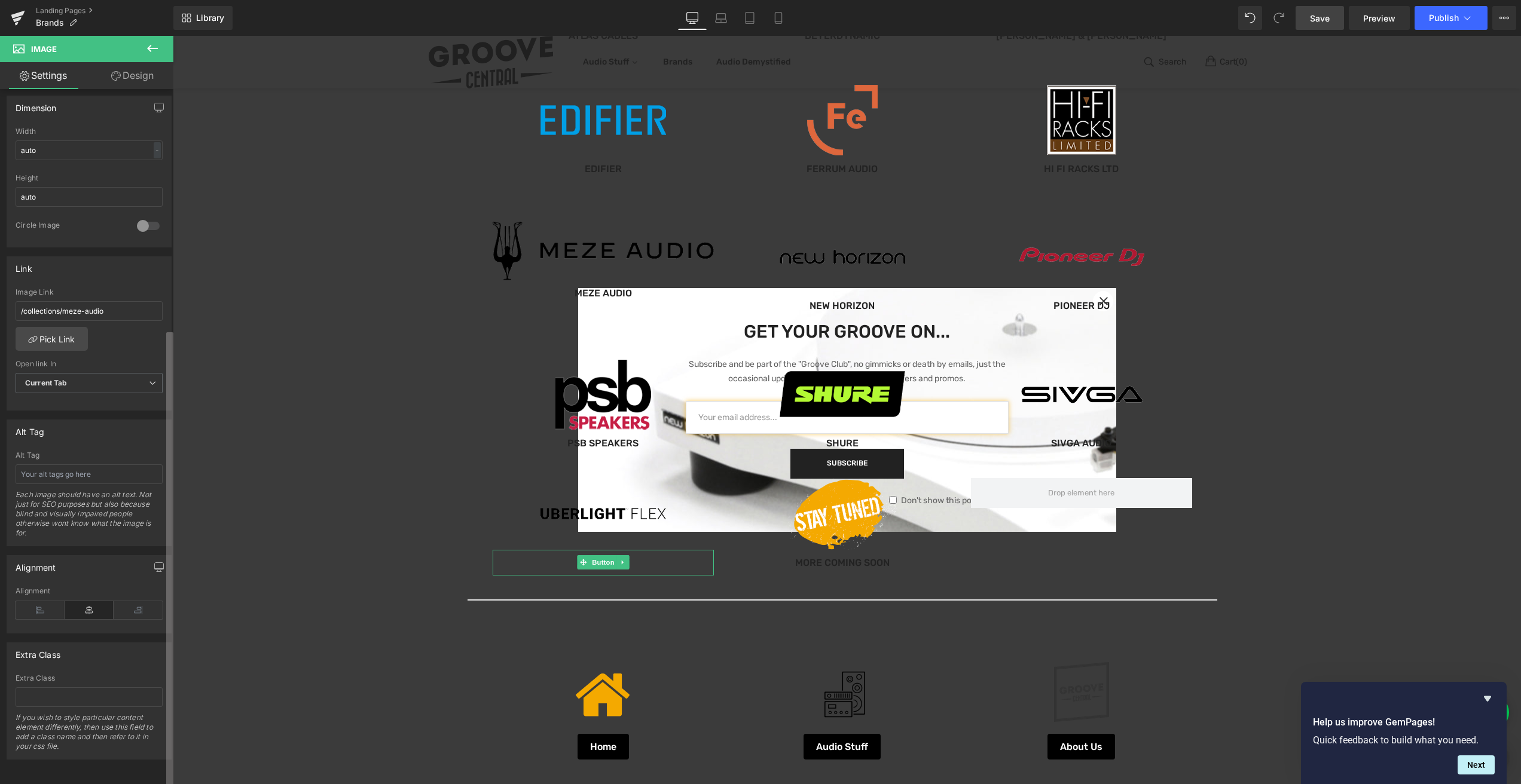
click at [161, 783] on html "Image You are previewing how the will restyle your page. You can not edit Eleme…" at bounding box center [760, 392] width 1521 height 784
click at [139, 74] on link "Design" at bounding box center [132, 75] width 86 height 27
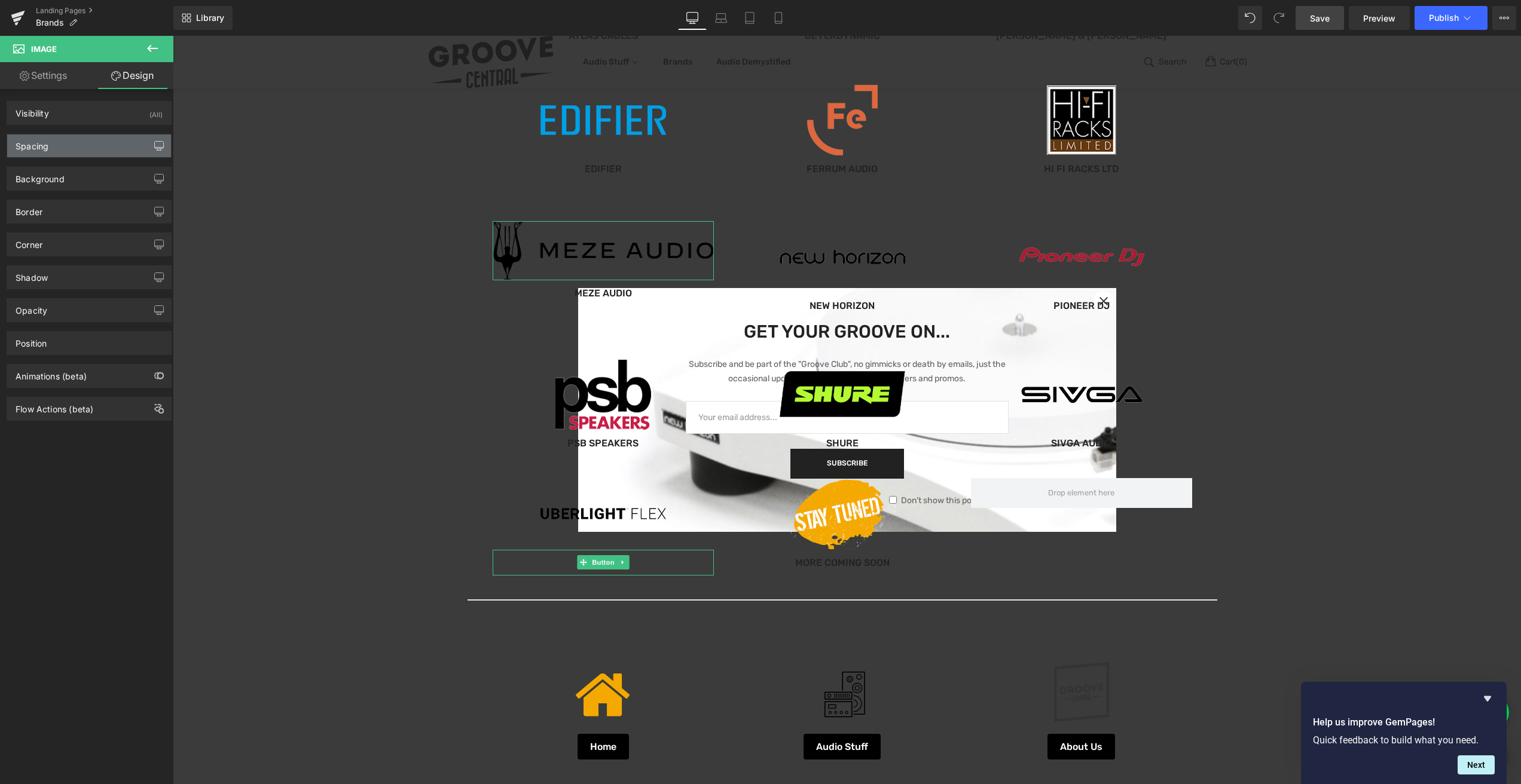
click at [154, 149] on icon "button" at bounding box center [159, 146] width 10 height 10
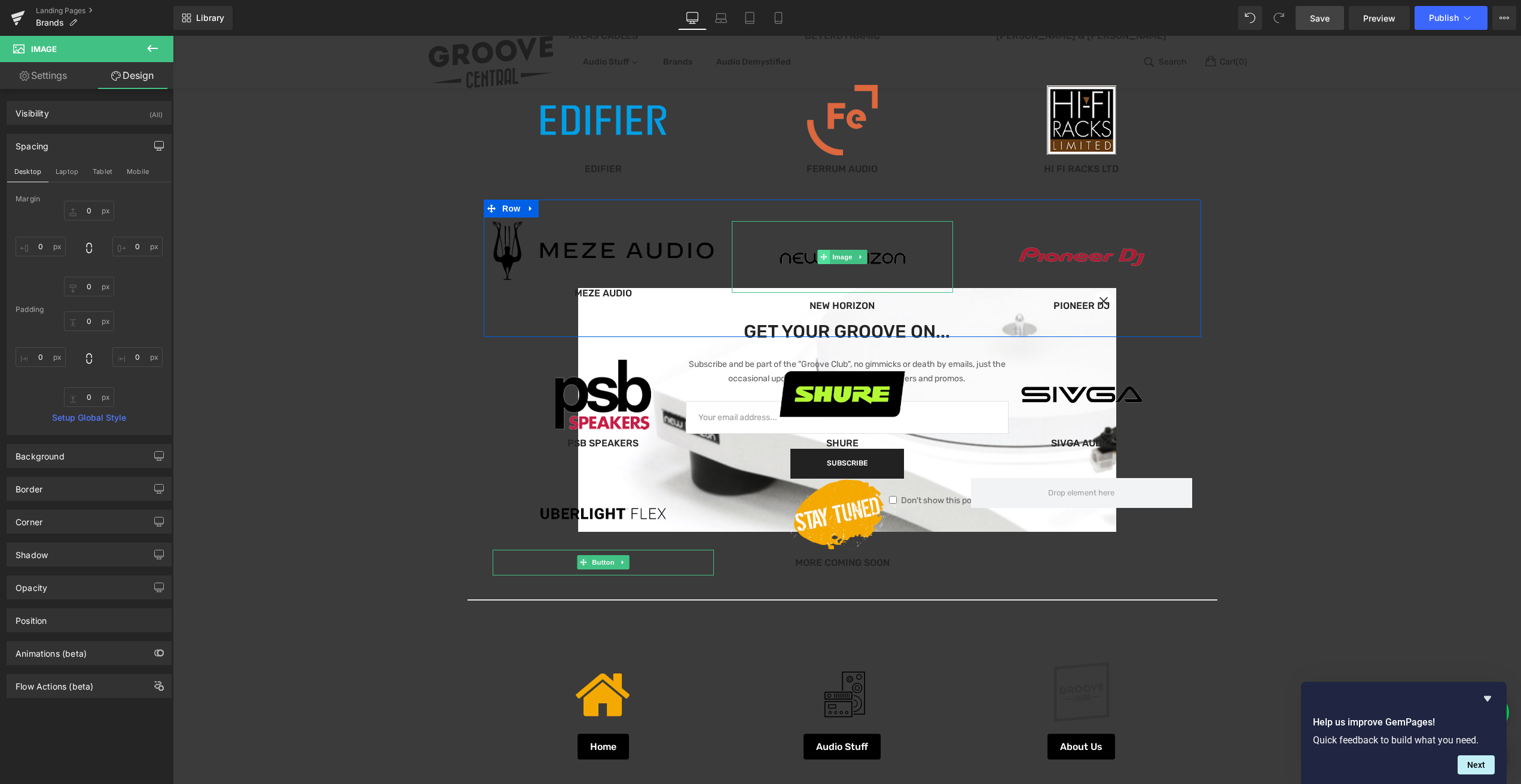
click at [820, 257] on icon at bounding box center [823, 257] width 7 height 7
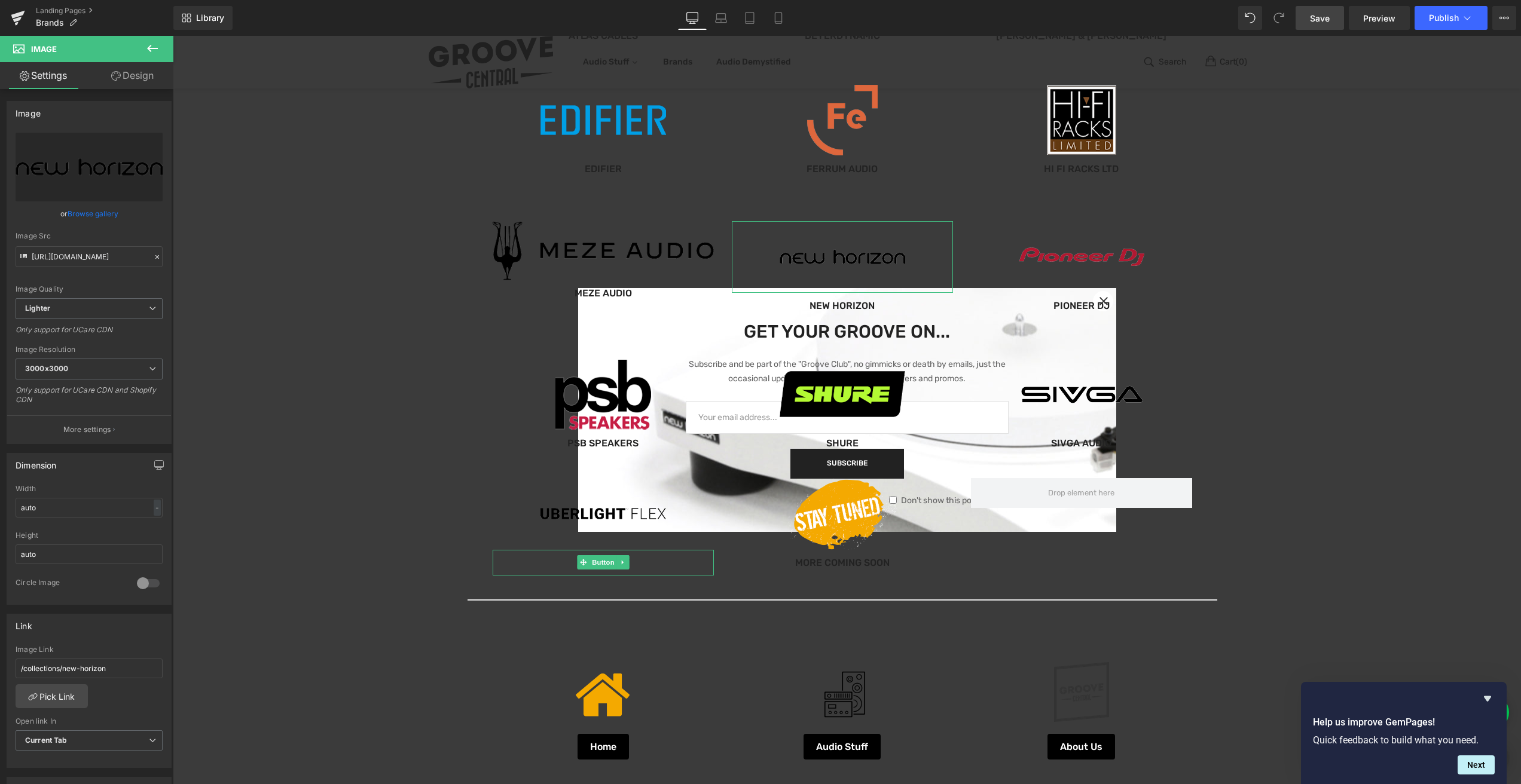
click at [145, 75] on link "Design" at bounding box center [132, 75] width 86 height 27
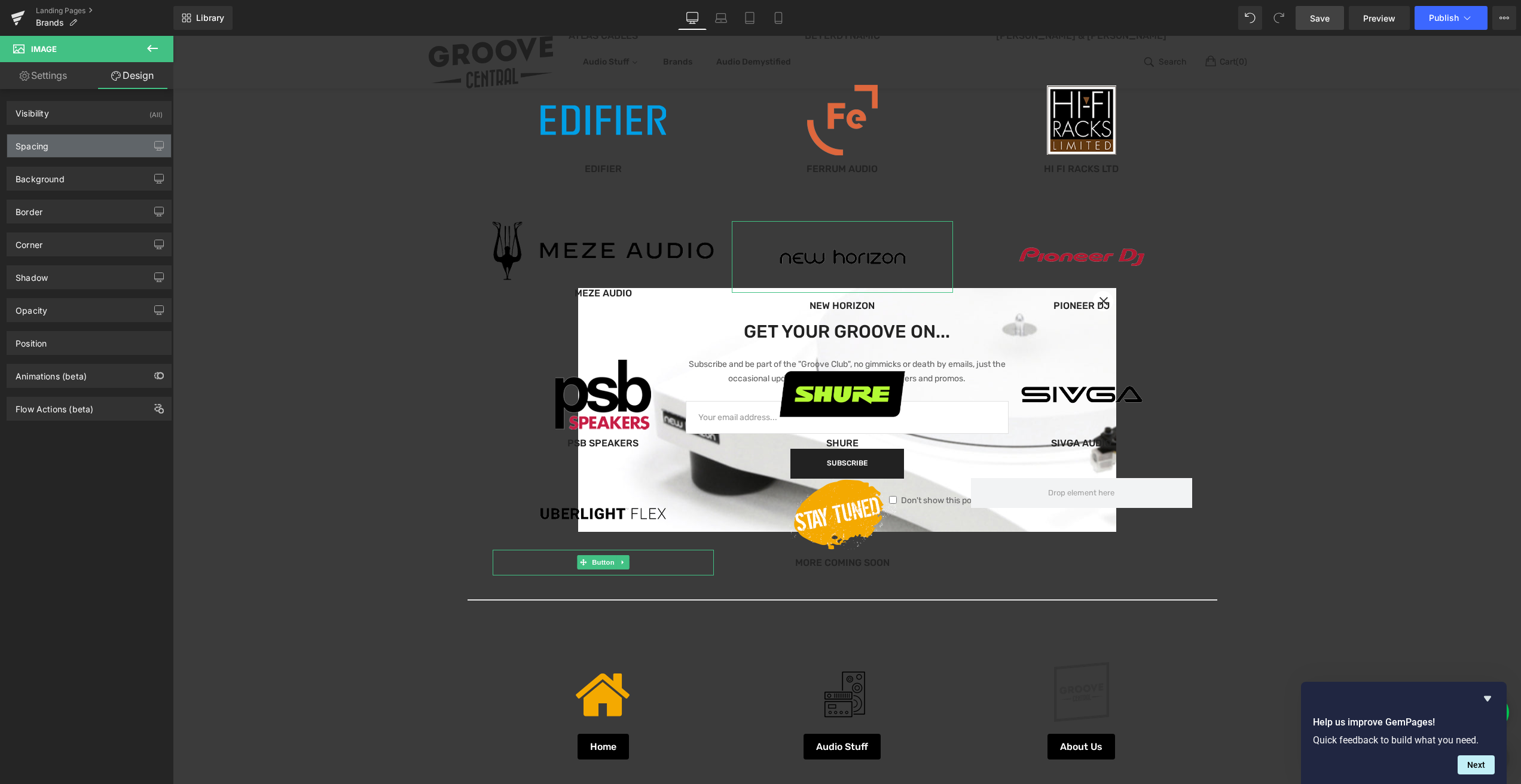
click at [97, 142] on div "Spacing" at bounding box center [89, 145] width 163 height 22
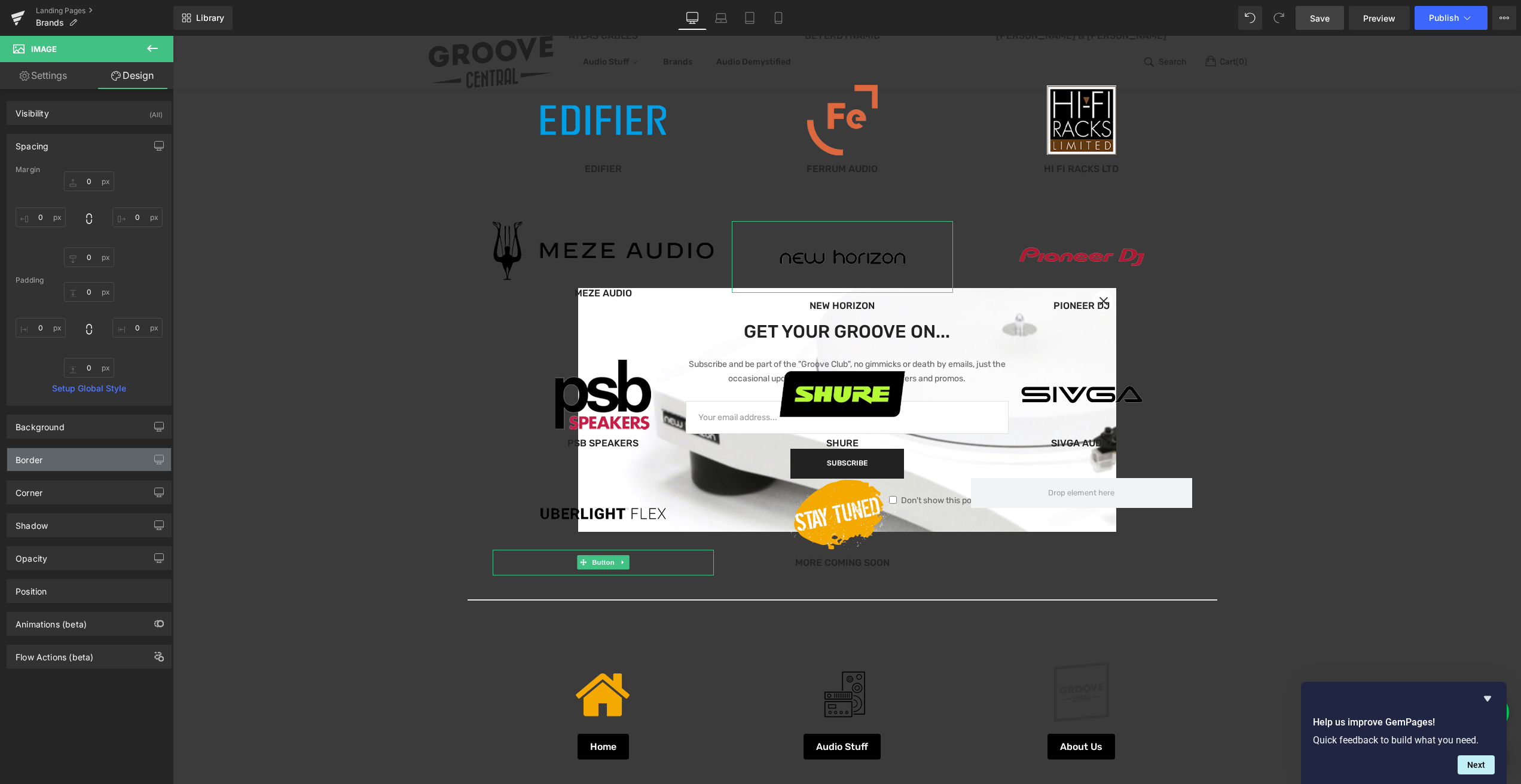
click at [59, 457] on div "Border" at bounding box center [89, 459] width 163 height 22
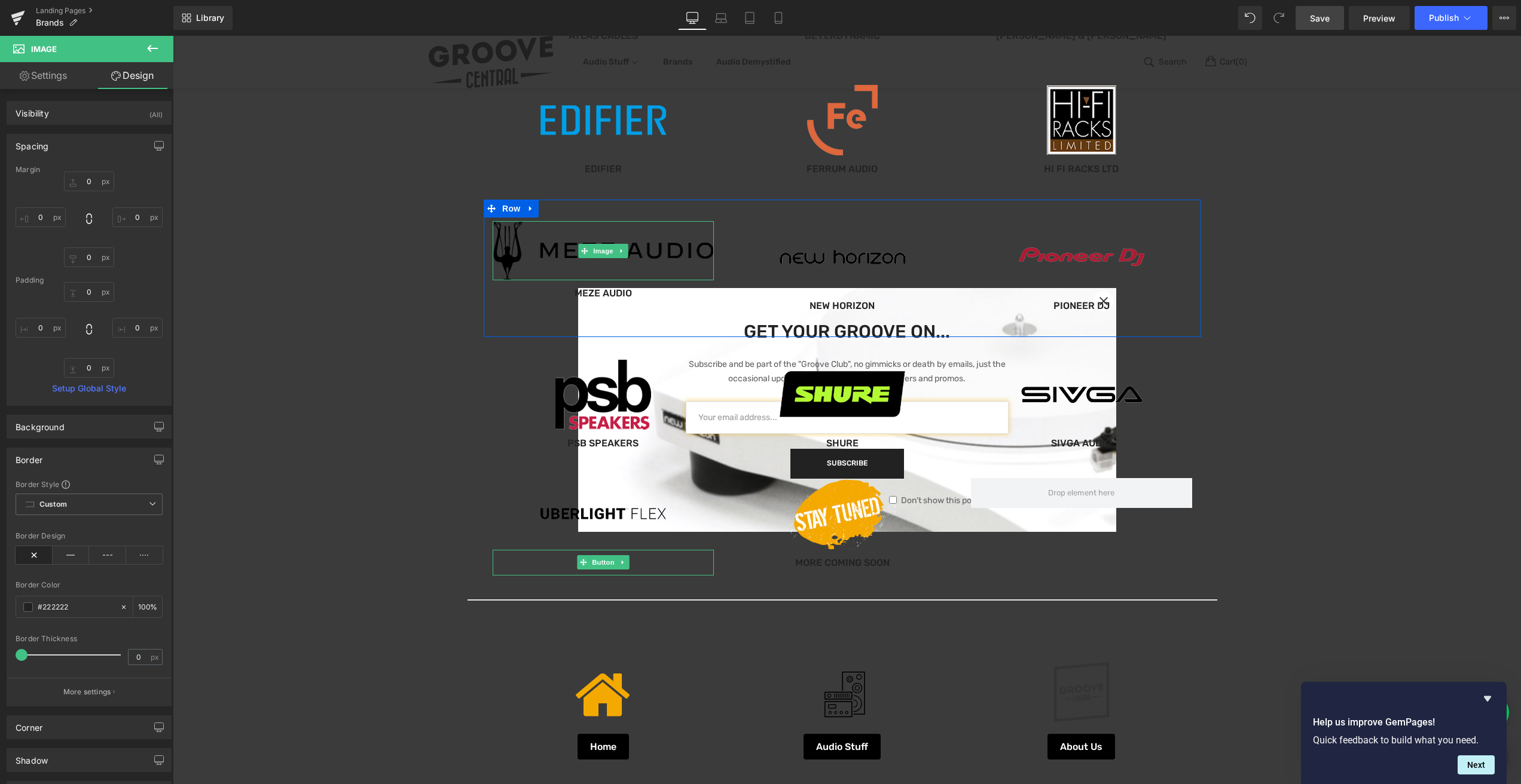
click at [645, 247] on img at bounding box center [603, 251] width 222 height 59
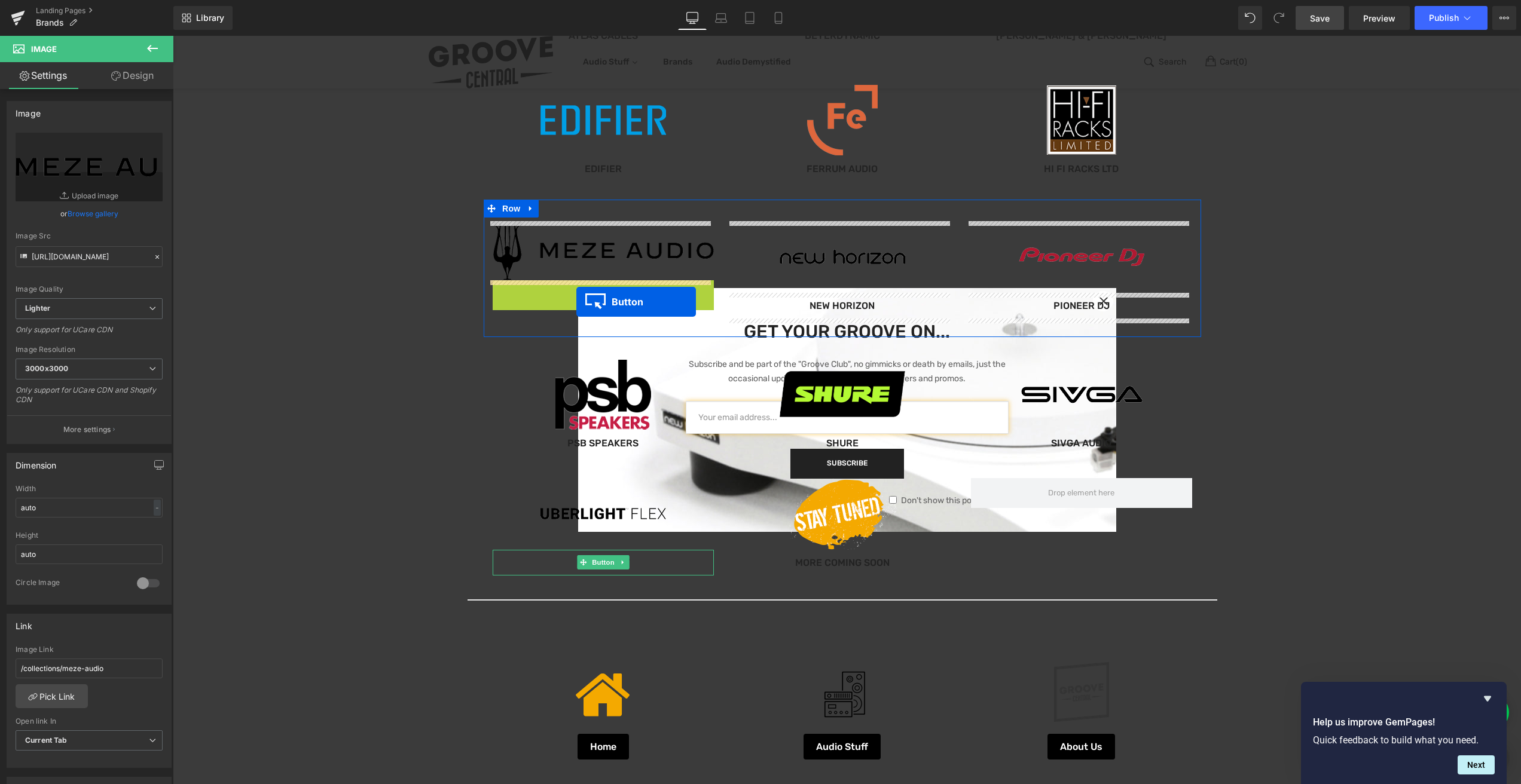
drag, startPoint x: 578, startPoint y: 291, endPoint x: 576, endPoint y: 302, distance: 11.2
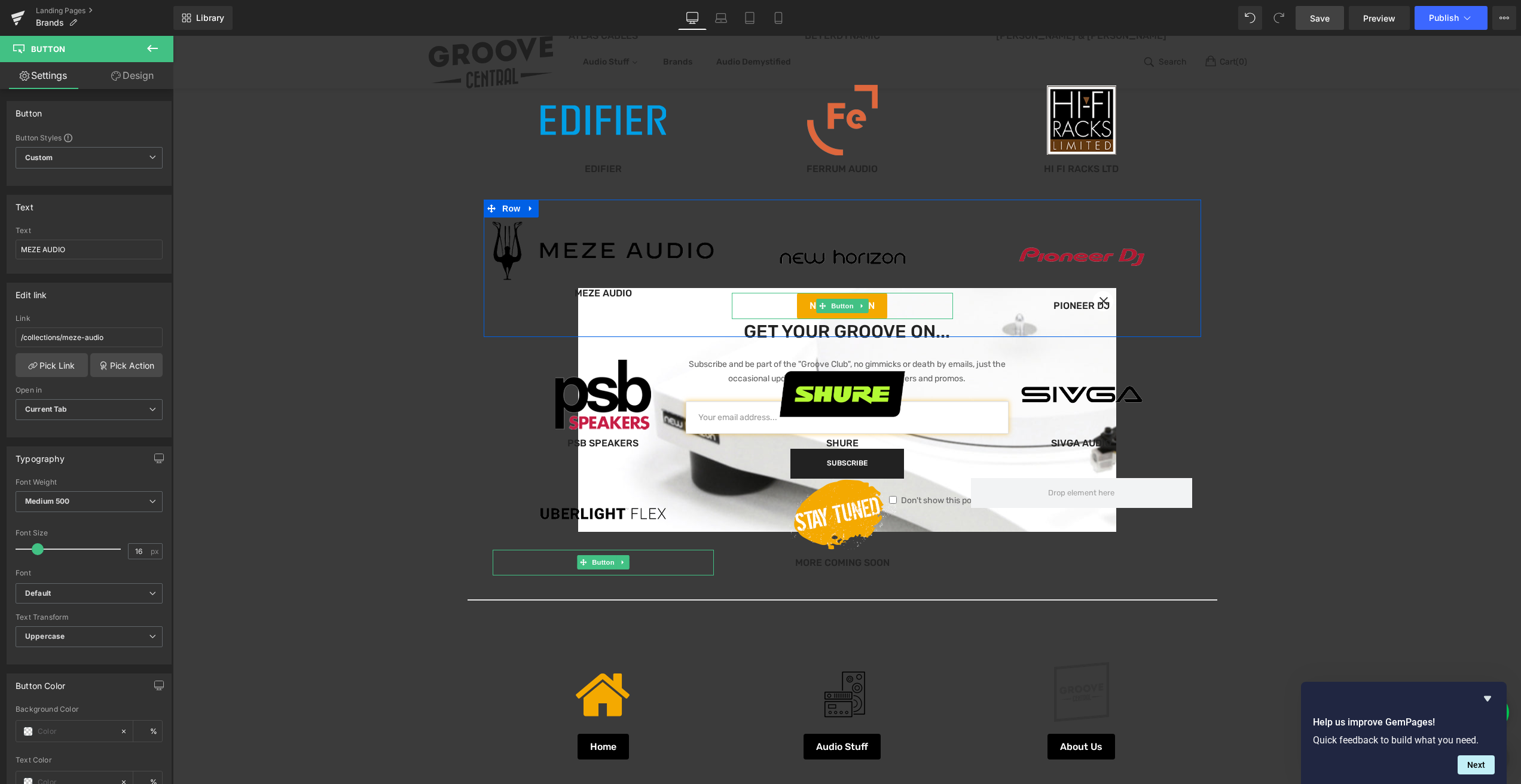
click at [835, 301] on span "Button" at bounding box center [841, 305] width 27 height 14
click at [819, 304] on icon at bounding box center [822, 305] width 7 height 7
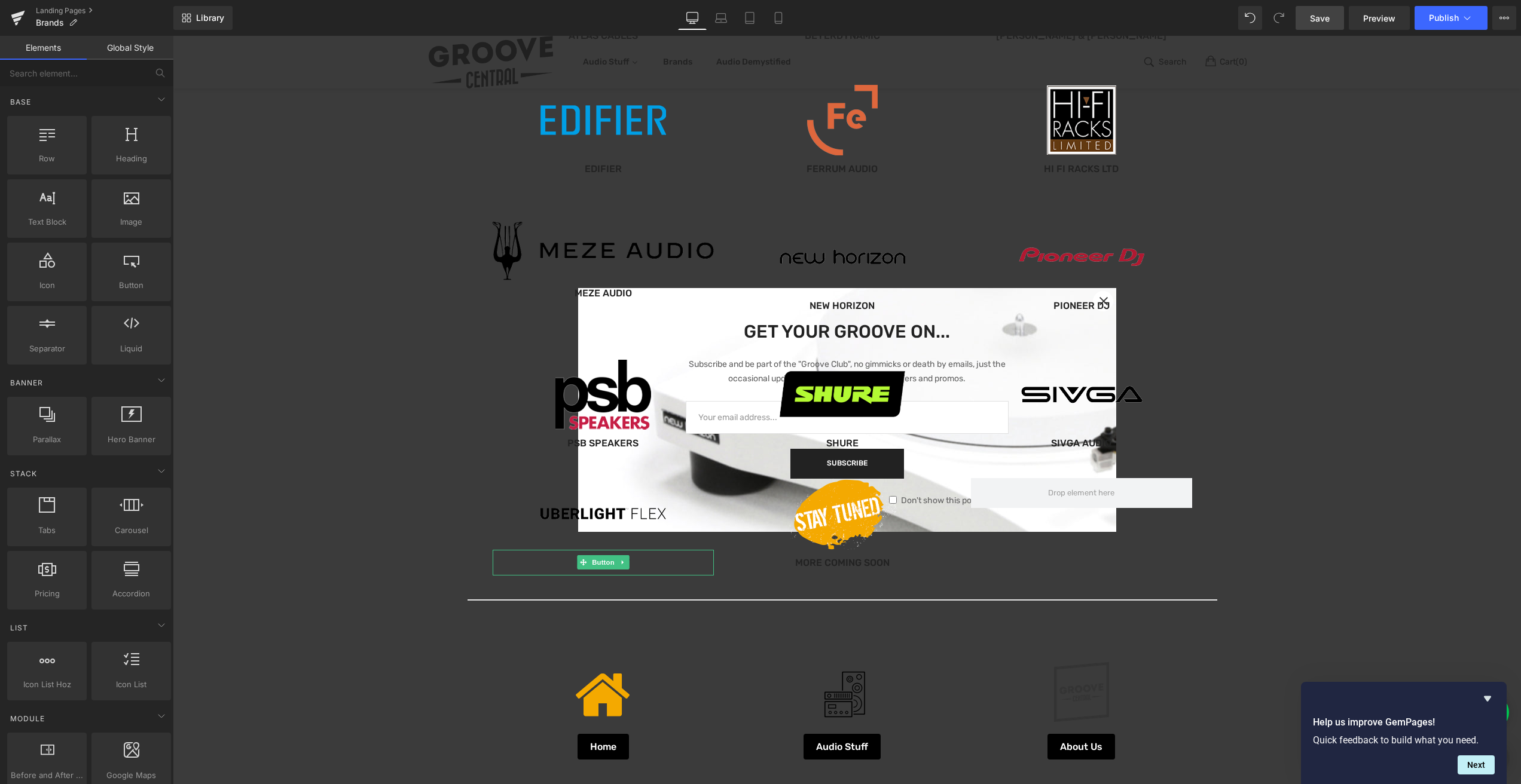
click at [188, 302] on div "Our Brands... Heading Image Hexmat Button Image Dr. Suzuki Slipmats Button Imag…" at bounding box center [842, 169] width 1339 height 1580
click at [261, 287] on div "Our Brands... Heading Image Hexmat Button Image Dr. Suzuki Slipmats Button Imag…" at bounding box center [842, 169] width 1339 height 1580
click at [1319, 21] on span "Save" at bounding box center [1319, 17] width 20 height 12
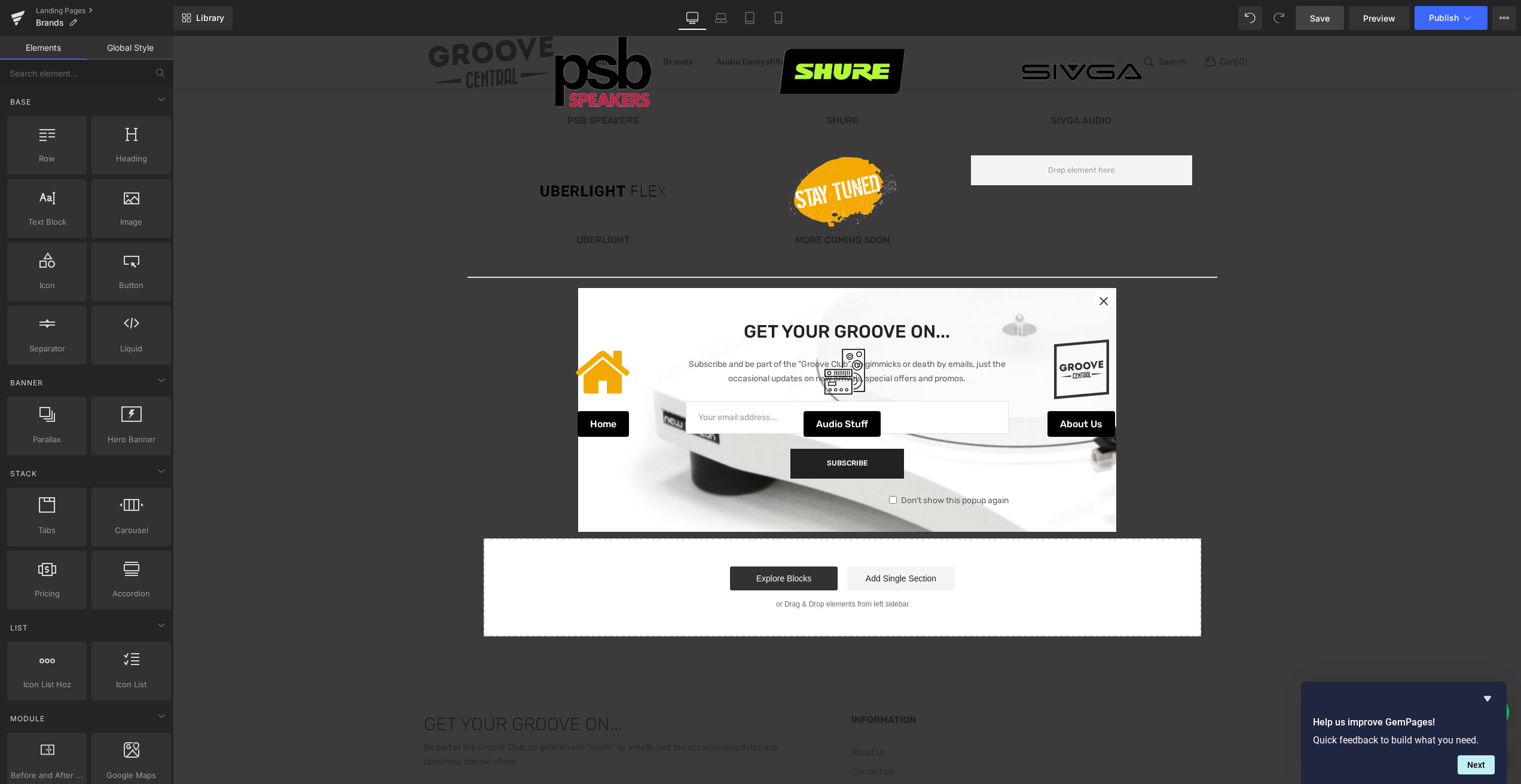
scroll to position [1031, 0]
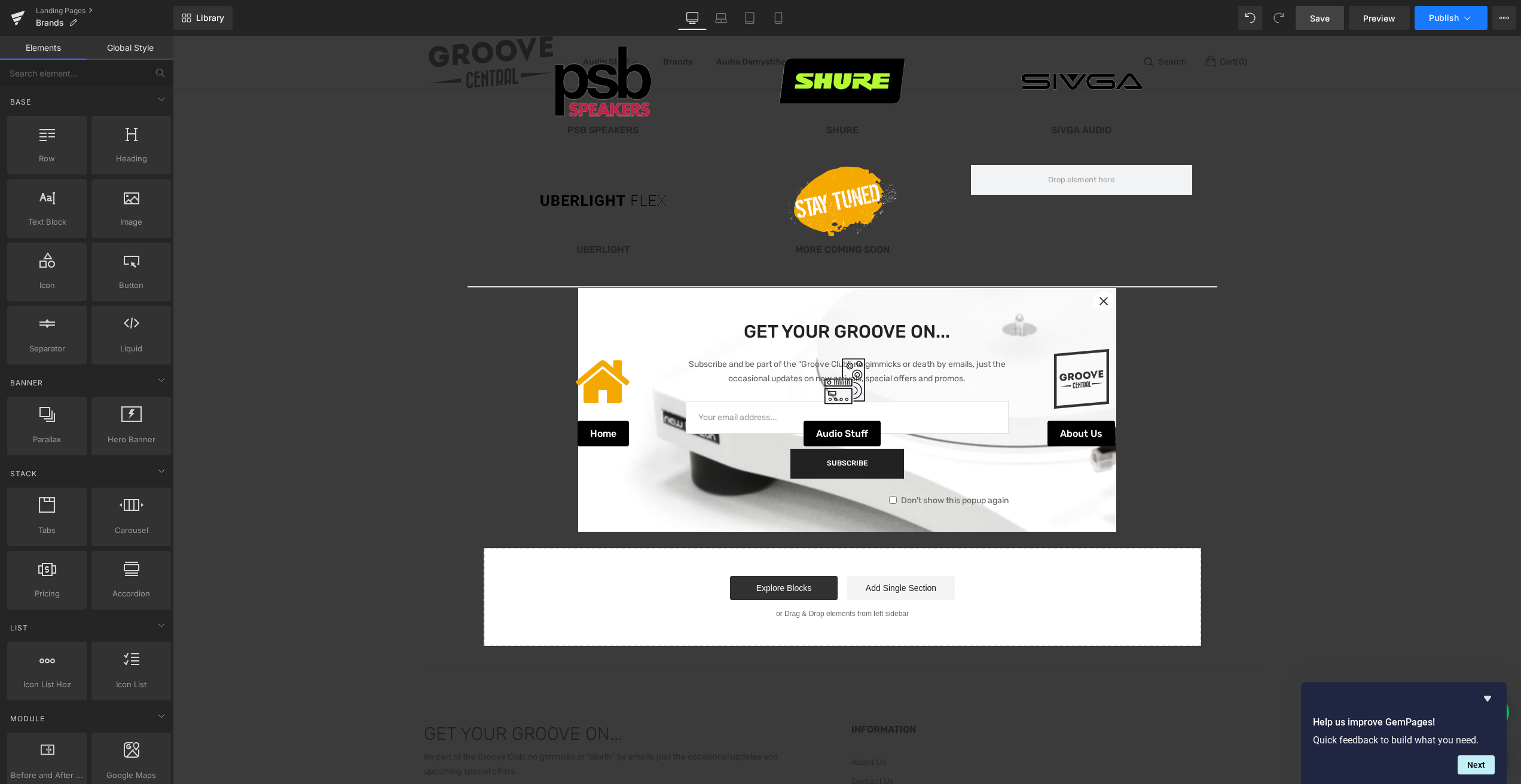
click at [1449, 17] on span "Publish" at bounding box center [1444, 18] width 30 height 10
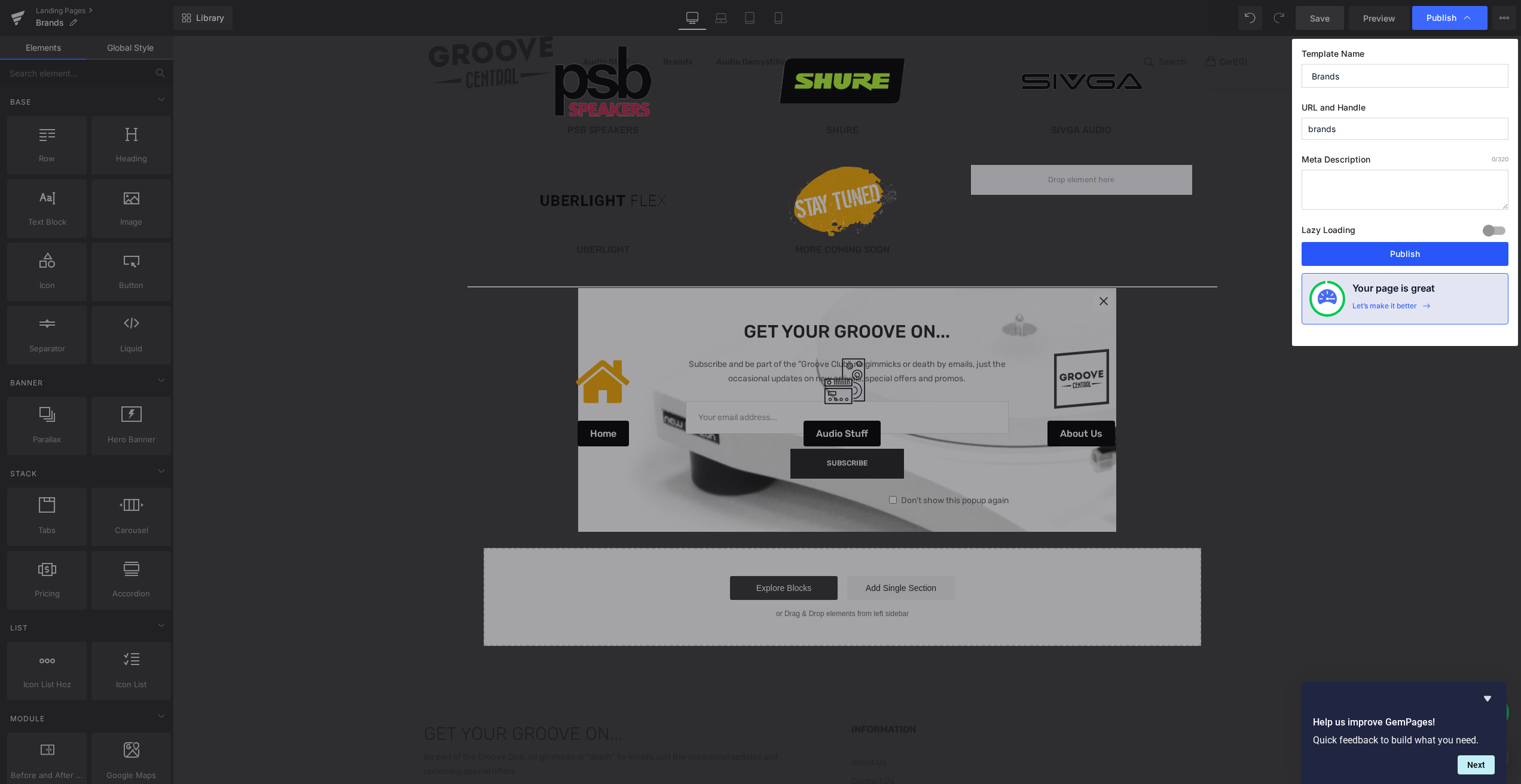
click at [1392, 251] on button "Publish" at bounding box center [1404, 254] width 207 height 24
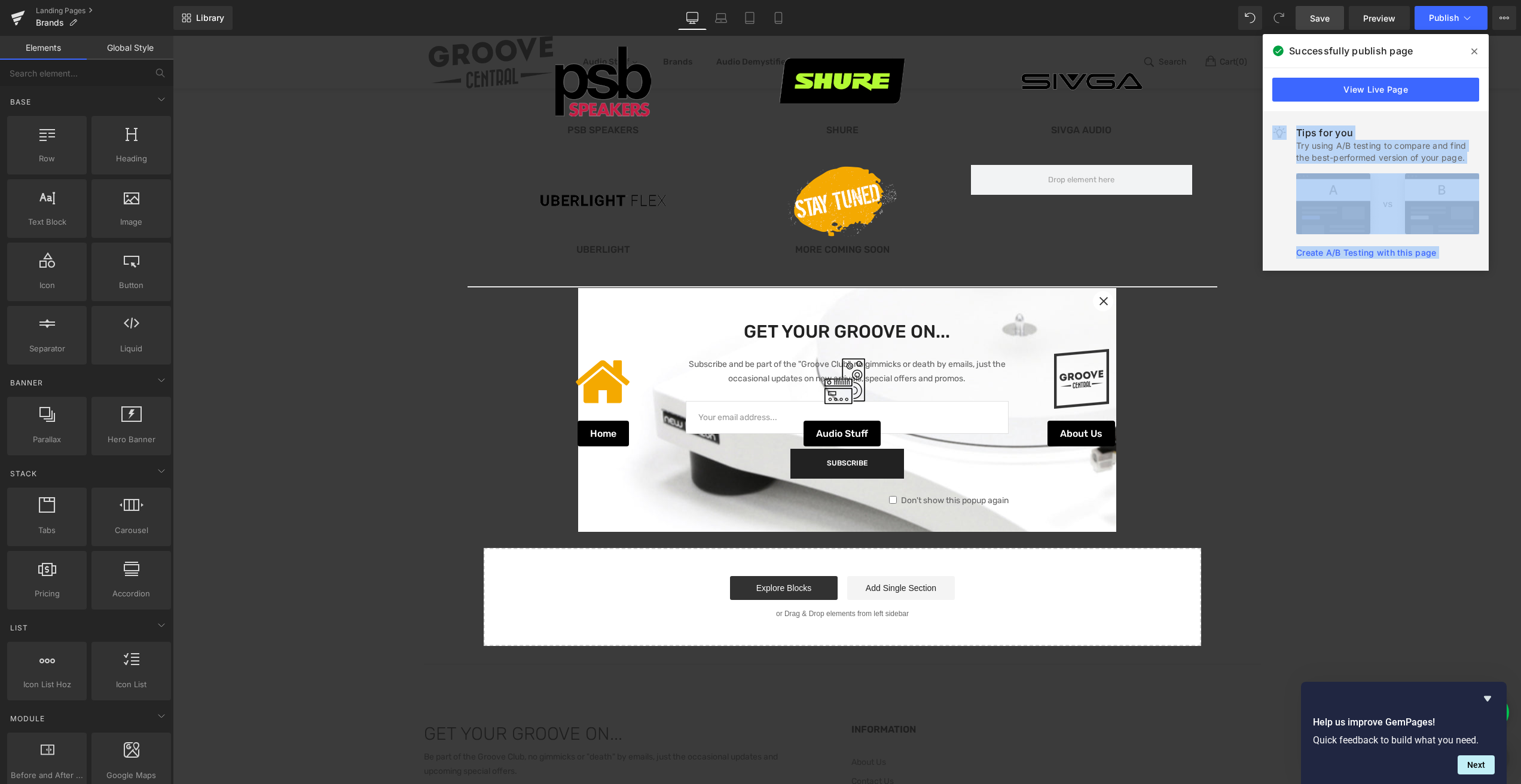
drag, startPoint x: 1646, startPoint y: 89, endPoint x: 1499, endPoint y: 63, distance: 149.3
click at [1411, 90] on link "View Live Page" at bounding box center [1375, 90] width 207 height 24
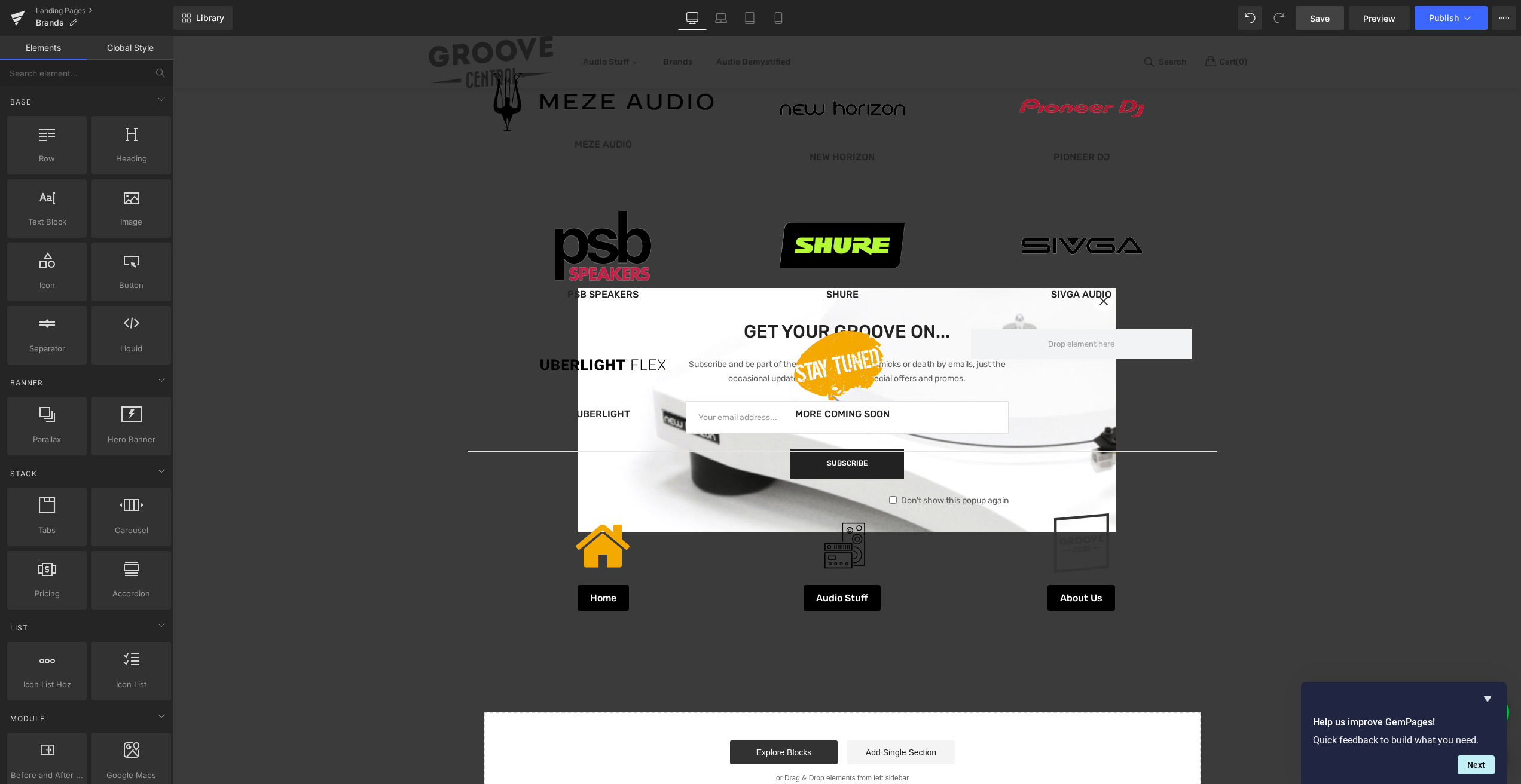
scroll to position [482, 0]
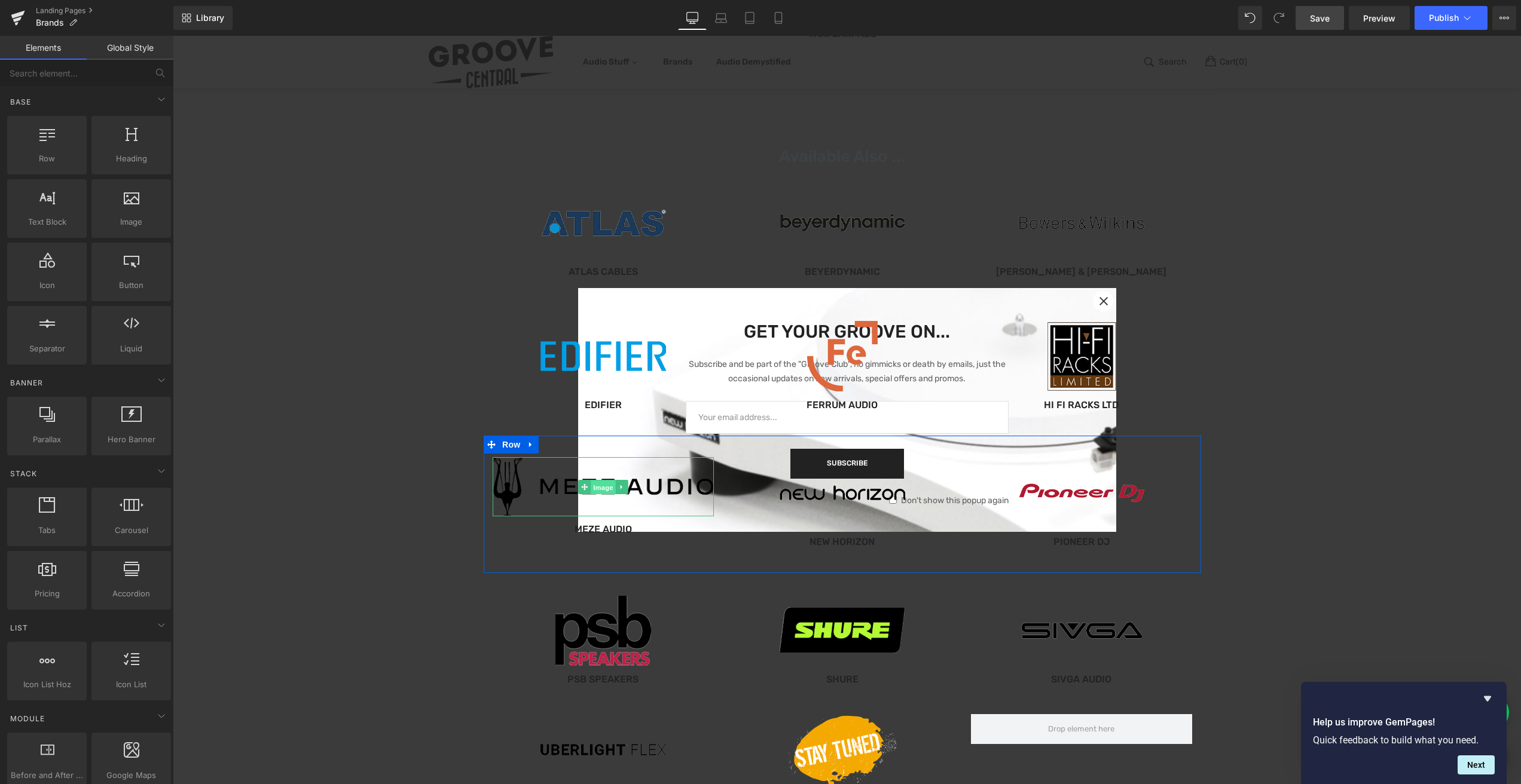
click at [599, 487] on span "Image" at bounding box center [603, 487] width 25 height 14
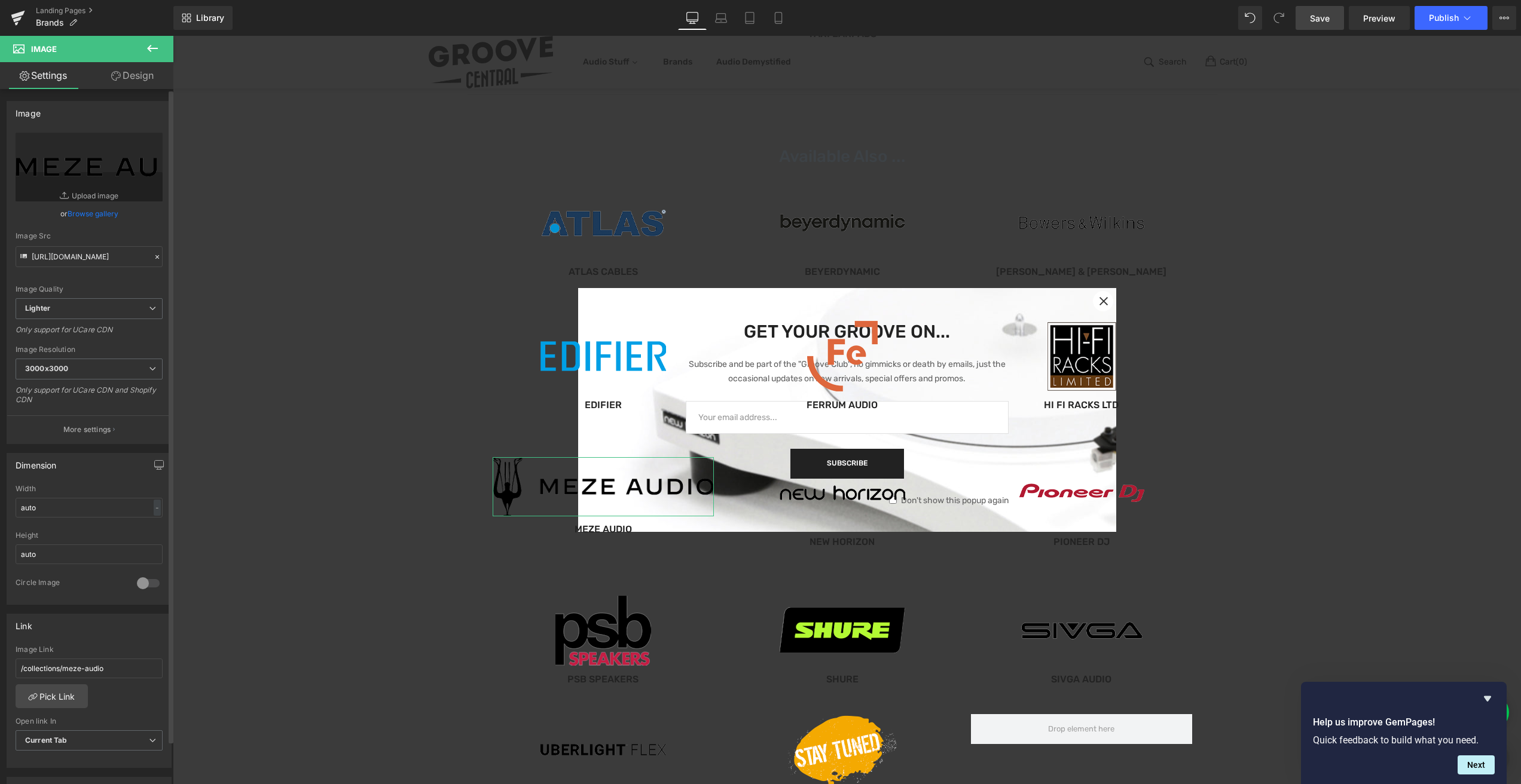
click at [97, 212] on link "Browse gallery" at bounding box center [92, 213] width 51 height 21
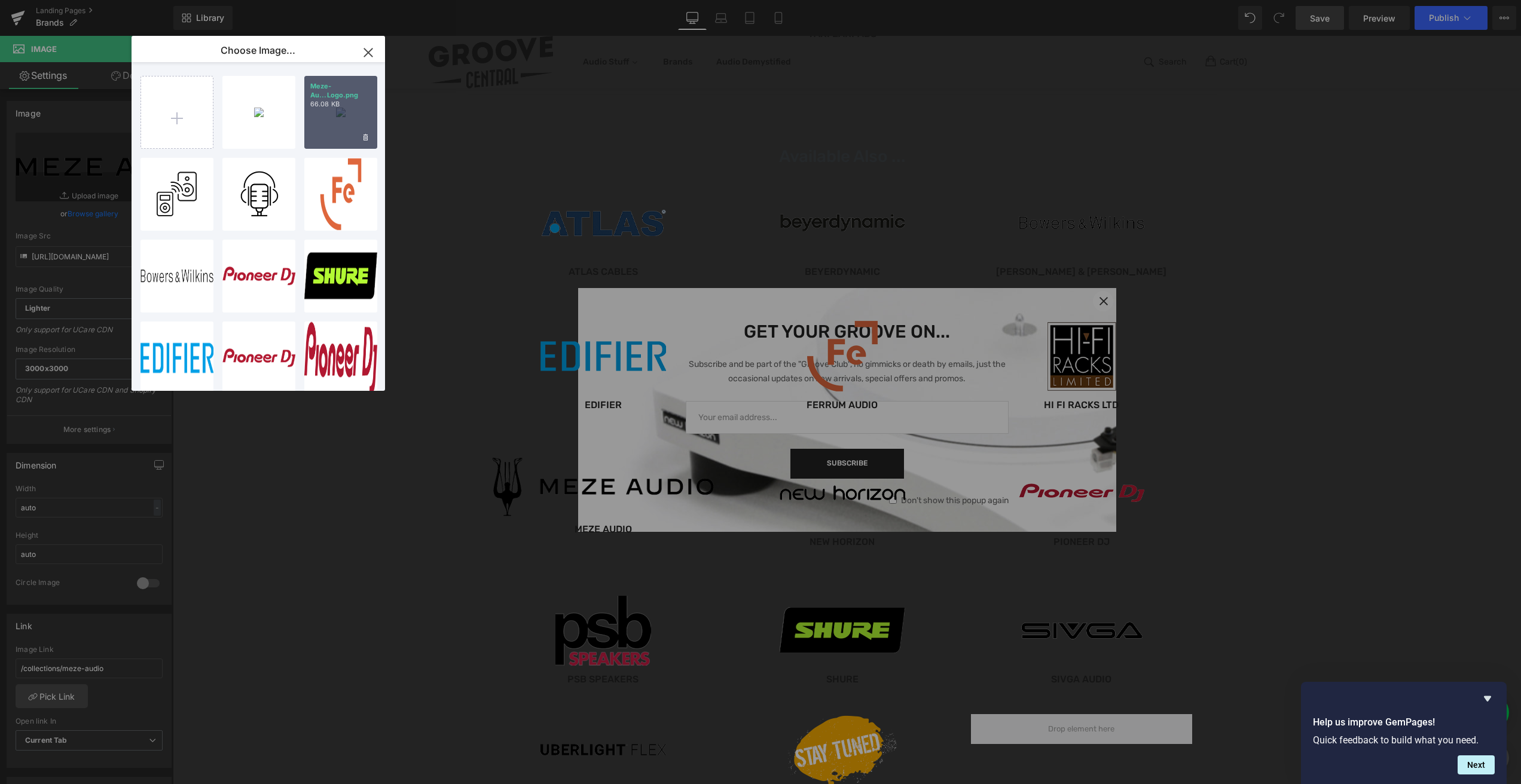
click at [341, 119] on div "Meze-Au...Logo.png 66.08 KB" at bounding box center [341, 112] width 73 height 73
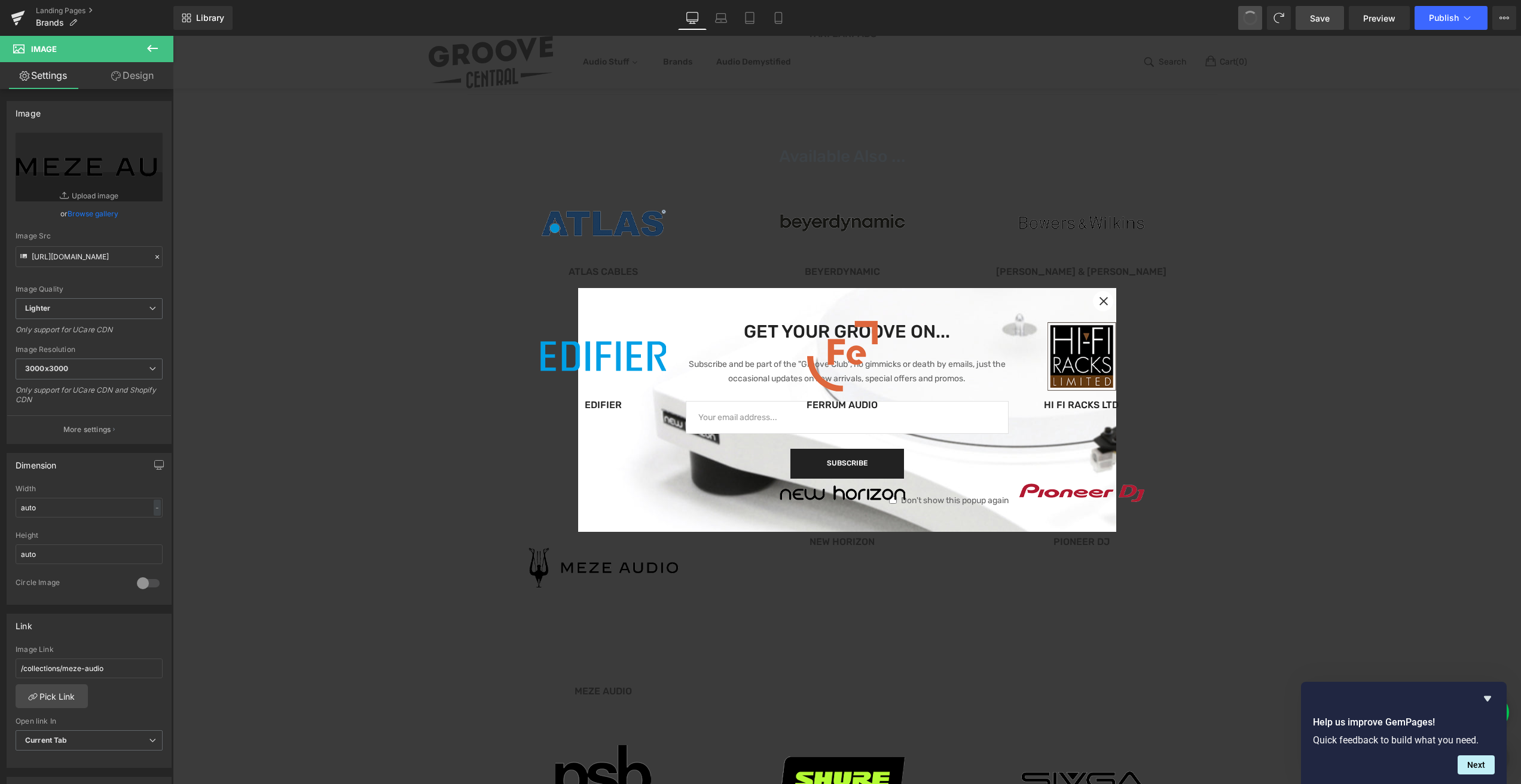
type input "[URL][DOMAIN_NAME]"
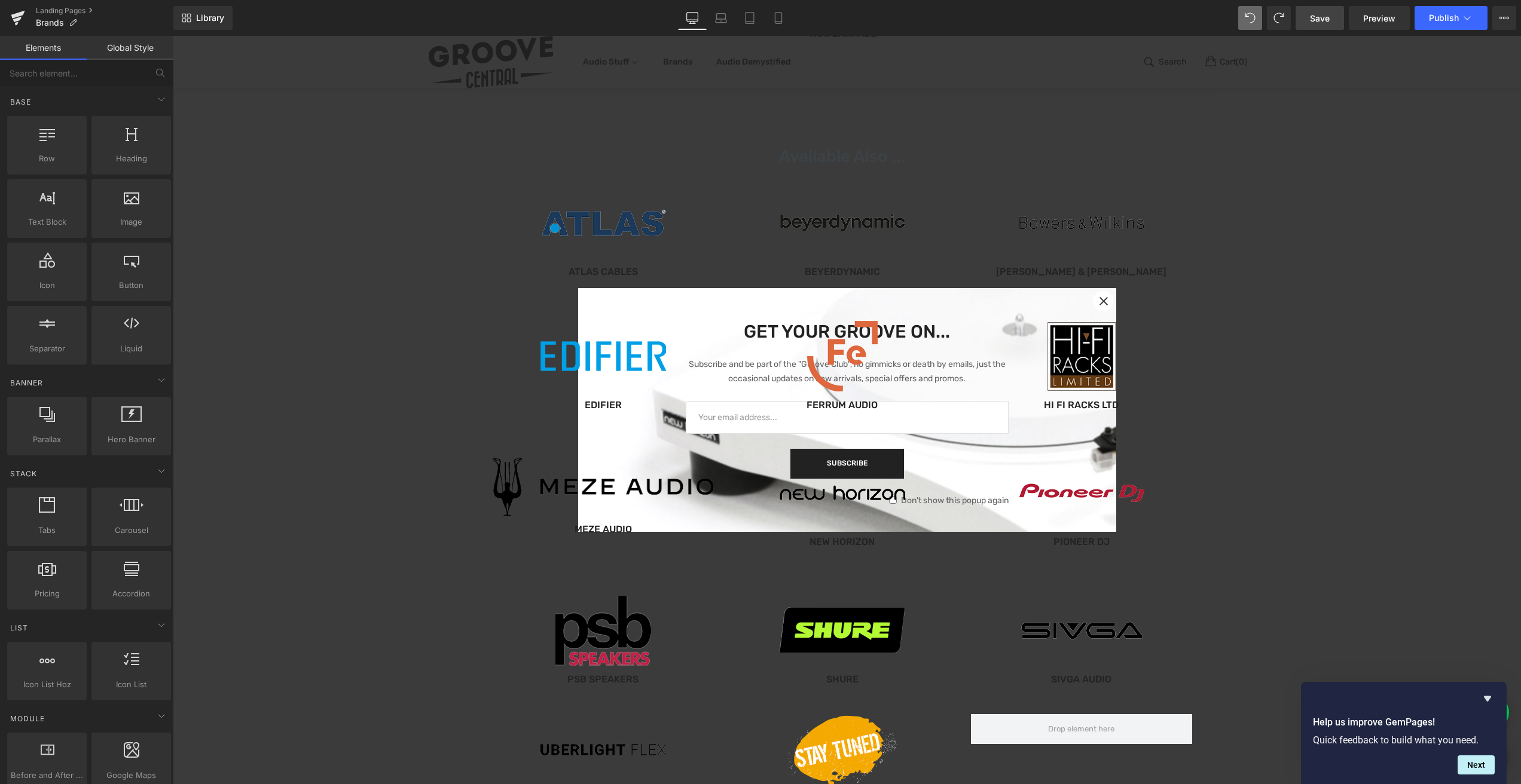
click at [1378, 409] on div "Our Brands... Heading Image Hexmat Button Image Dr. Suzuki Slipmats Button Imag…" at bounding box center [842, 406] width 1339 height 1580
click at [47, 22] on span "Brands" at bounding box center [50, 23] width 28 height 10
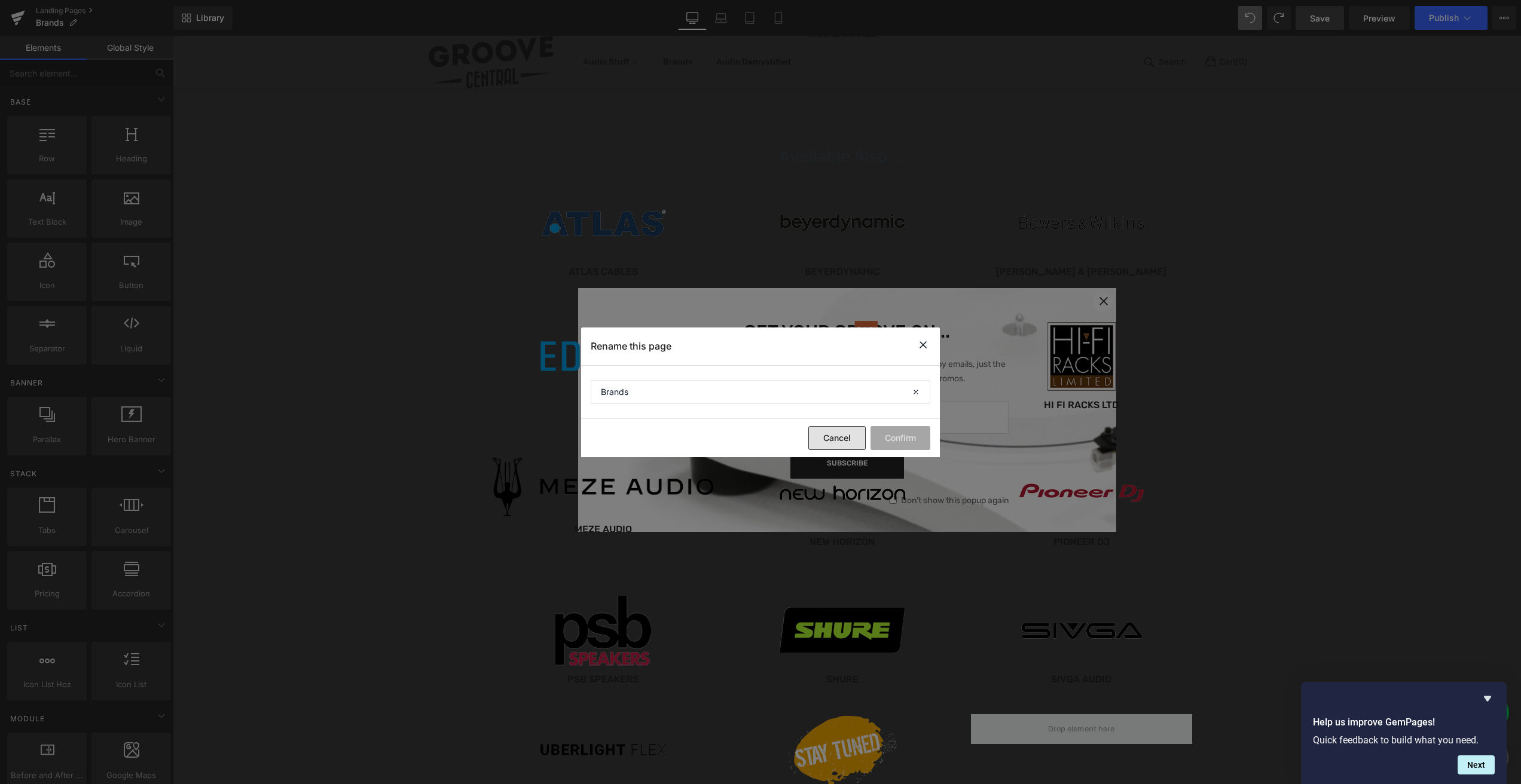
drag, startPoint x: 828, startPoint y: 439, endPoint x: 656, endPoint y: 402, distance: 175.9
click at [828, 439] on button "Cancel" at bounding box center [836, 438] width 57 height 24
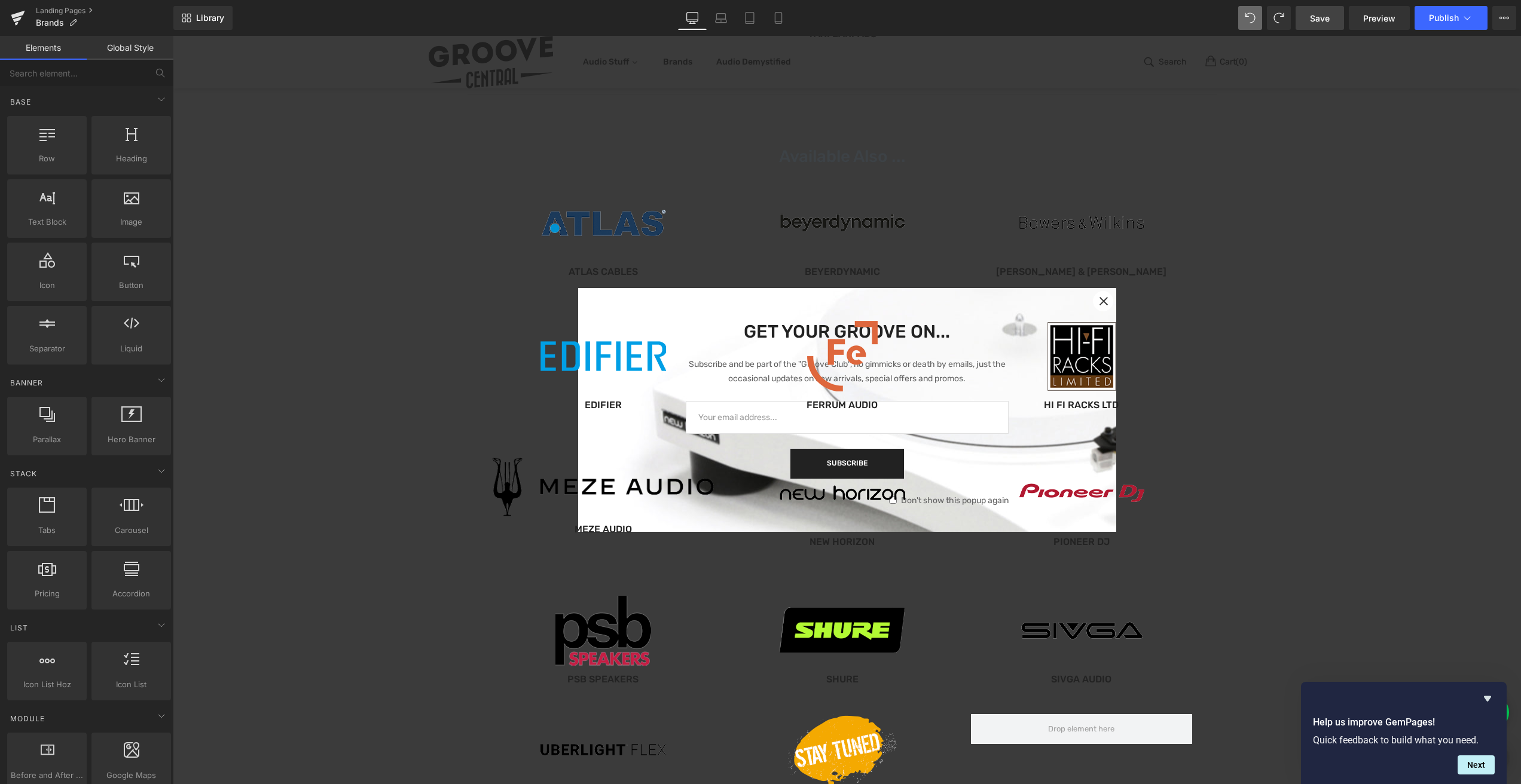
click at [1443, 126] on div at bounding box center [842, 116] width 1339 height 56
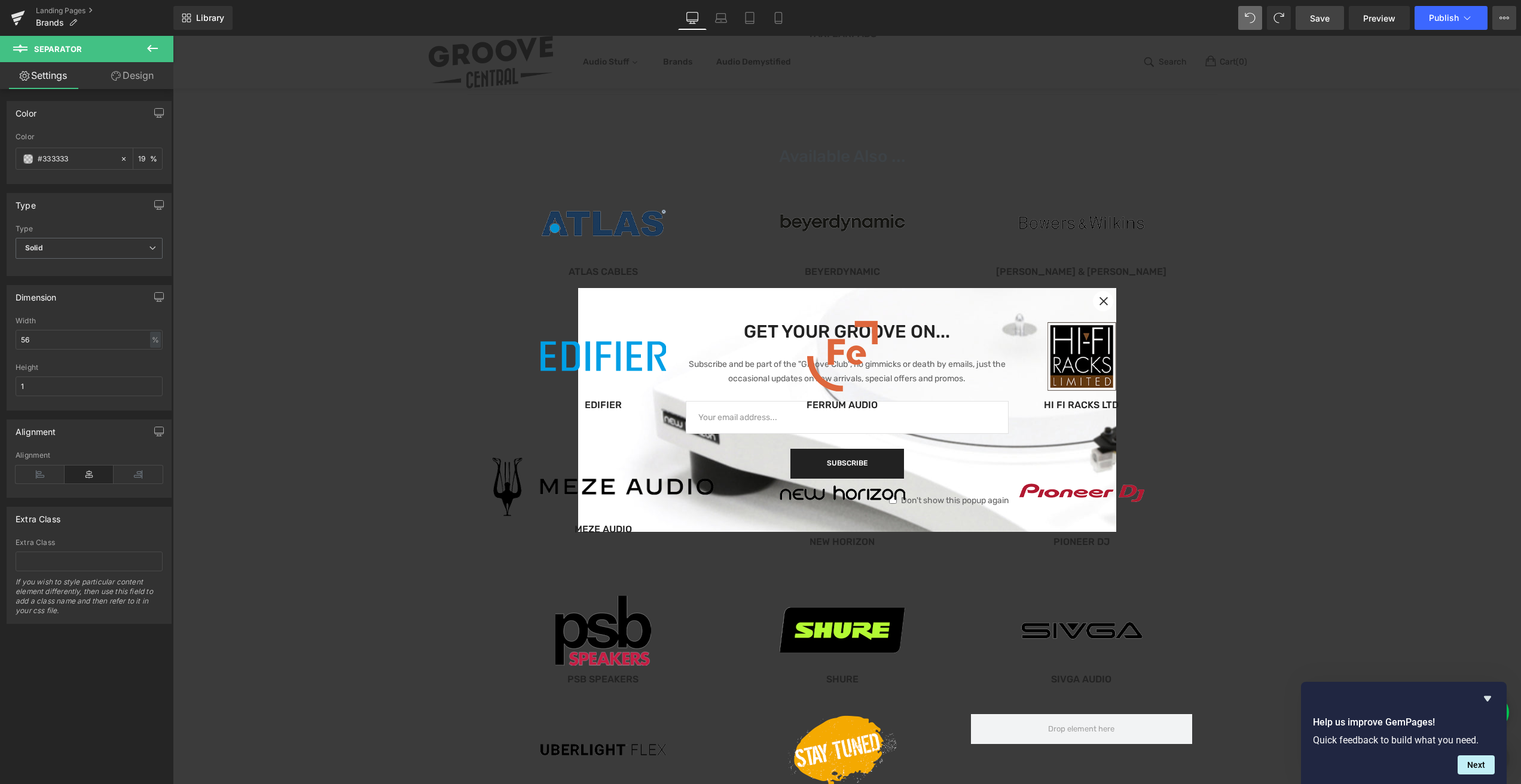
click at [1508, 21] on icon at bounding box center [1504, 18] width 10 height 10
click at [110, 17] on ul "Landing Pages Brands" at bounding box center [105, 17] width 138 height 24
click at [59, 10] on link "Landing Pages" at bounding box center [105, 11] width 138 height 10
